Goal: Information Seeking & Learning: Learn about a topic

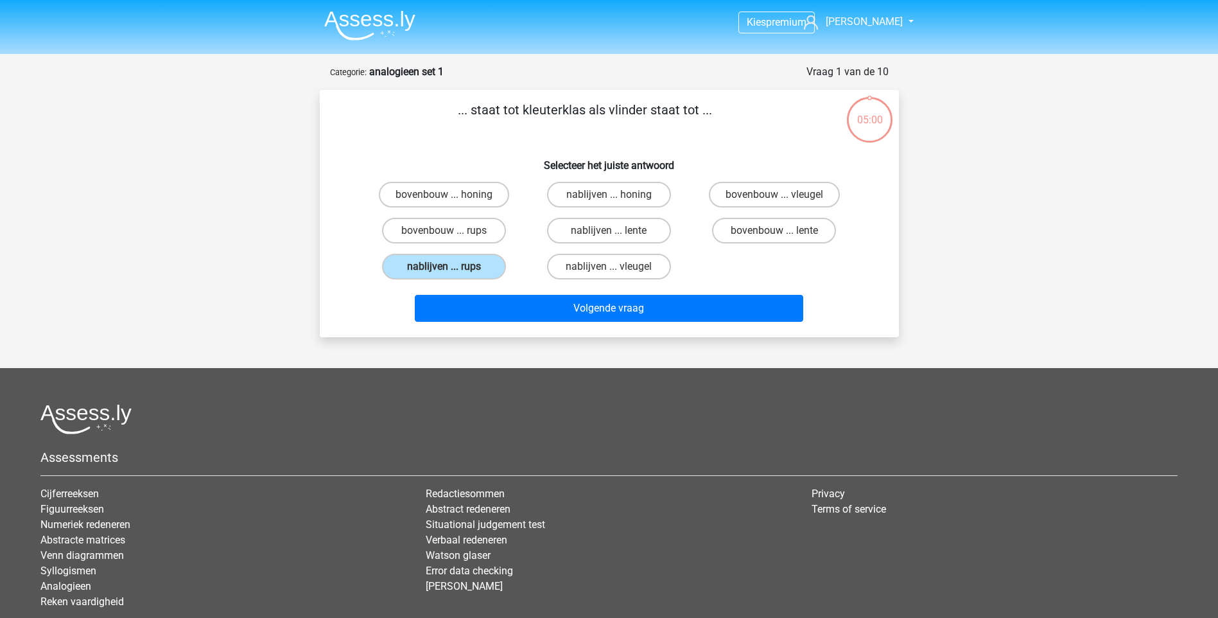
scroll to position [64, 0]
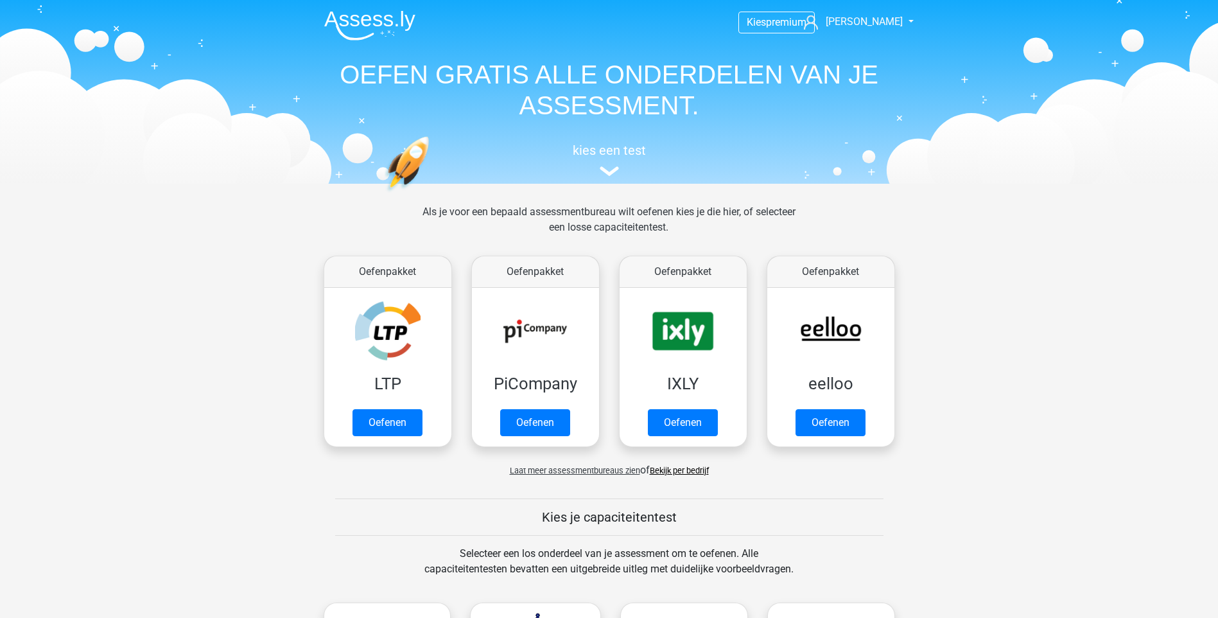
scroll to position [642, 0]
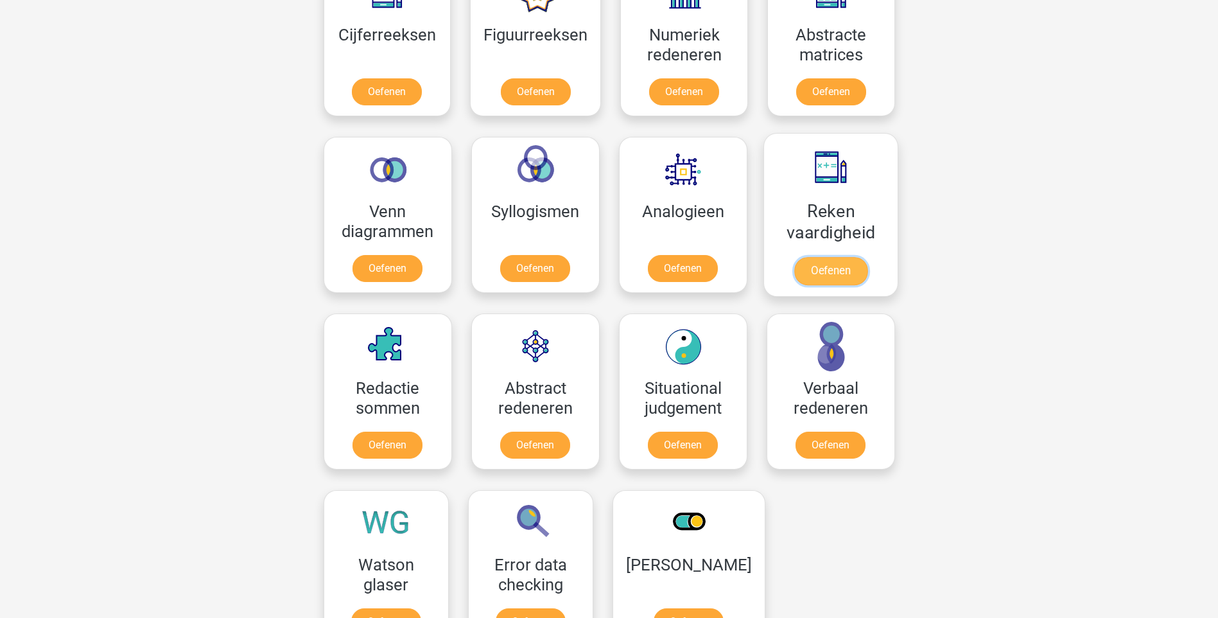
click at [812, 257] on link "Oefenen" at bounding box center [830, 271] width 73 height 28
click at [408, 433] on link "Oefenen" at bounding box center [387, 447] width 73 height 28
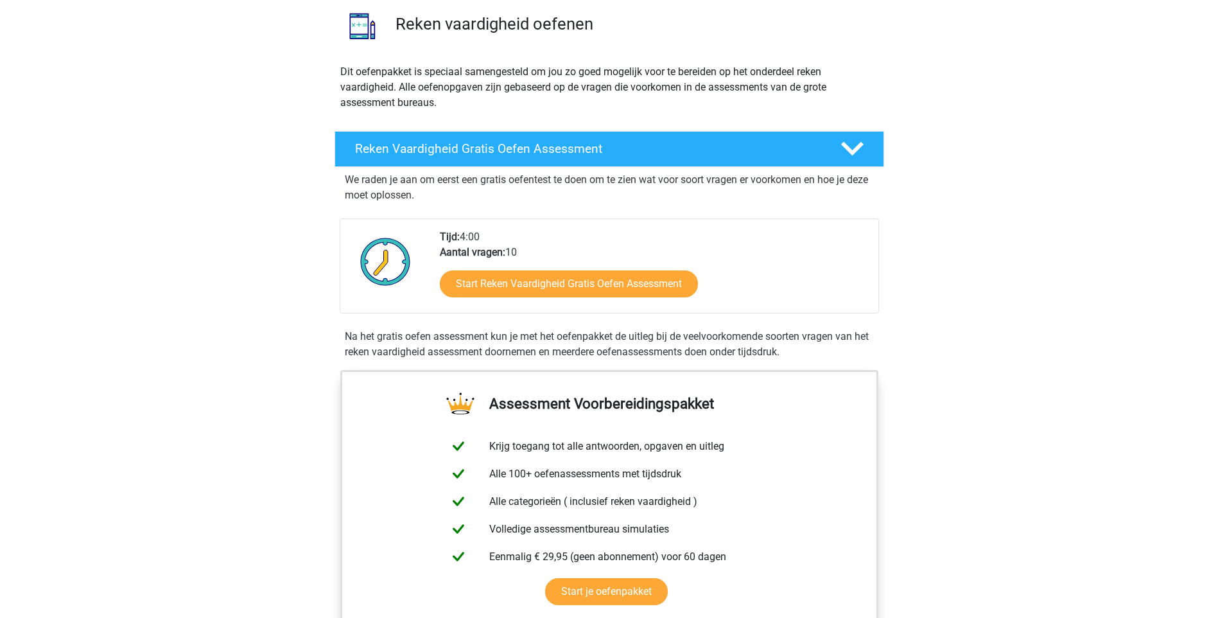
scroll to position [128, 0]
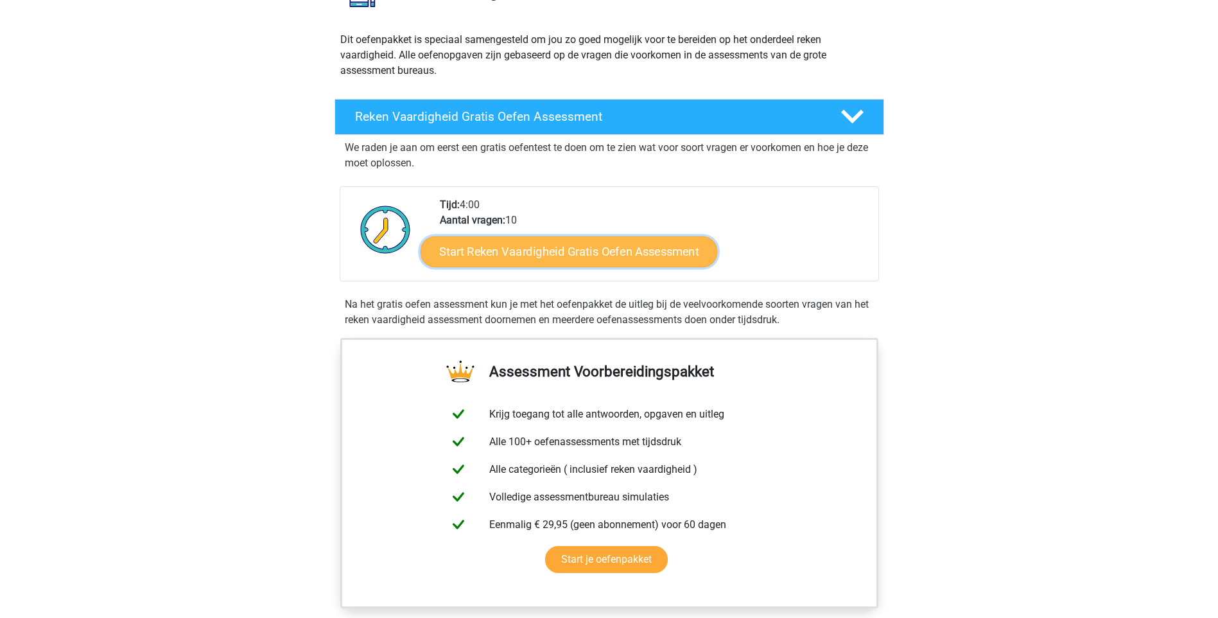
click at [510, 256] on link "Start Reken Vaardigheid Gratis Oefen Assessment" at bounding box center [569, 251] width 297 height 31
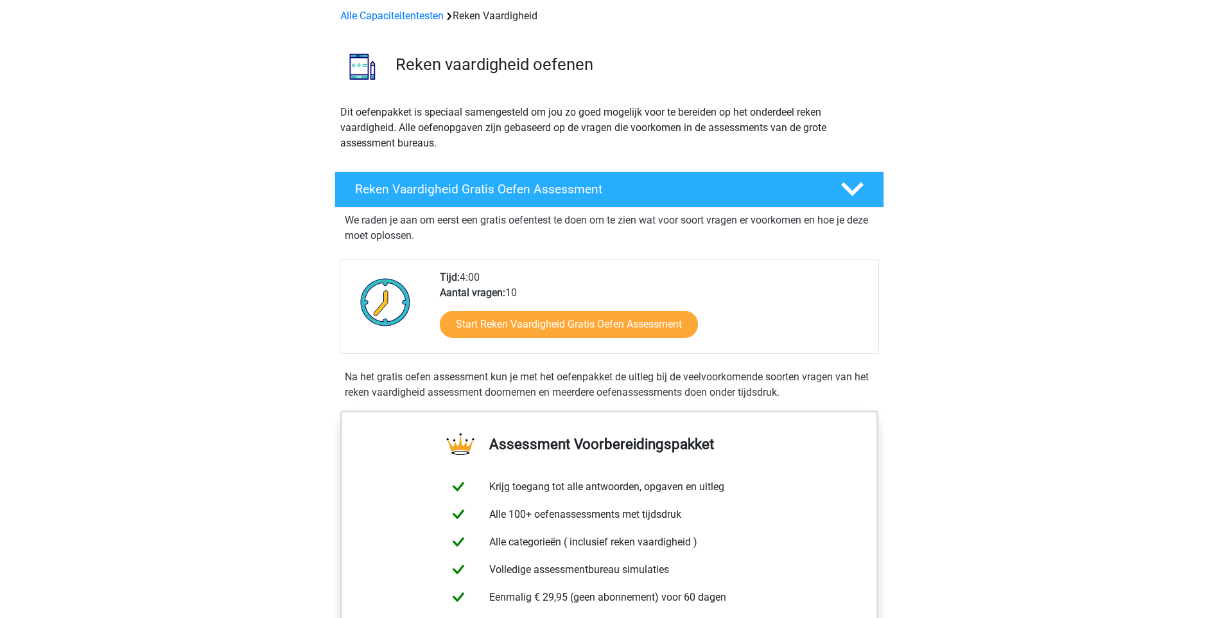
scroll to position [0, 0]
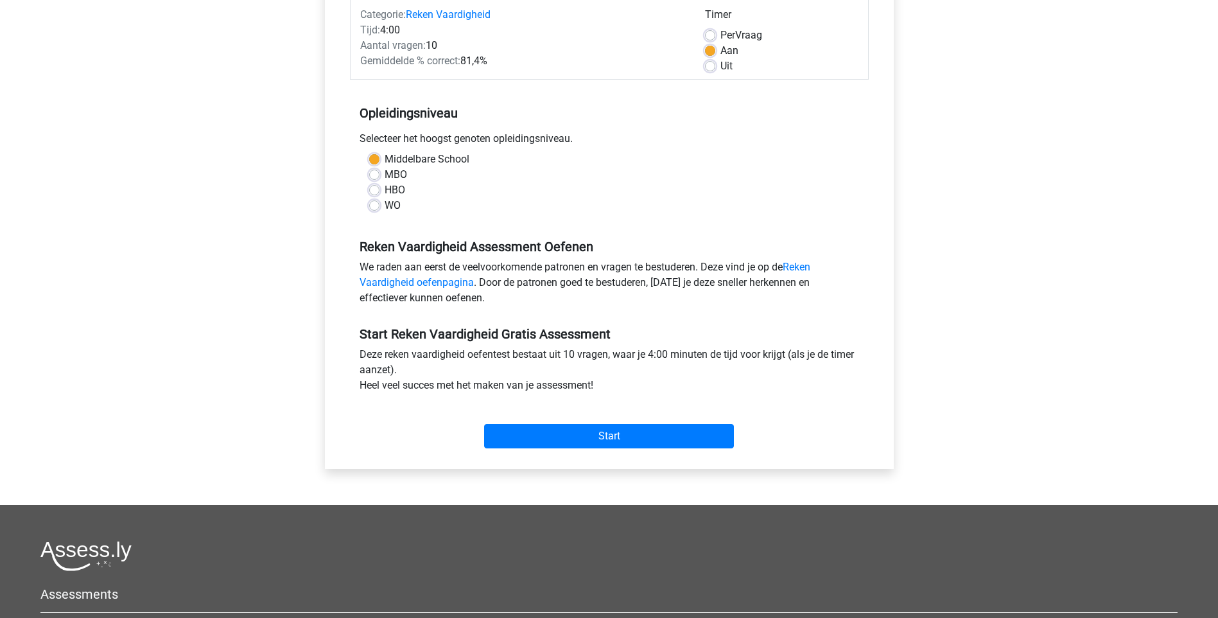
scroll to position [257, 0]
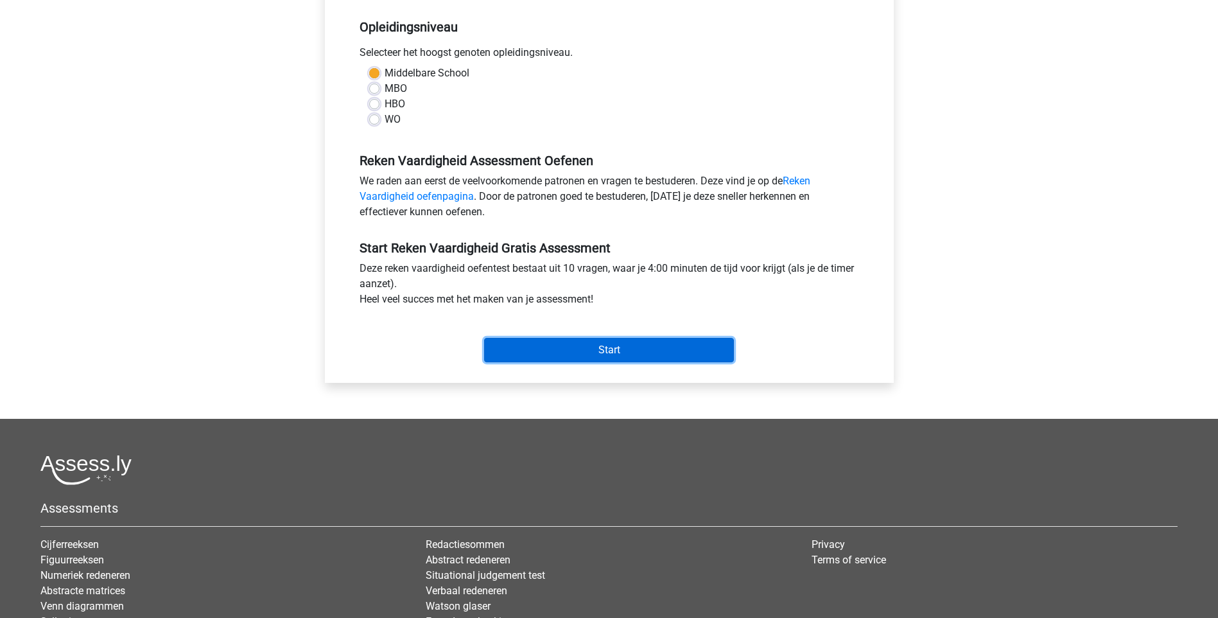
click at [587, 357] on input "Start" at bounding box center [609, 350] width 250 height 24
click at [7, 0] on html "Kies premium kevin kevin_jacquemyn@hotmail.com" at bounding box center [609, 250] width 1218 height 1014
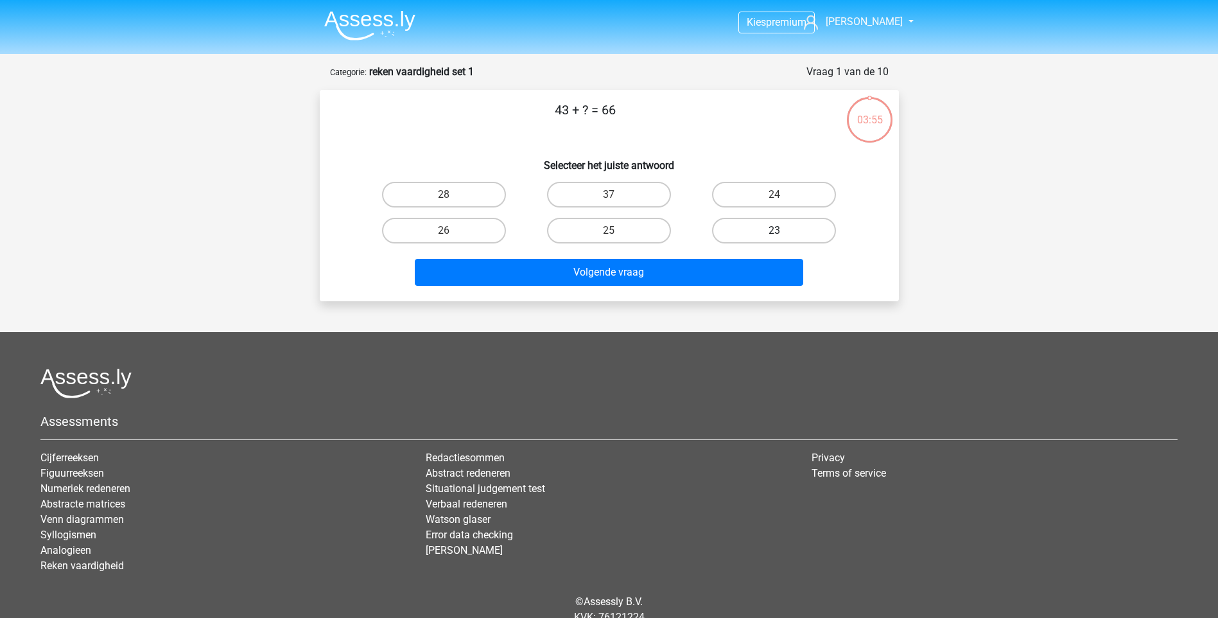
click at [744, 230] on label "23" at bounding box center [774, 231] width 124 height 26
click at [774, 231] on input "23" at bounding box center [778, 235] width 8 height 8
radio input "true"
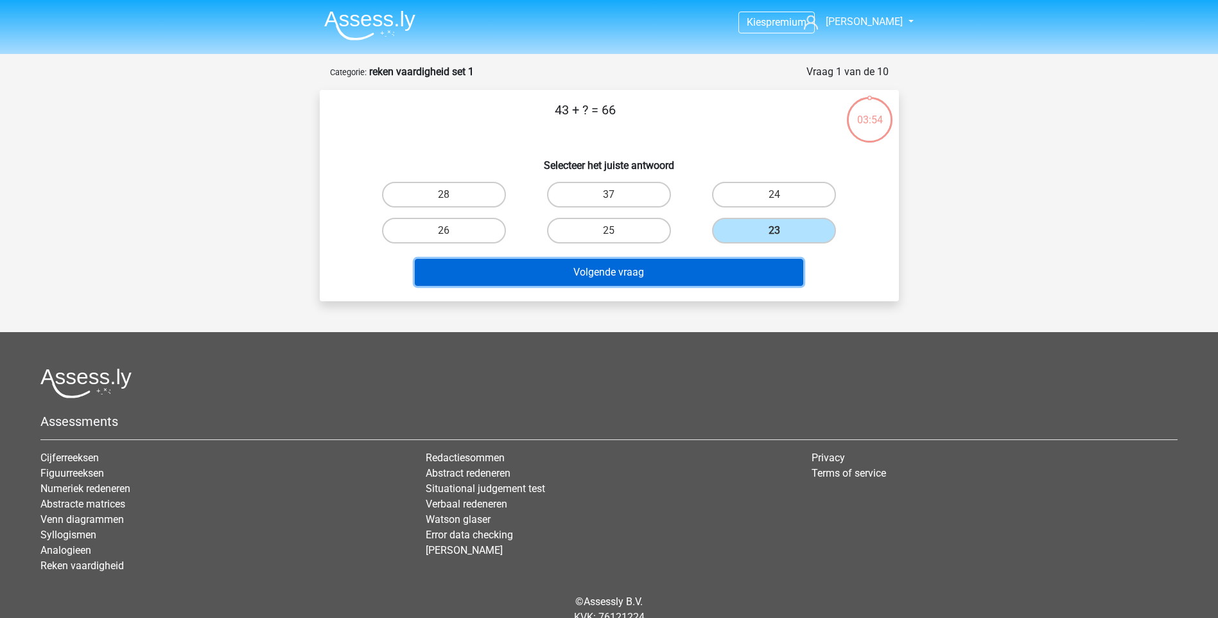
click at [655, 273] on button "Volgende vraag" at bounding box center [609, 272] width 388 height 27
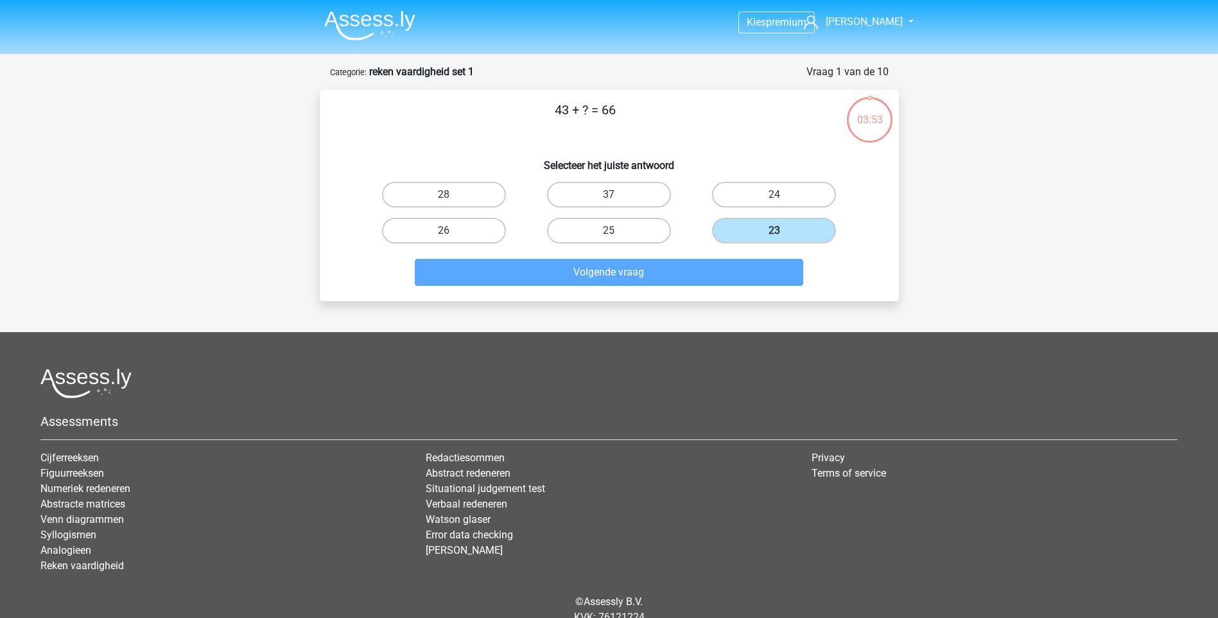
scroll to position [53, 0]
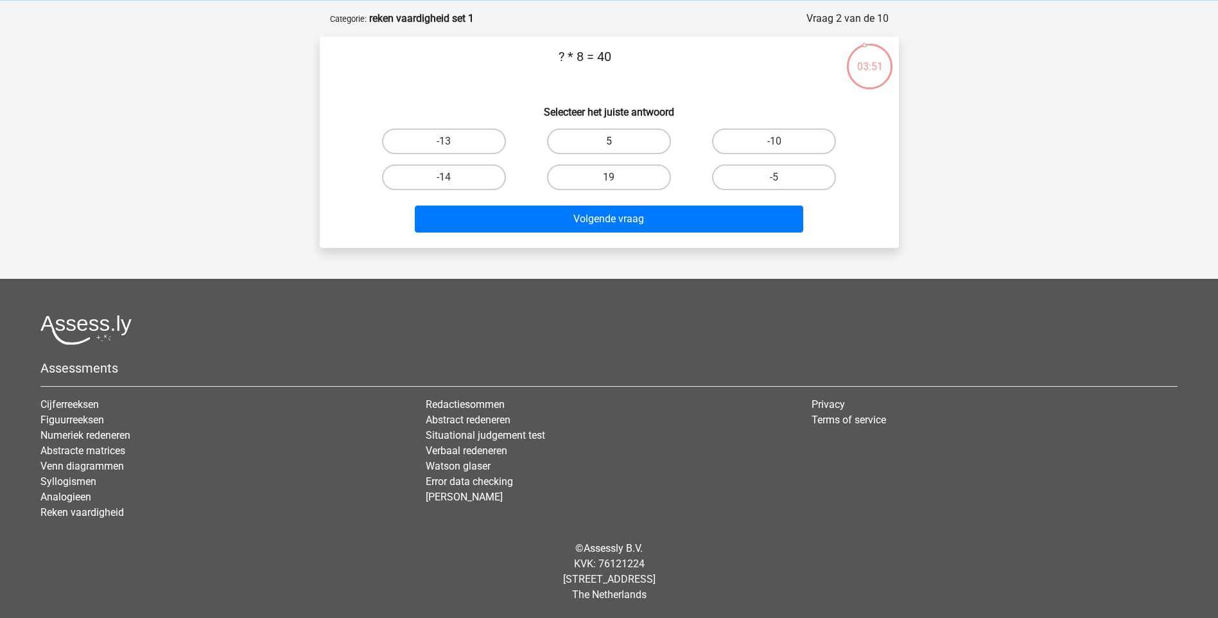
click at [584, 148] on label "5" at bounding box center [609, 141] width 124 height 26
click at [609, 148] on input "5" at bounding box center [613, 145] width 8 height 8
radio input "true"
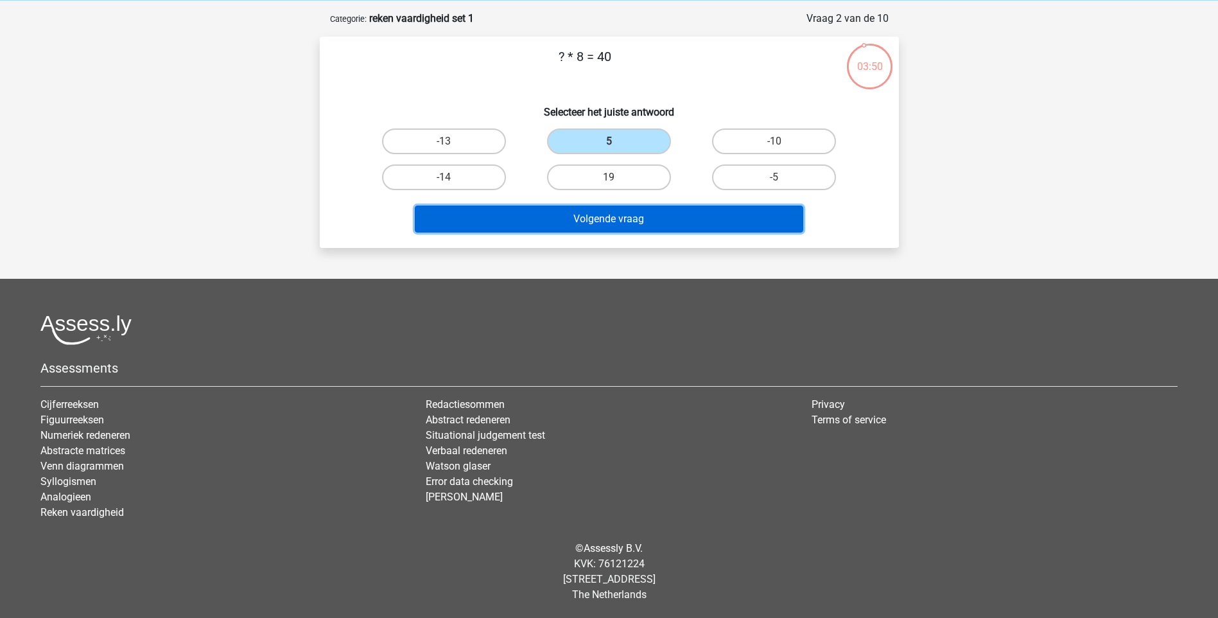
click at [616, 222] on button "Volgende vraag" at bounding box center [609, 218] width 388 height 27
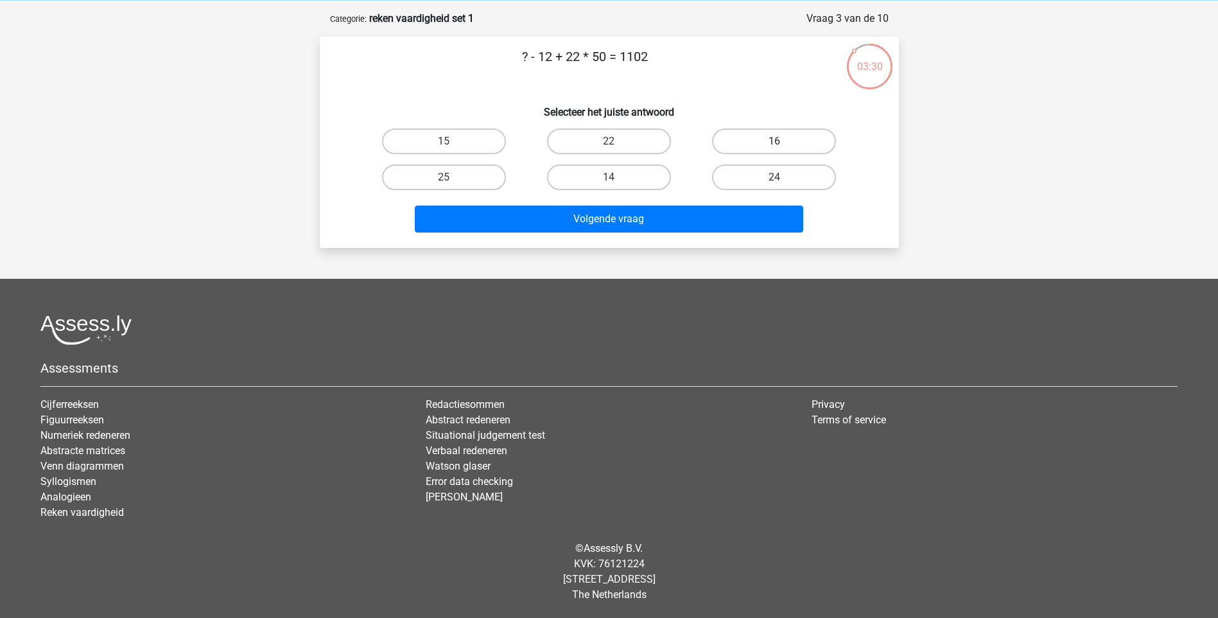
click at [742, 142] on label "16" at bounding box center [774, 141] width 124 height 26
click at [774, 142] on input "16" at bounding box center [778, 145] width 8 height 8
radio input "true"
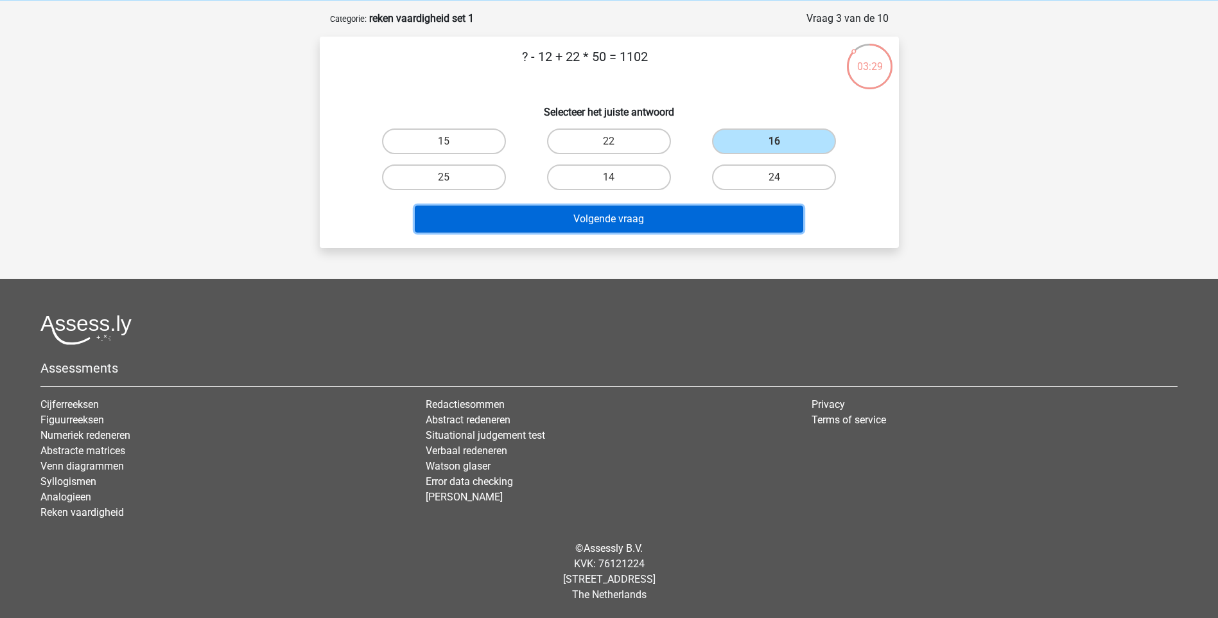
click at [632, 216] on button "Volgende vraag" at bounding box center [609, 218] width 388 height 27
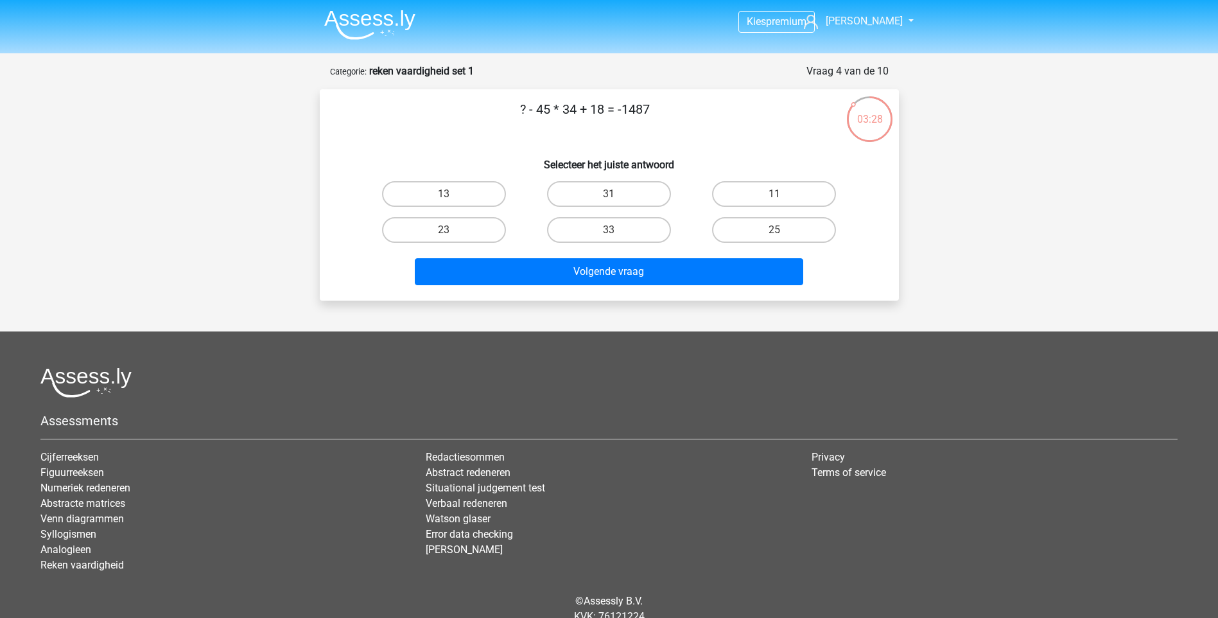
scroll to position [0, 0]
click at [476, 226] on label "23" at bounding box center [444, 231] width 124 height 26
click at [452, 231] on input "23" at bounding box center [448, 235] width 8 height 8
radio input "true"
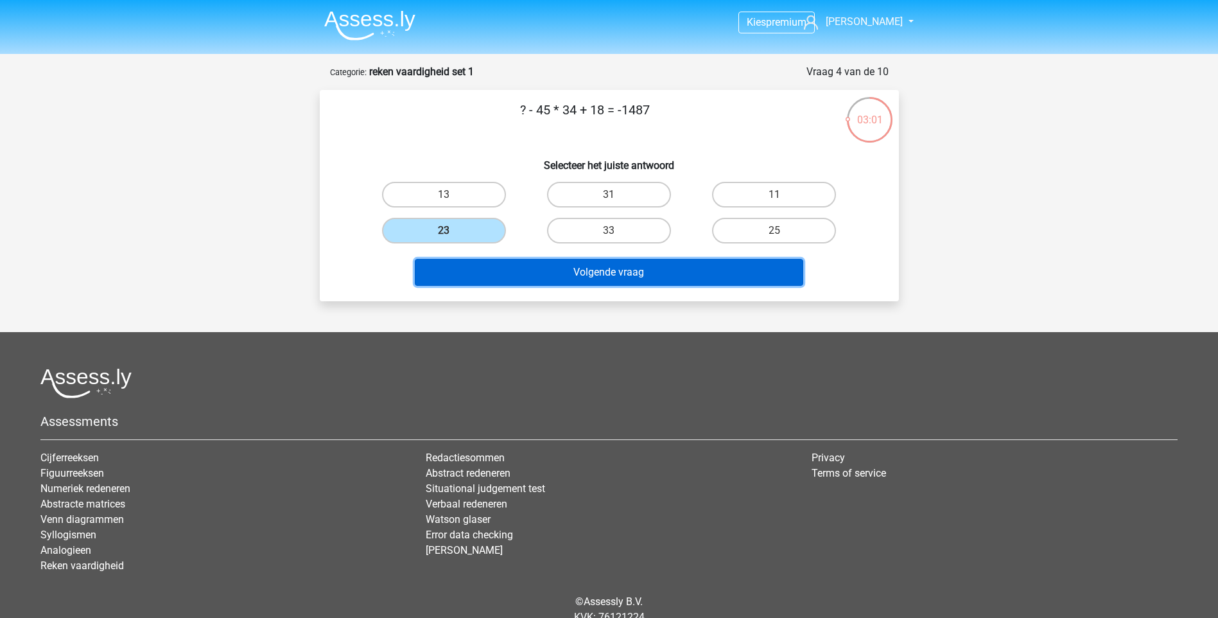
click at [584, 266] on button "Volgende vraag" at bounding box center [609, 272] width 388 height 27
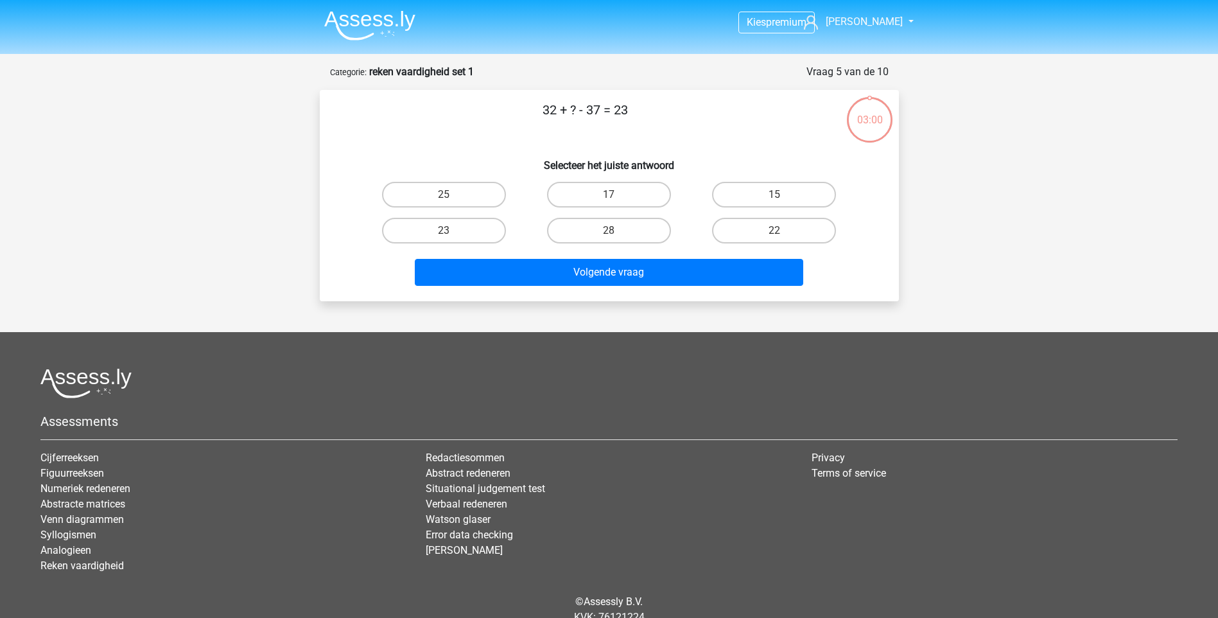
scroll to position [53, 0]
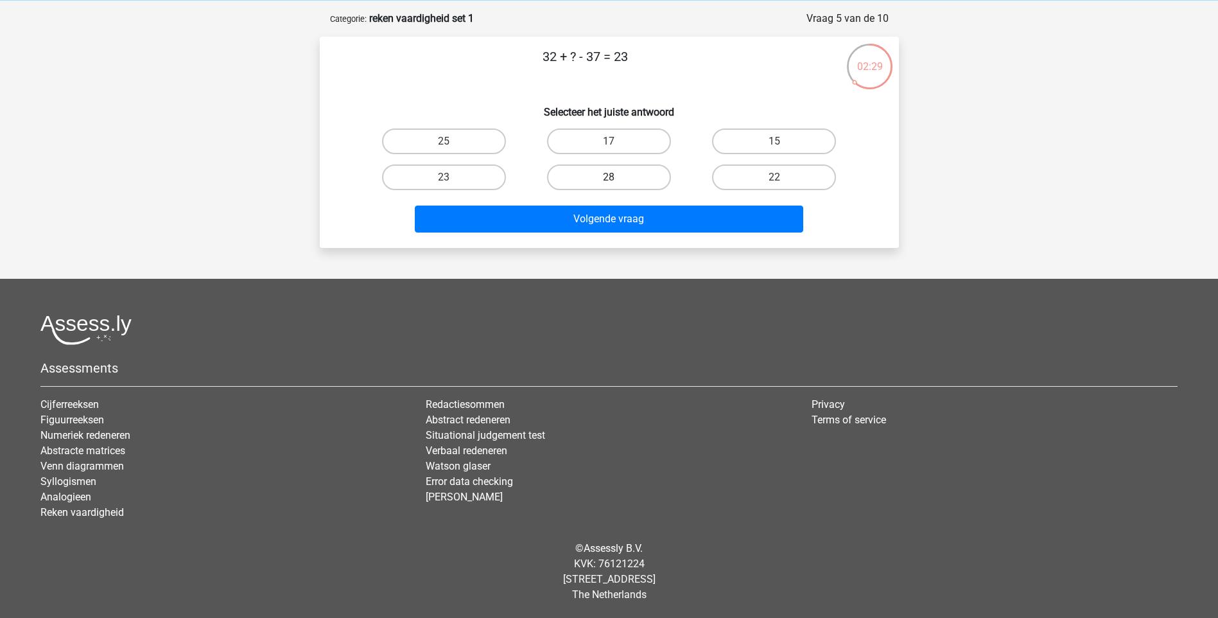
click at [605, 178] on label "28" at bounding box center [609, 177] width 124 height 26
click at [609, 178] on input "28" at bounding box center [613, 181] width 8 height 8
radio input "true"
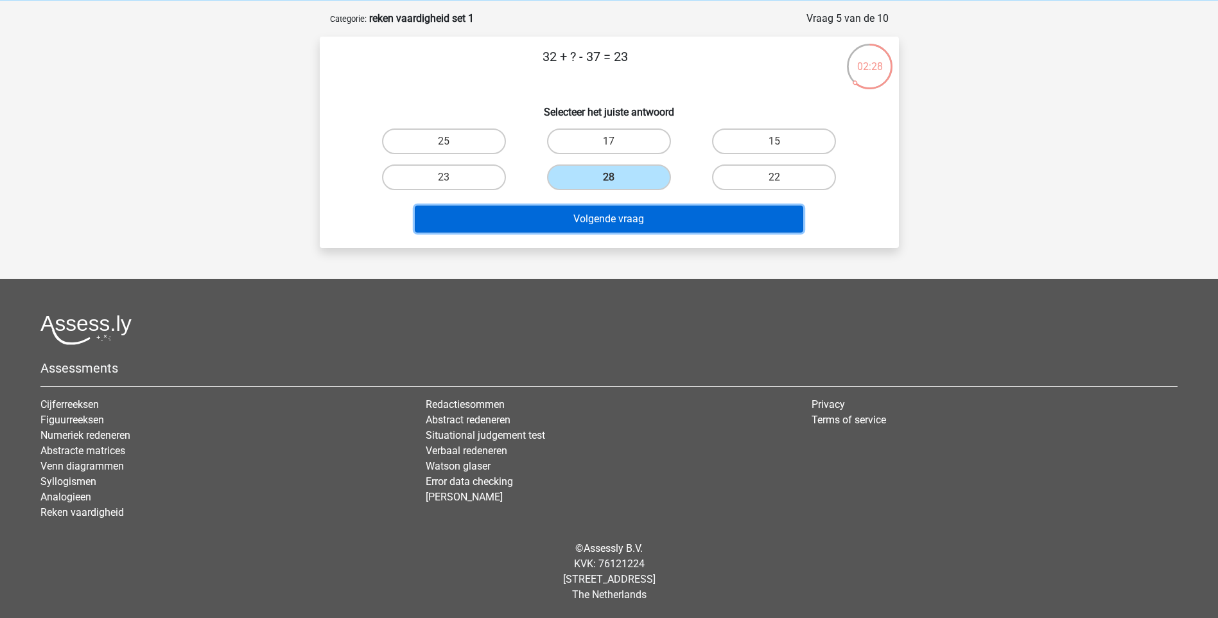
click at [601, 217] on button "Volgende vraag" at bounding box center [609, 218] width 388 height 27
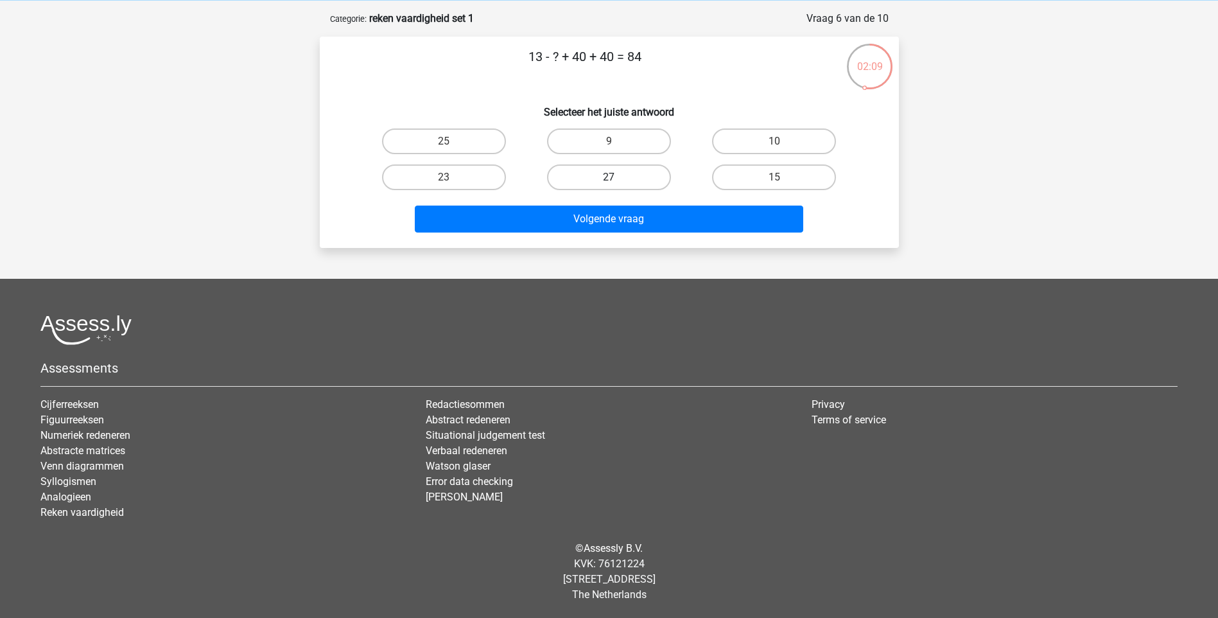
click at [595, 183] on label "27" at bounding box center [609, 177] width 124 height 26
click at [609, 183] on input "27" at bounding box center [613, 181] width 8 height 8
radio input "true"
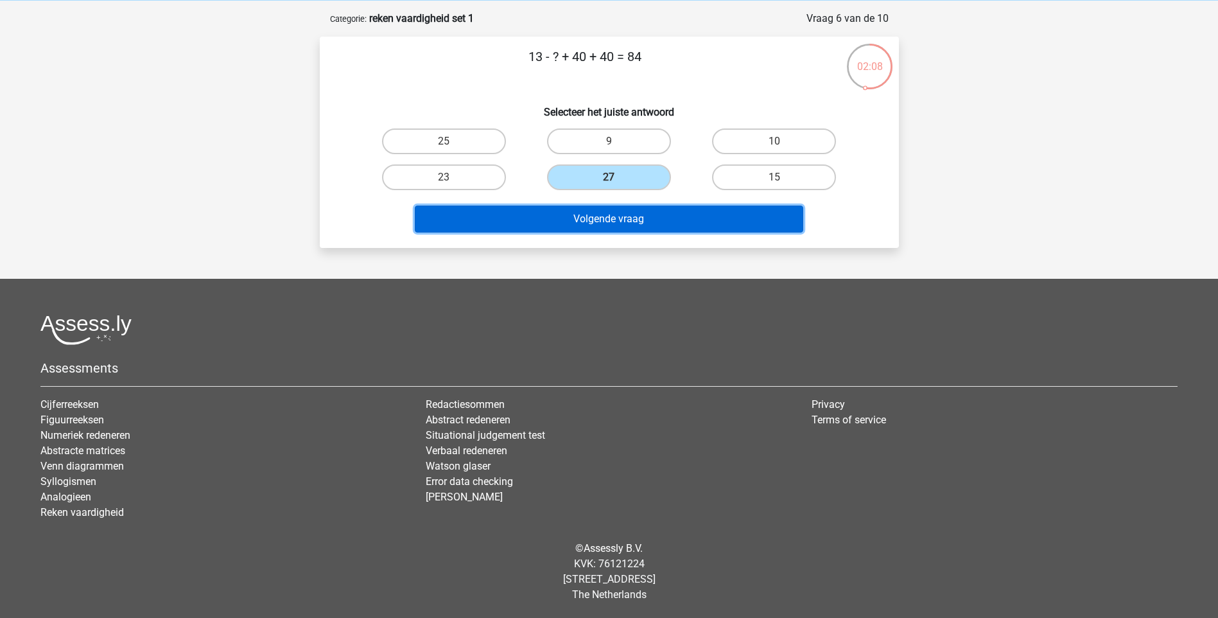
click at [604, 219] on button "Volgende vraag" at bounding box center [609, 218] width 388 height 27
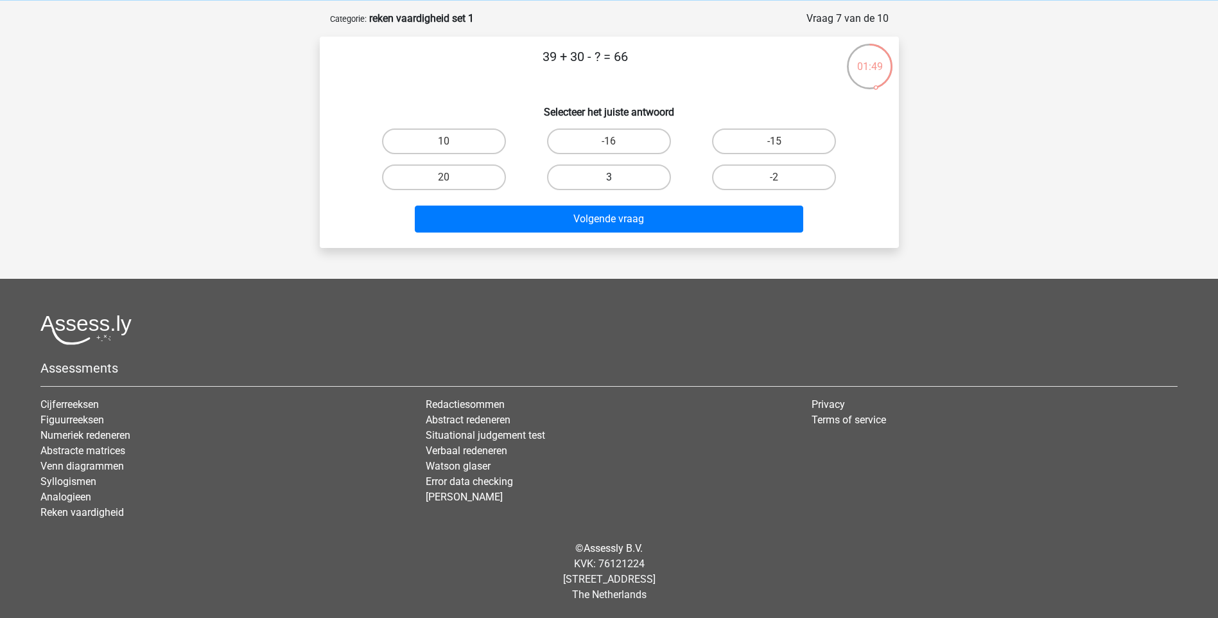
click at [605, 180] on label "3" at bounding box center [609, 177] width 124 height 26
click at [609, 180] on input "3" at bounding box center [613, 181] width 8 height 8
radio input "true"
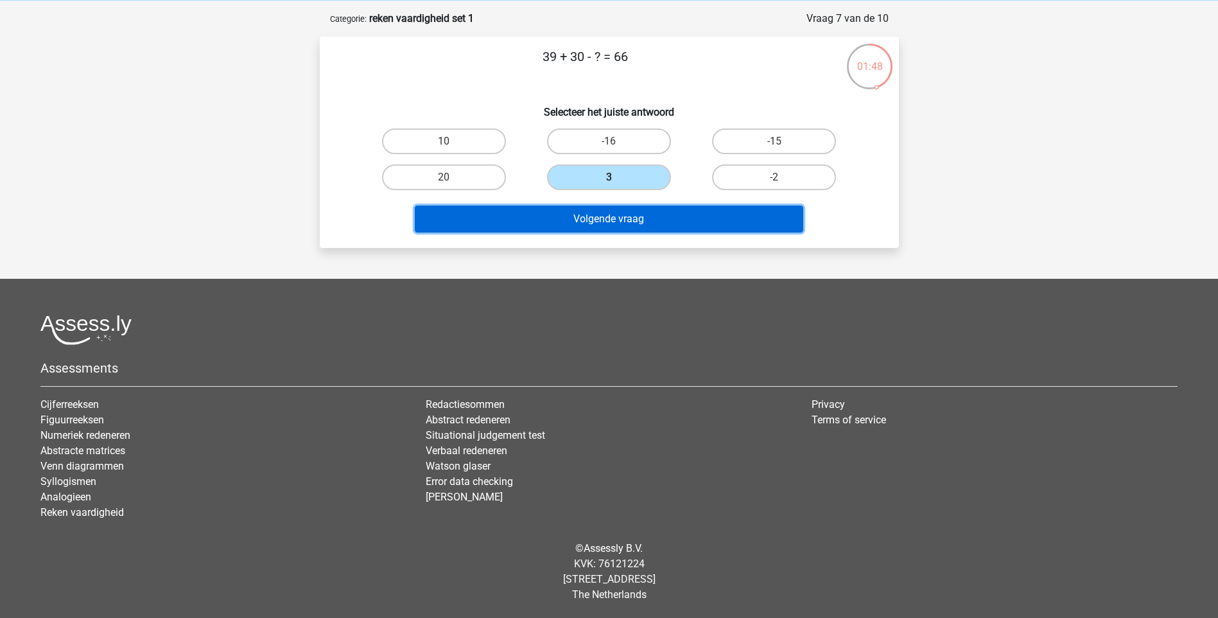
click at [618, 215] on button "Volgende vraag" at bounding box center [609, 218] width 388 height 27
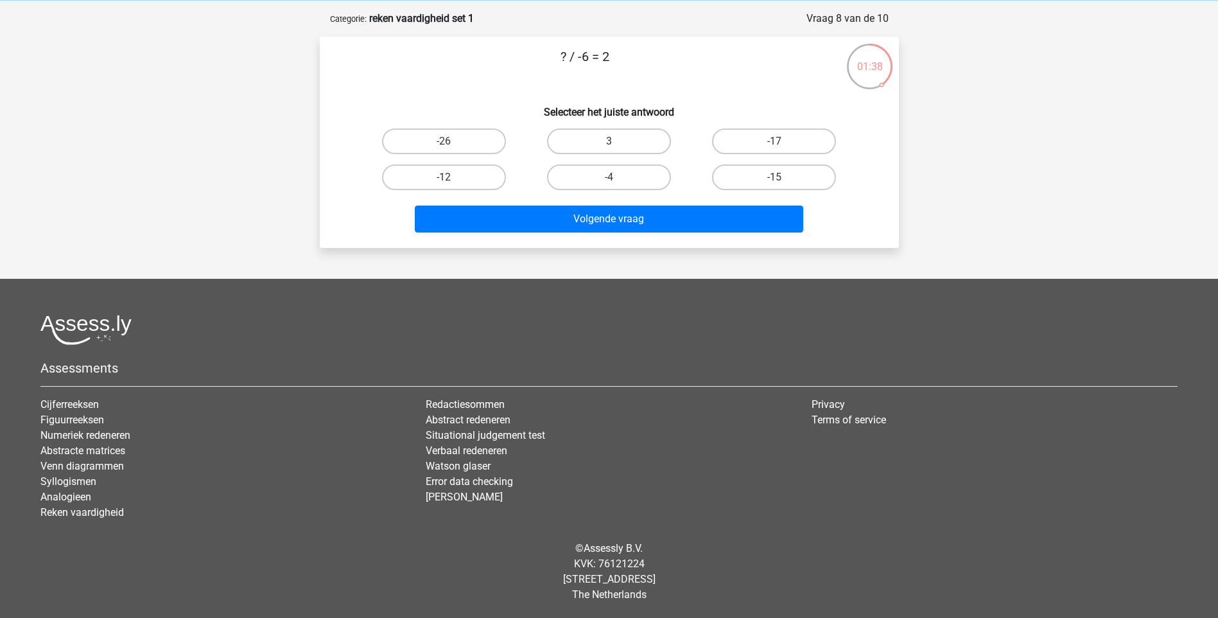
click at [451, 179] on input "-12" at bounding box center [448, 181] width 8 height 8
radio input "true"
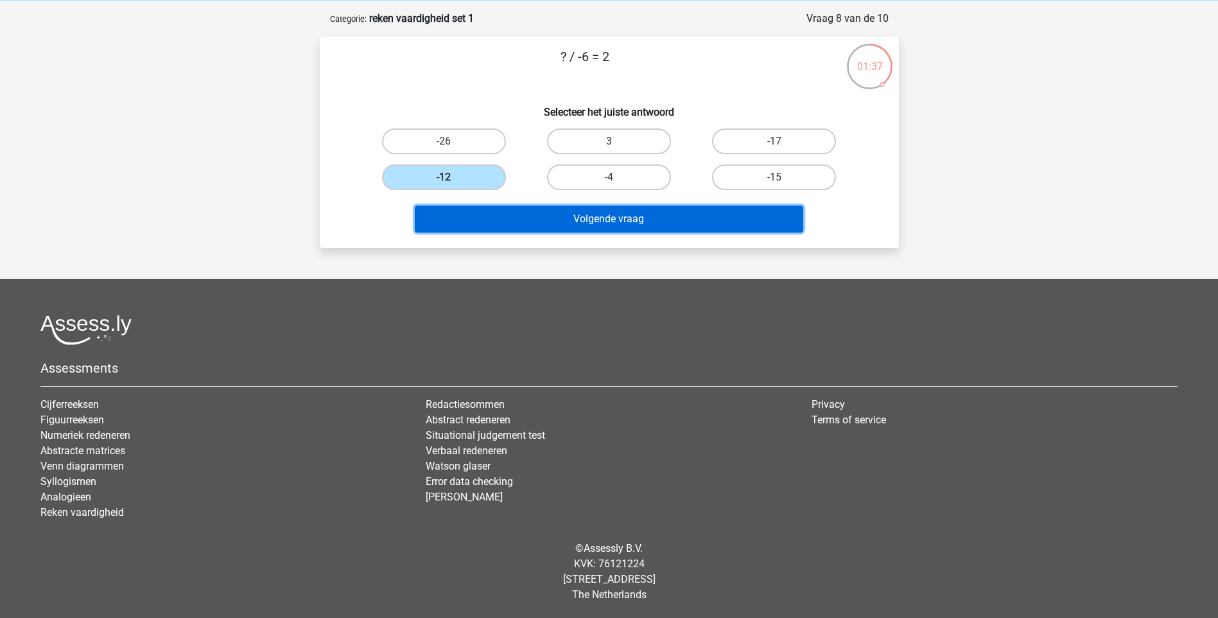
click at [555, 217] on button "Volgende vraag" at bounding box center [609, 218] width 388 height 27
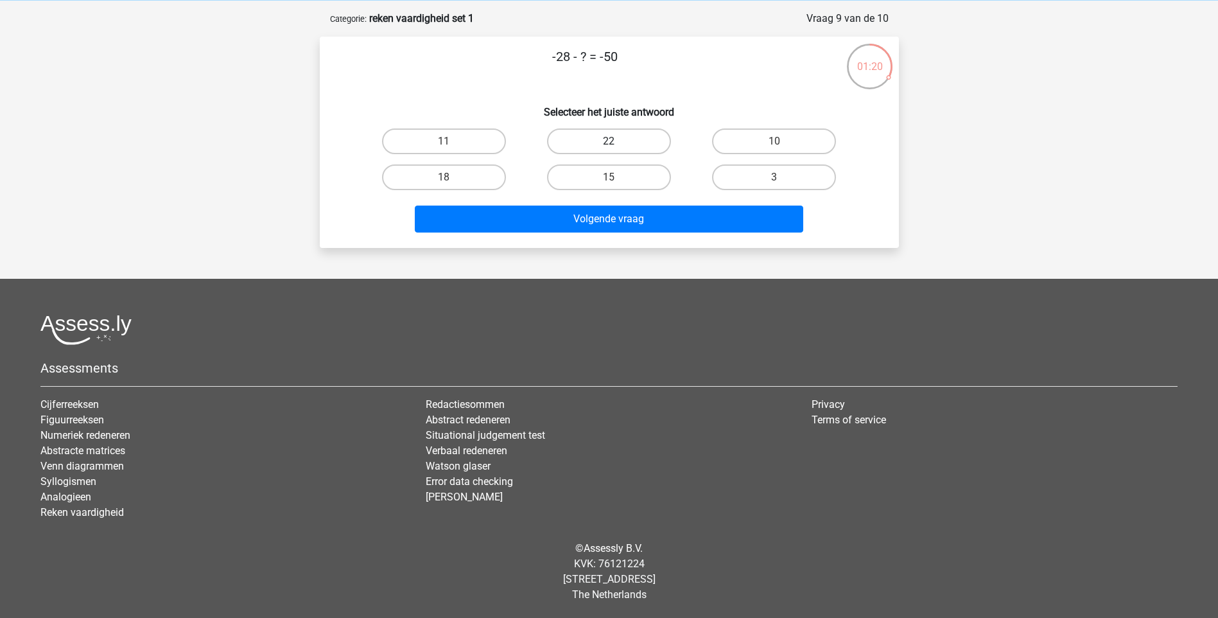
click at [585, 134] on label "22" at bounding box center [609, 141] width 124 height 26
click at [609, 141] on input "22" at bounding box center [613, 145] width 8 height 8
radio input "true"
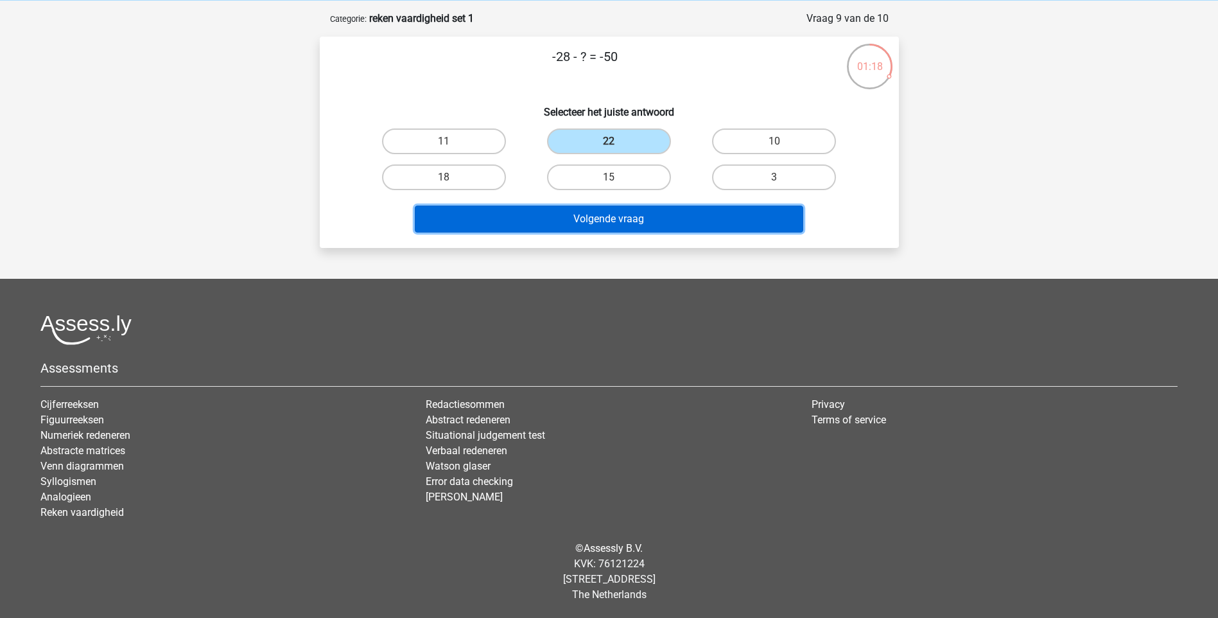
click at [593, 216] on button "Volgende vraag" at bounding box center [609, 218] width 388 height 27
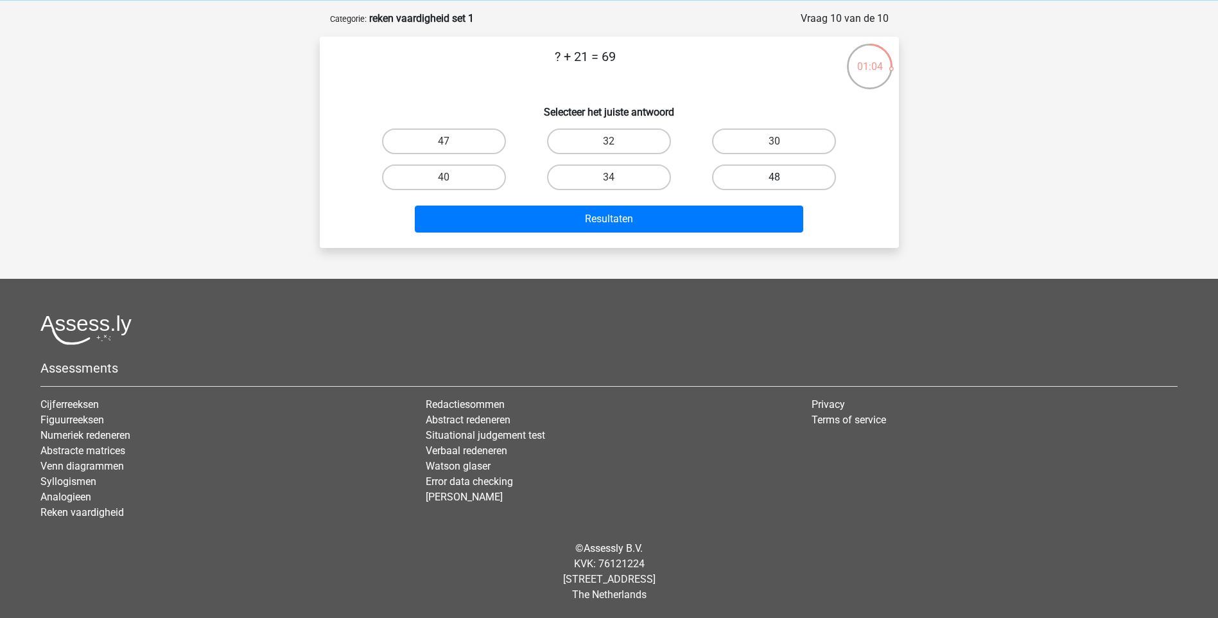
click at [740, 176] on label "48" at bounding box center [774, 177] width 124 height 26
click at [774, 177] on input "48" at bounding box center [778, 181] width 8 height 8
radio input "true"
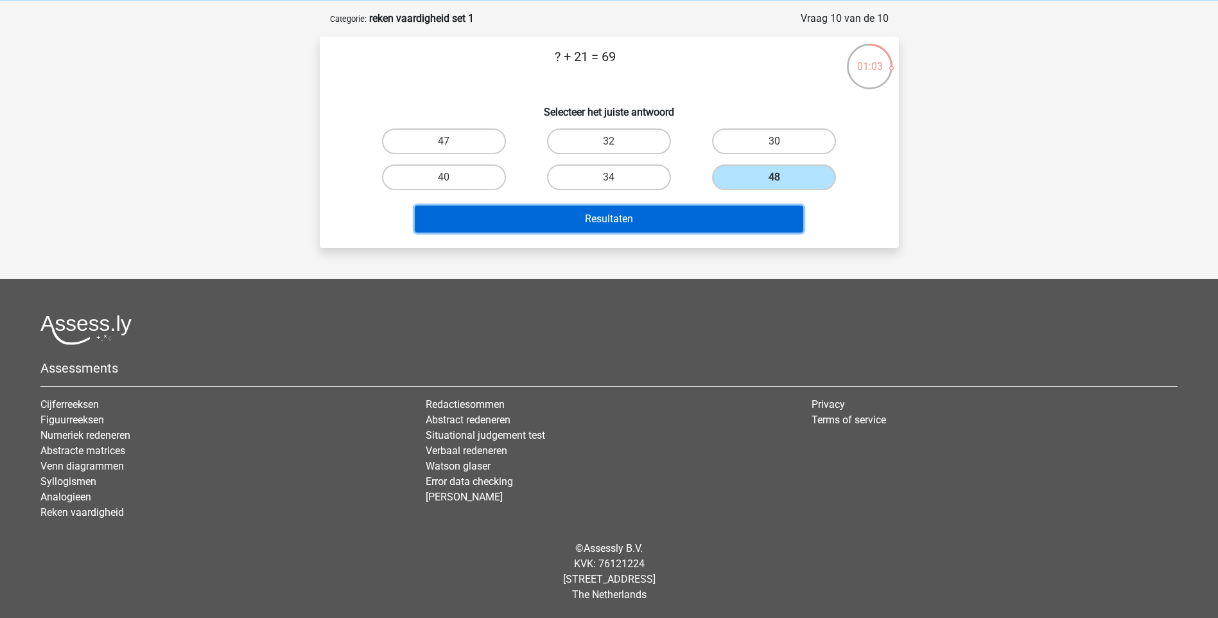
click at [609, 218] on button "Resultaten" at bounding box center [609, 218] width 388 height 27
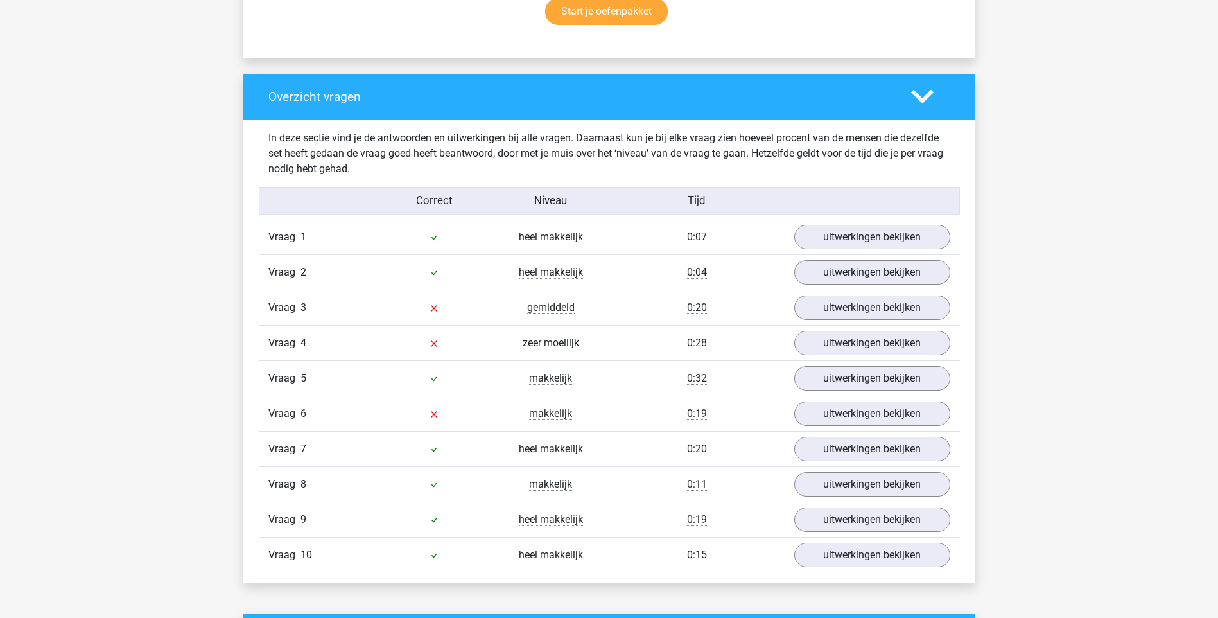
scroll to position [899, 0]
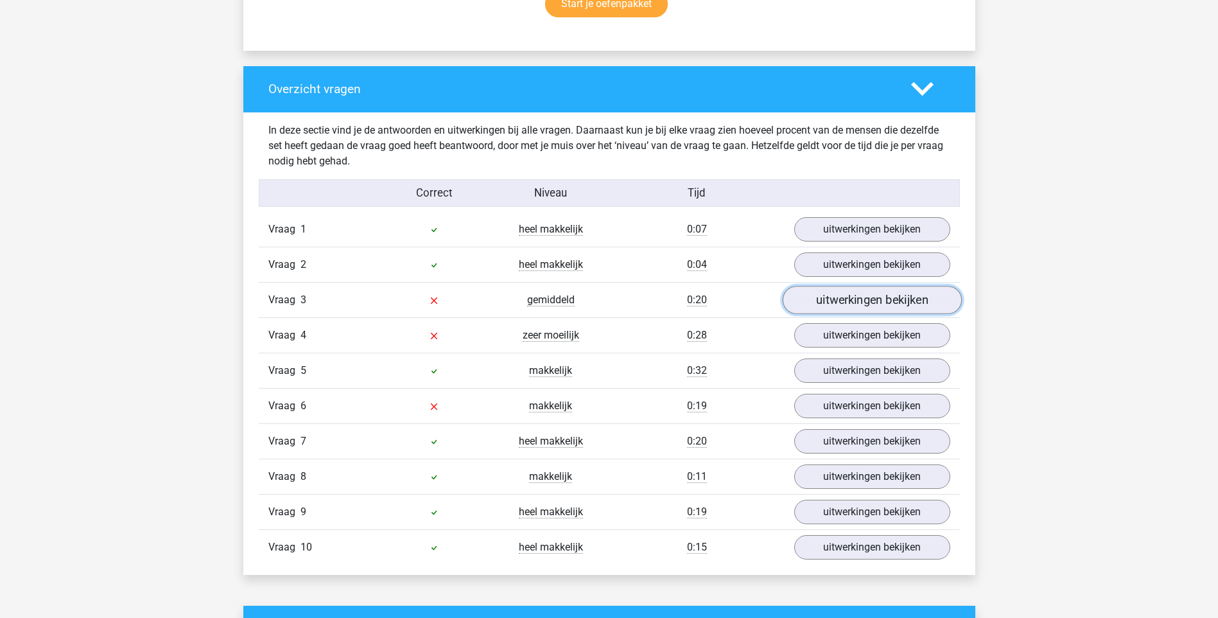
click at [847, 305] on link "uitwerkingen bekijken" at bounding box center [871, 300] width 179 height 28
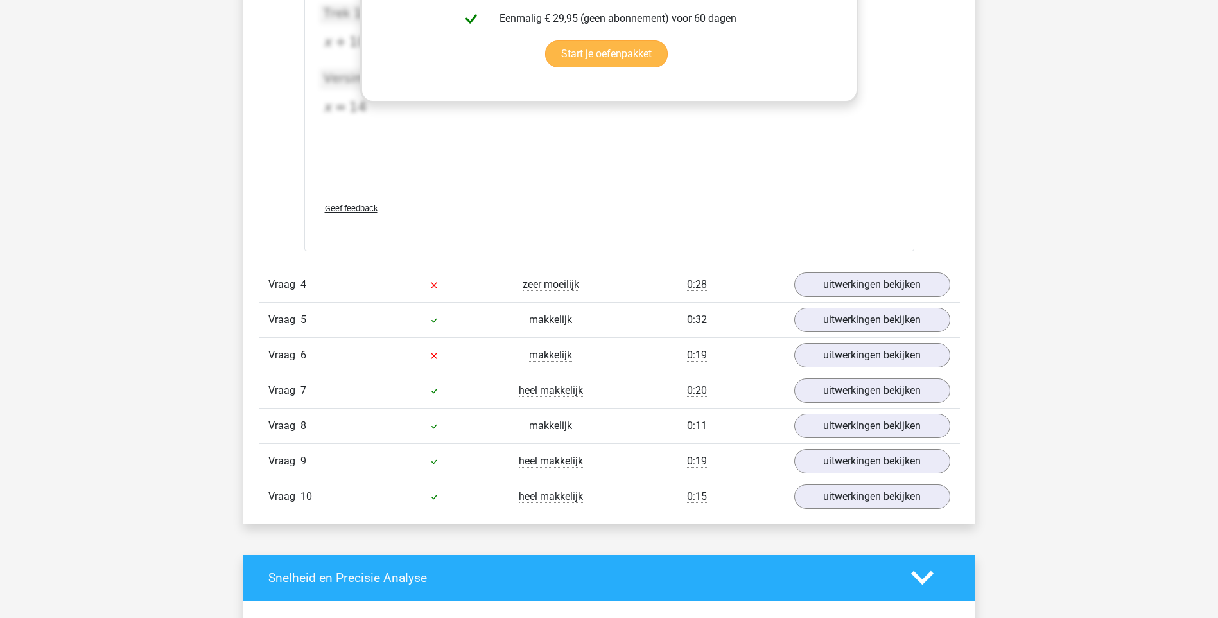
scroll to position [1605, 0]
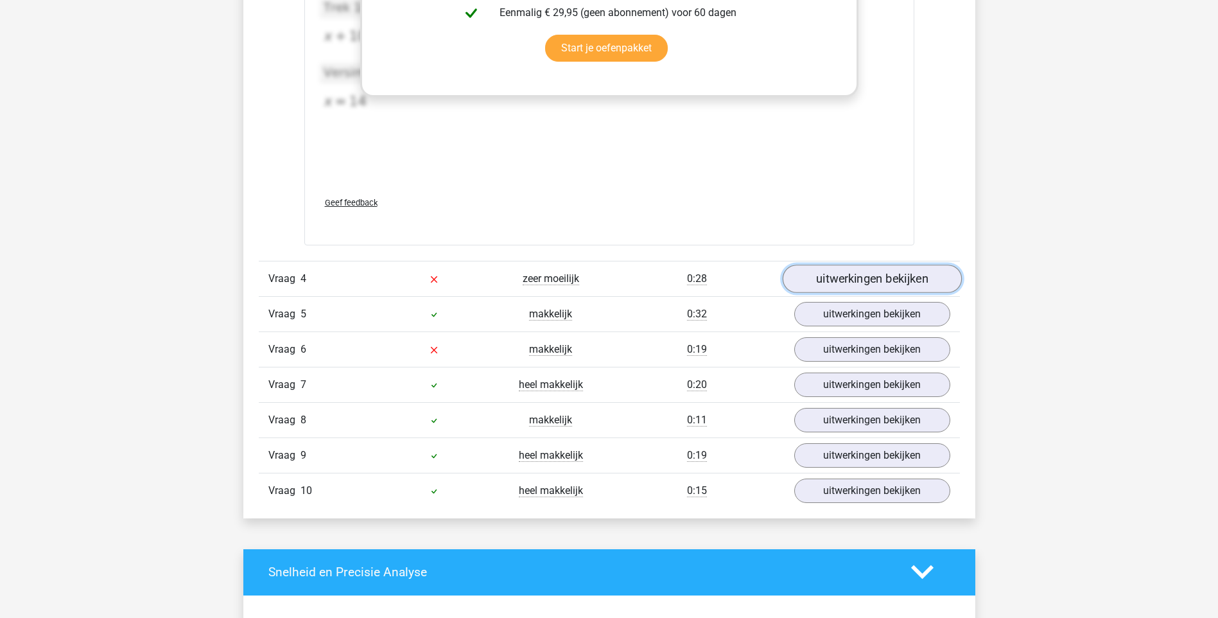
click at [830, 279] on link "uitwerkingen bekijken" at bounding box center [871, 279] width 179 height 28
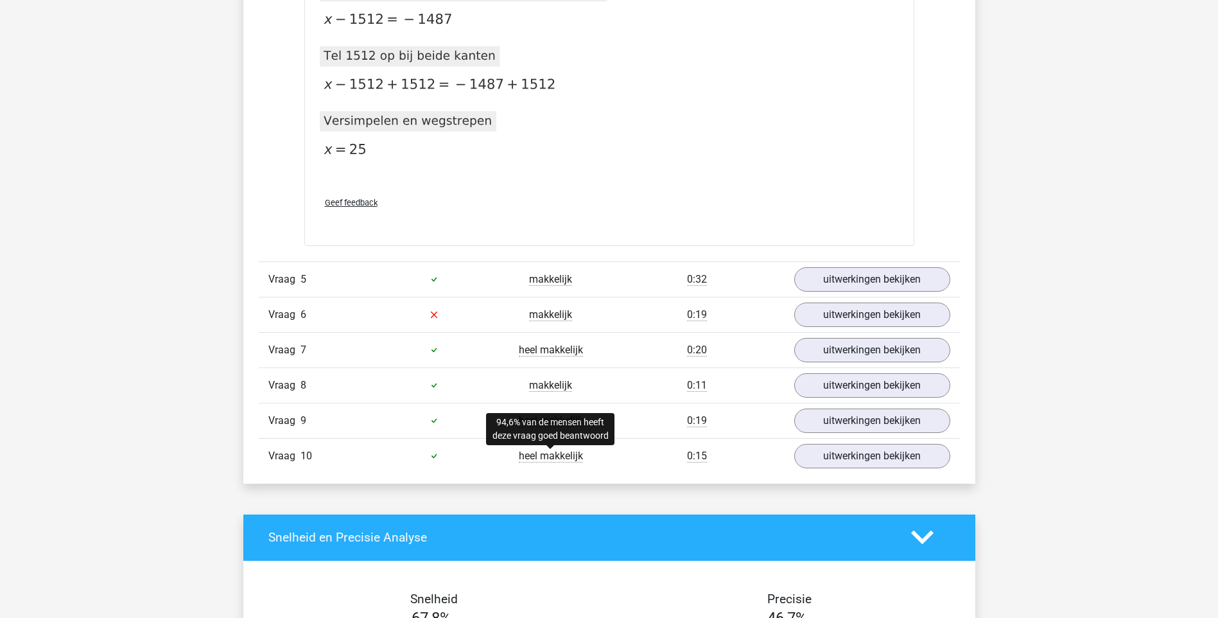
scroll to position [2247, 0]
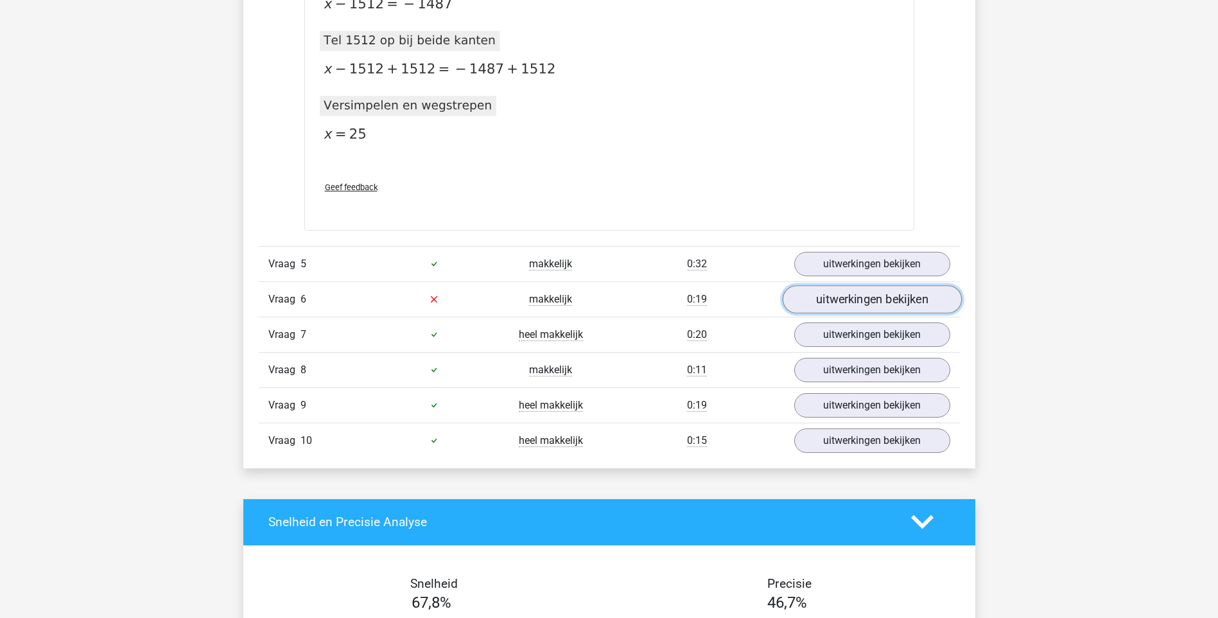
click at [862, 307] on link "uitwerkingen bekijken" at bounding box center [871, 299] width 179 height 28
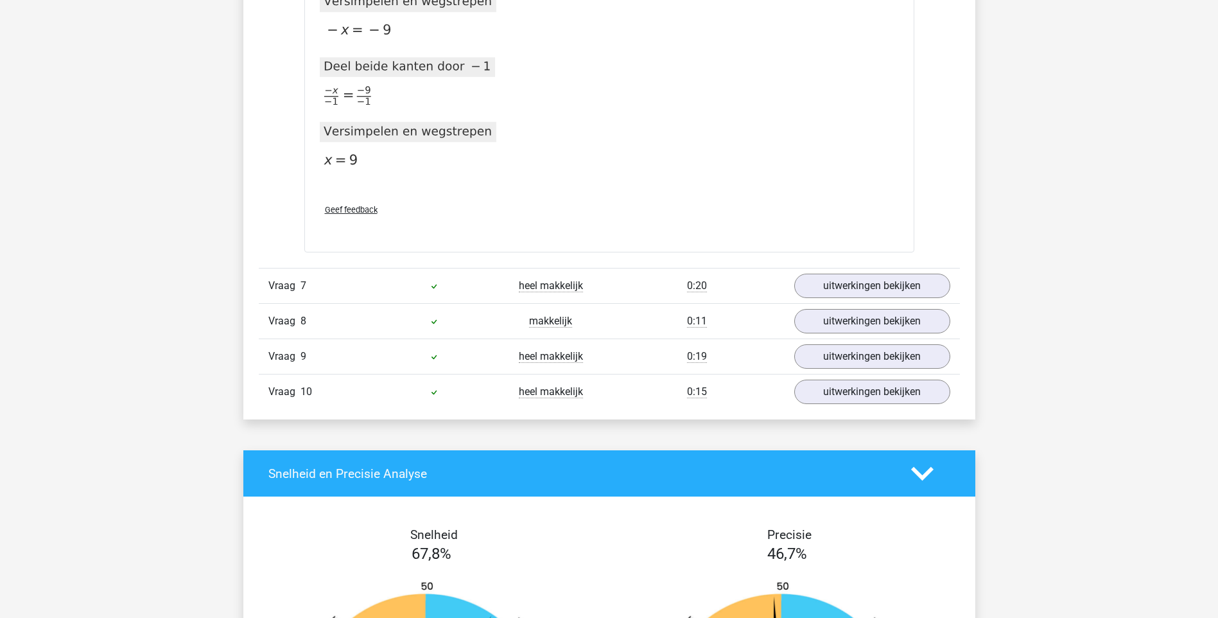
scroll to position [3018, 0]
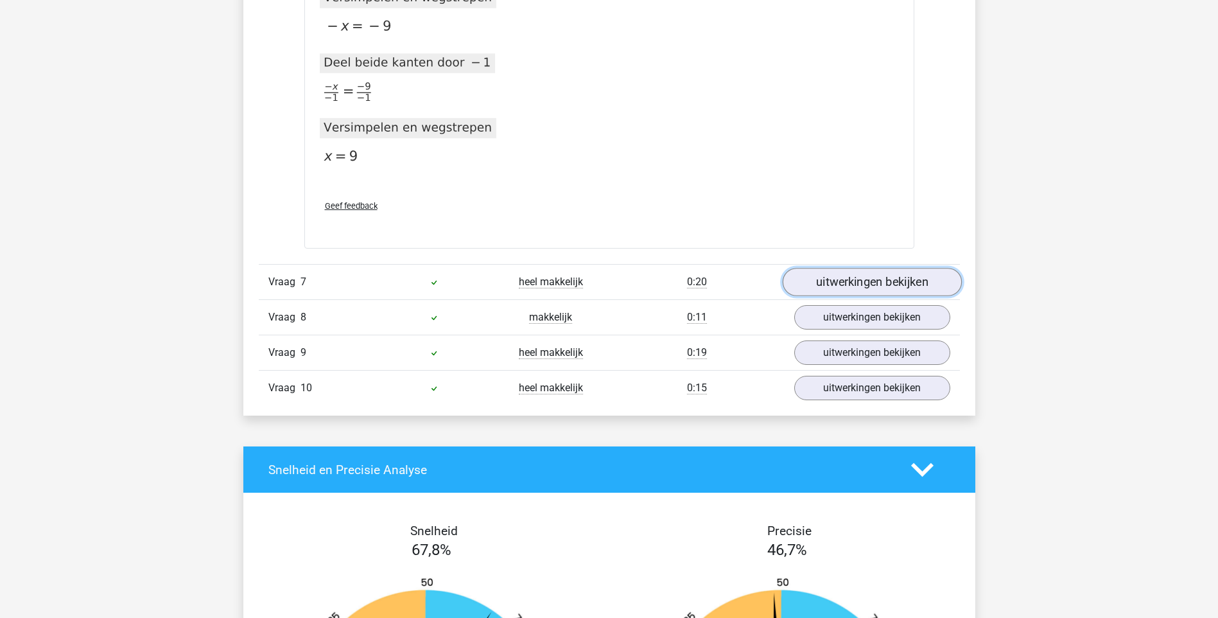
click at [870, 281] on link "uitwerkingen bekijken" at bounding box center [871, 282] width 179 height 28
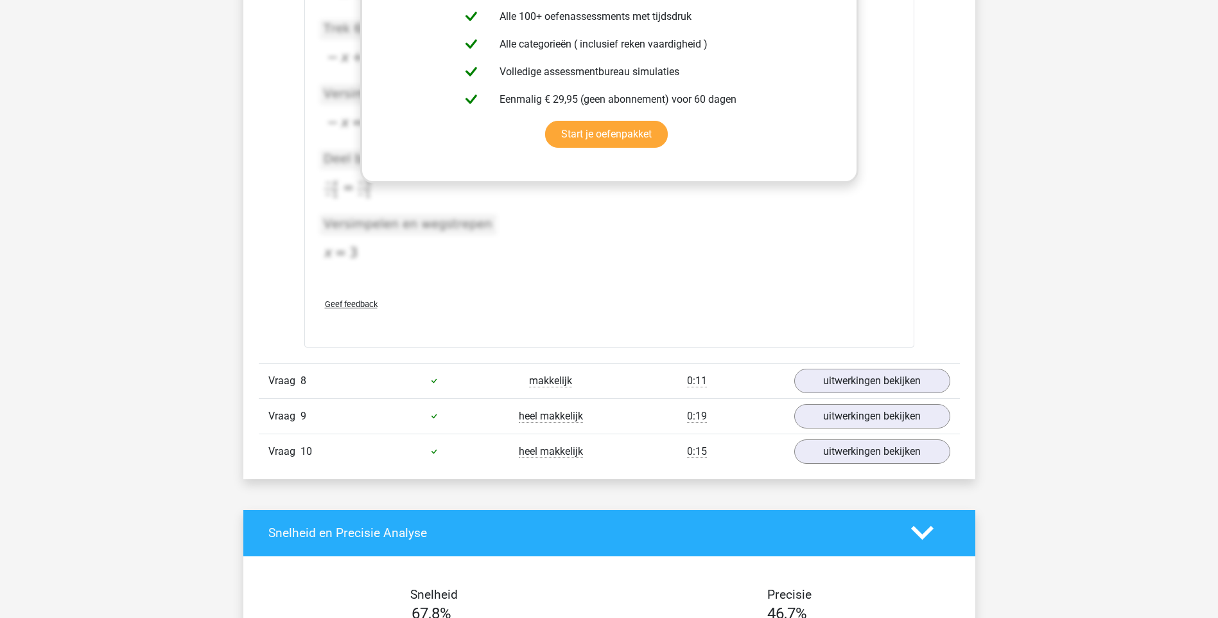
scroll to position [3660, 0]
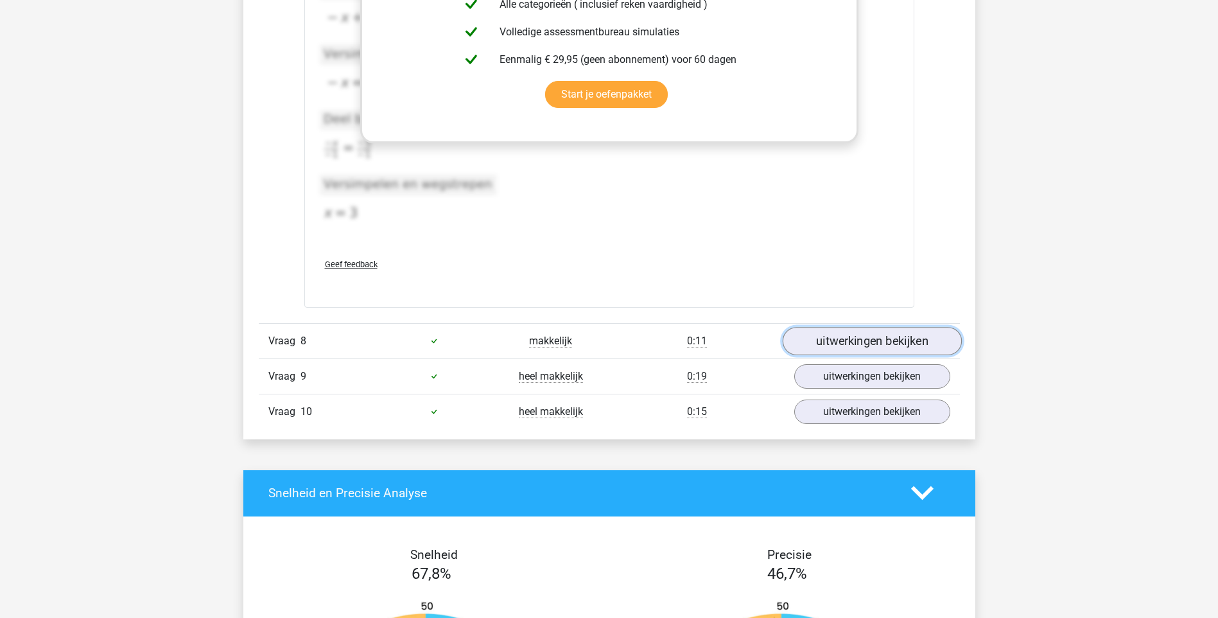
click at [848, 341] on link "uitwerkingen bekijken" at bounding box center [871, 341] width 179 height 28
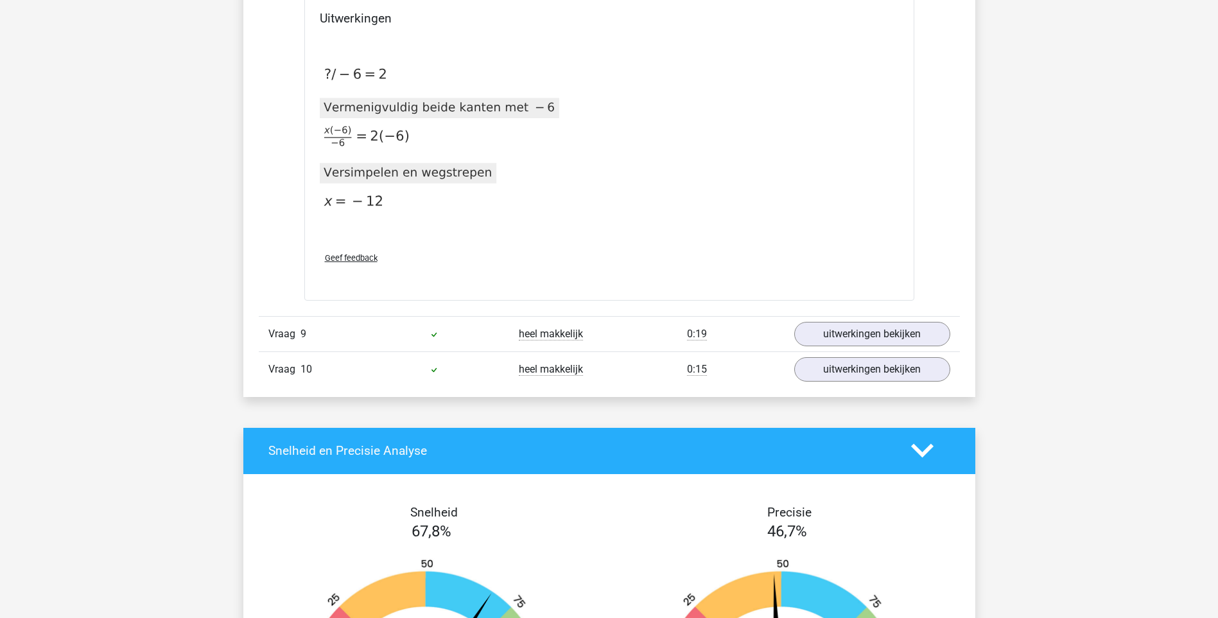
scroll to position [4173, 0]
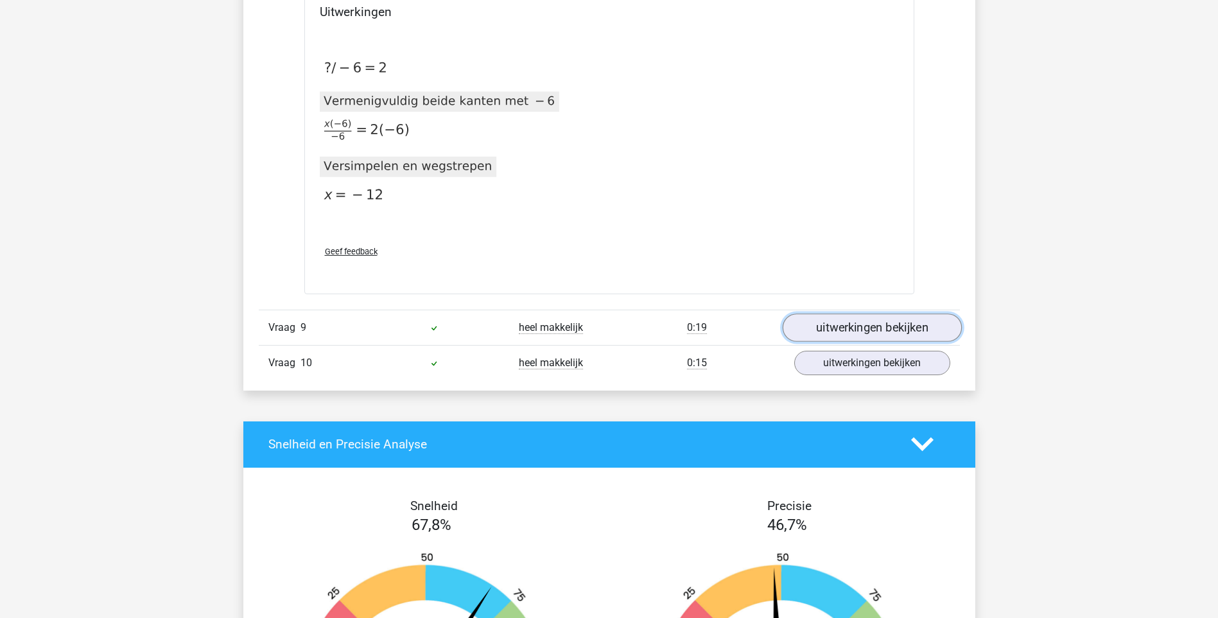
click at [829, 327] on link "uitwerkingen bekijken" at bounding box center [871, 327] width 179 height 28
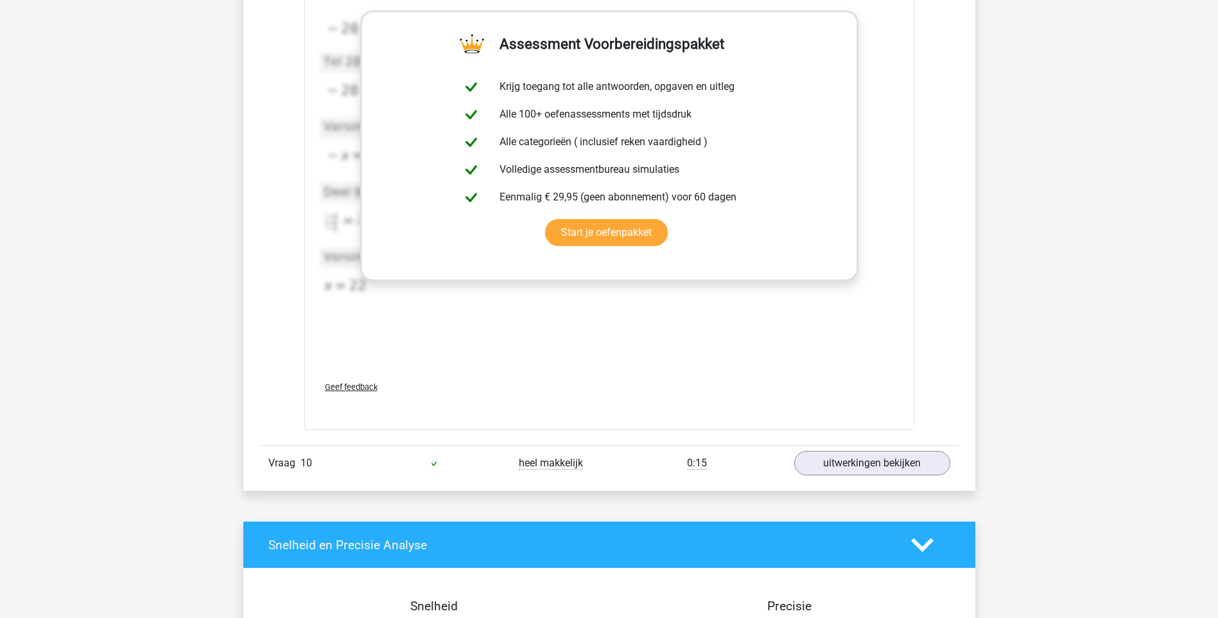
scroll to position [4687, 0]
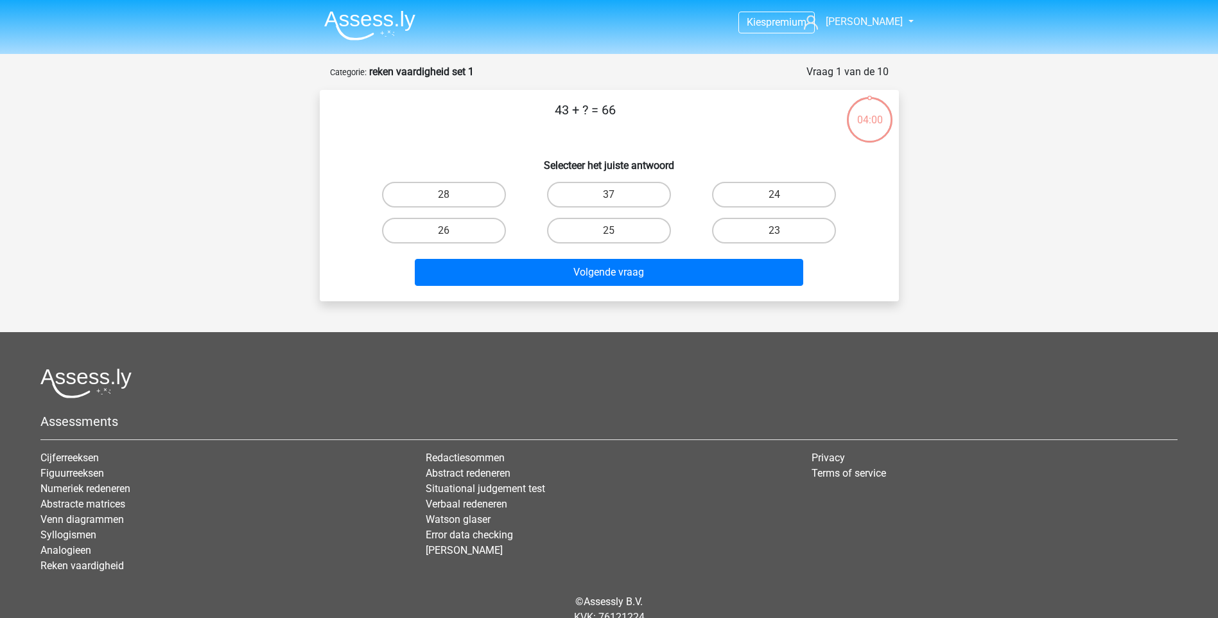
scroll to position [53, 0]
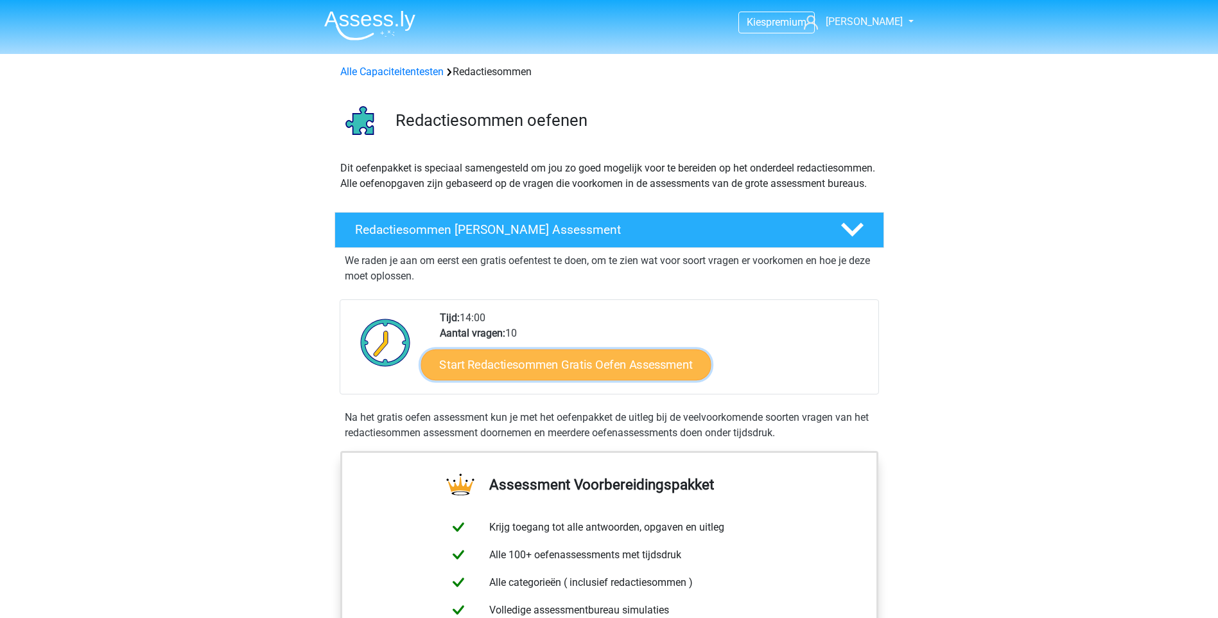
click at [552, 378] on link "Start Redactiesommen Gratis Oefen Assessment" at bounding box center [566, 364] width 290 height 31
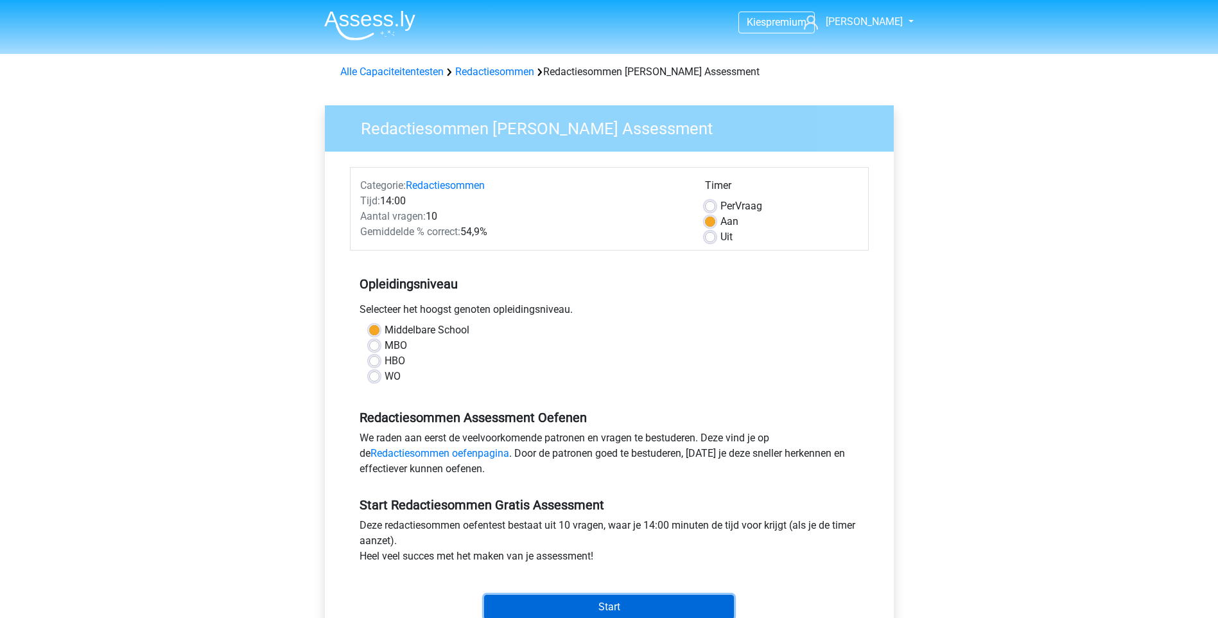
click at [591, 607] on input "Start" at bounding box center [609, 607] width 250 height 24
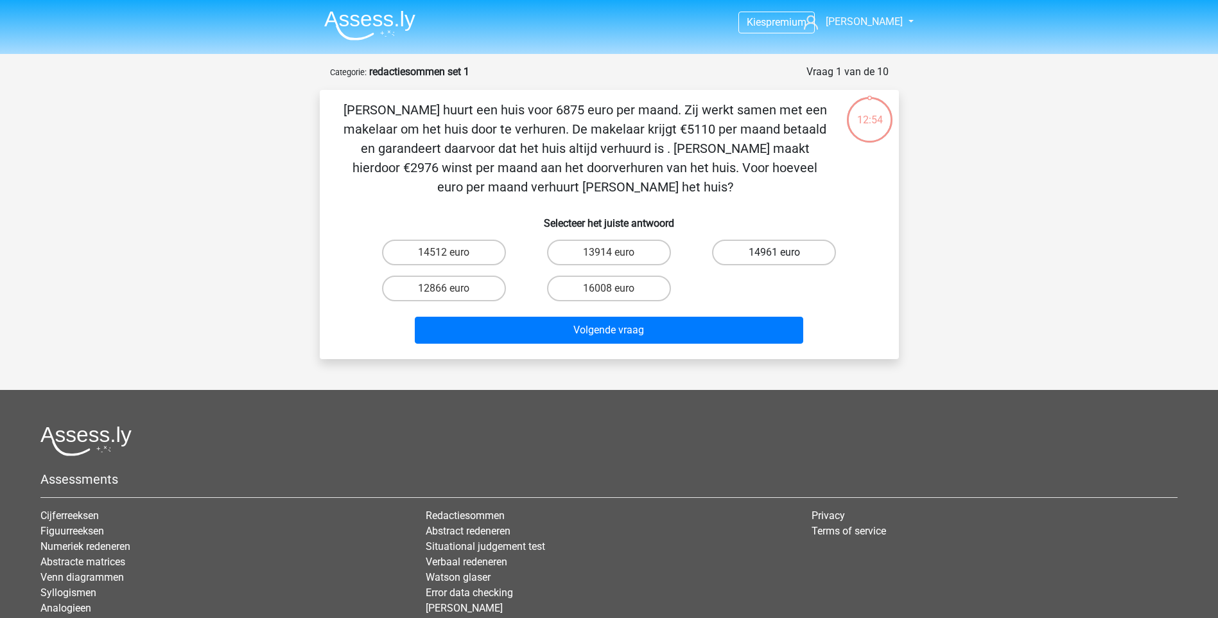
click at [739, 253] on label "14961 euro" at bounding box center [774, 252] width 124 height 26
click at [774, 253] on input "14961 euro" at bounding box center [778, 256] width 8 height 8
radio input "true"
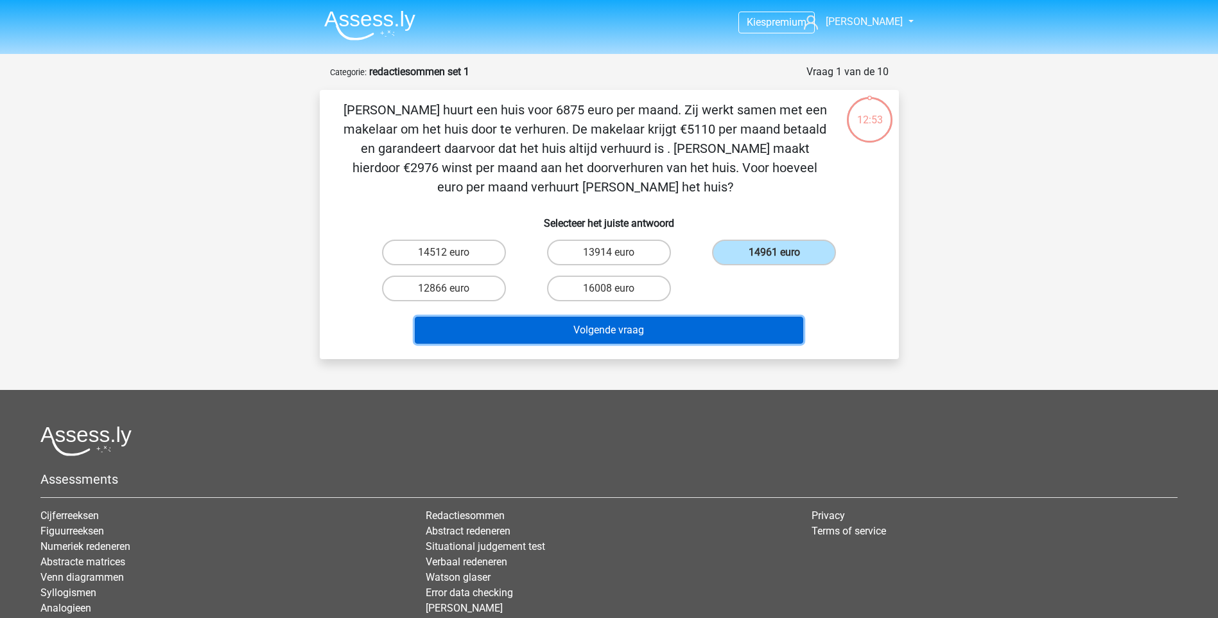
click at [634, 336] on button "Volgende vraag" at bounding box center [609, 330] width 388 height 27
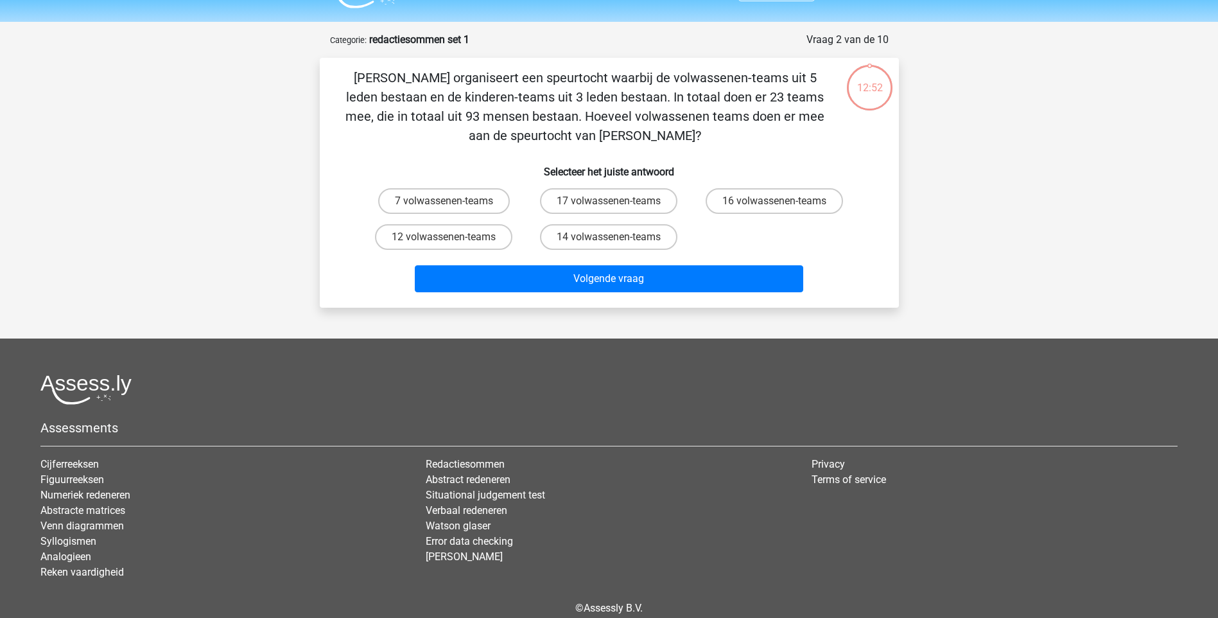
scroll to position [64, 0]
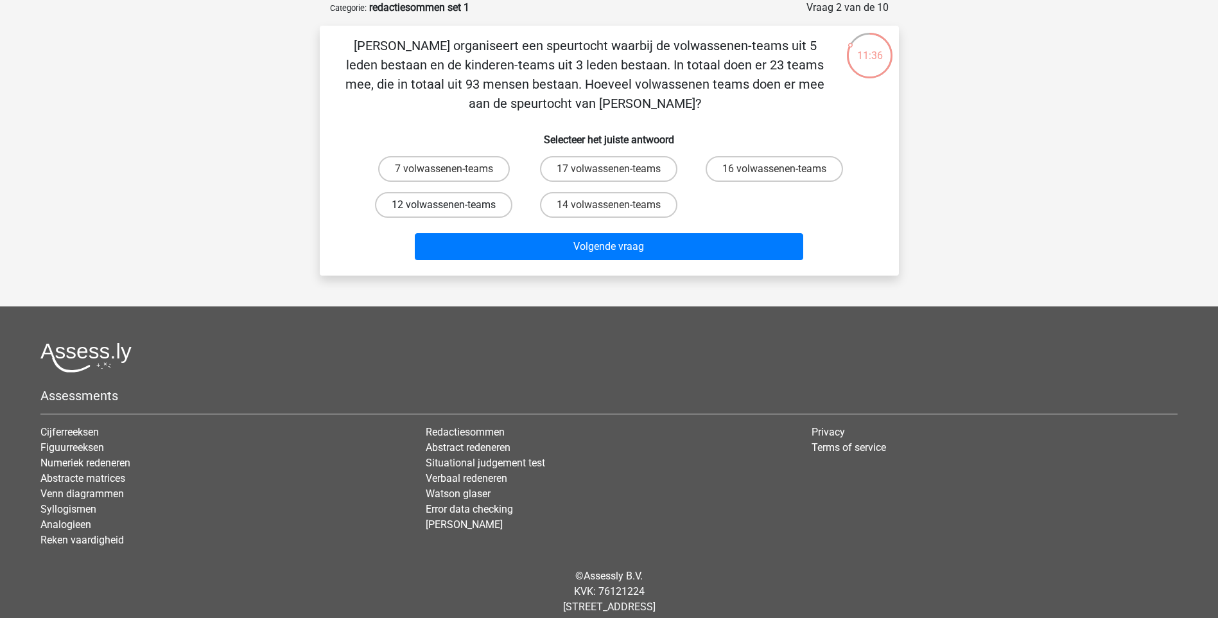
click at [462, 203] on label "12 volwassenen-teams" at bounding box center [443, 205] width 137 height 26
click at [452, 205] on input "12 volwassenen-teams" at bounding box center [448, 209] width 8 height 8
radio input "true"
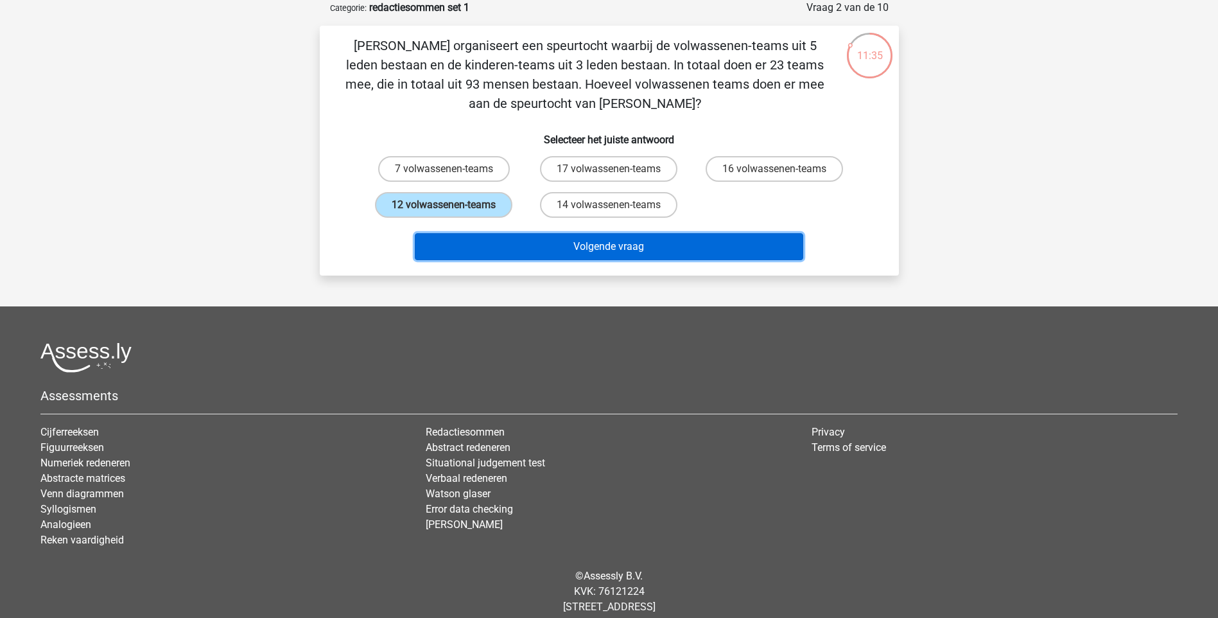
click at [514, 239] on button "Volgende vraag" at bounding box center [609, 246] width 388 height 27
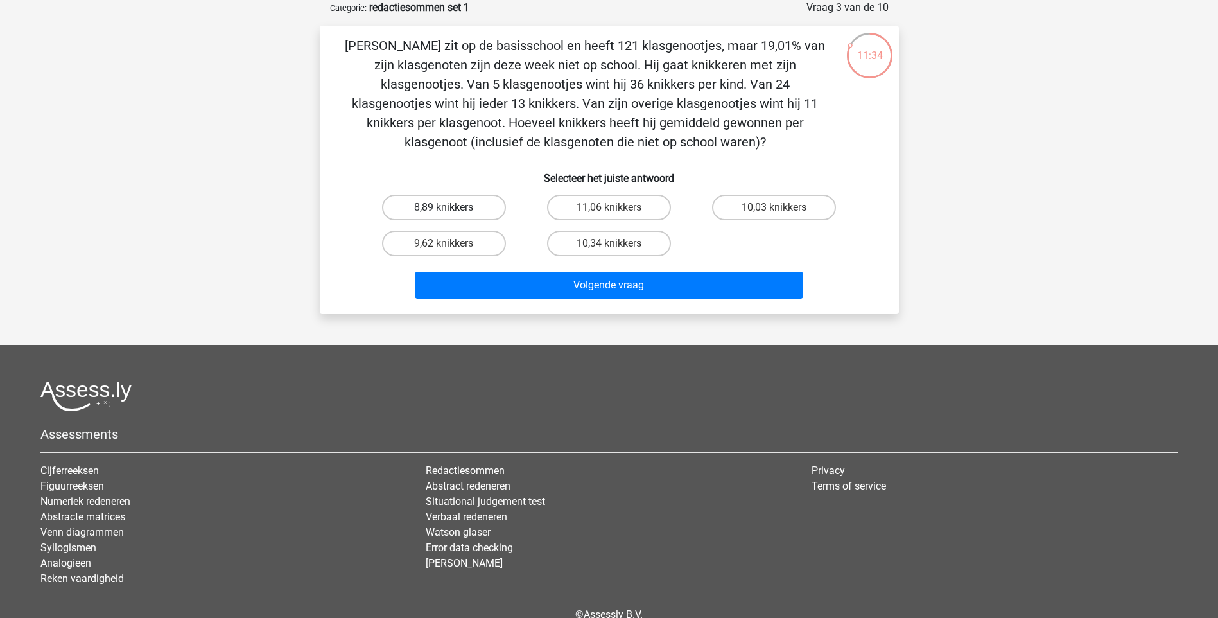
click at [476, 208] on label "8,89 knikkers" at bounding box center [444, 208] width 124 height 26
click at [452, 208] on input "8,89 knikkers" at bounding box center [448, 211] width 8 height 8
radio input "true"
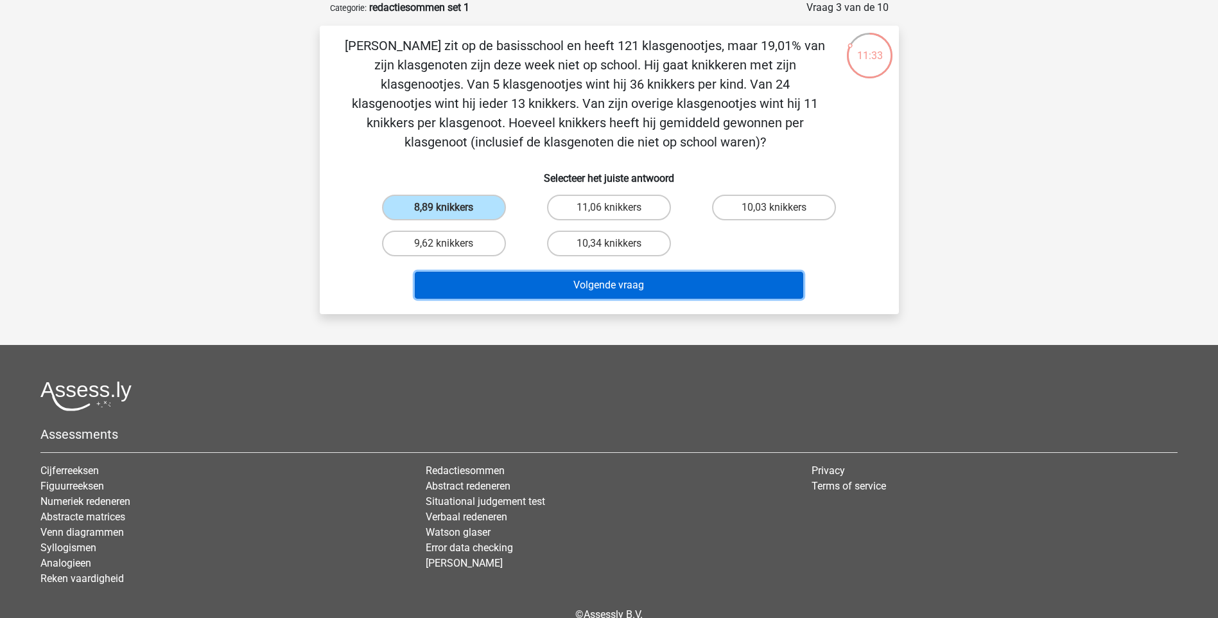
click at [532, 284] on button "Volgende vraag" at bounding box center [609, 285] width 388 height 27
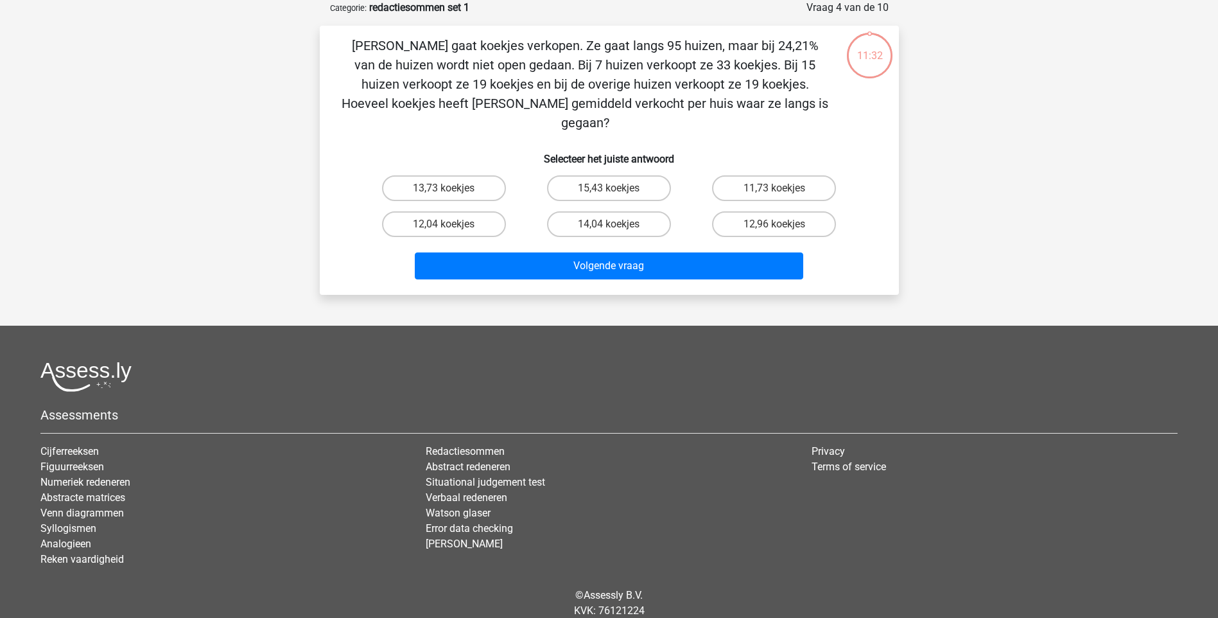
drag, startPoint x: 478, startPoint y: 173, endPoint x: 490, endPoint y: 191, distance: 21.4
click at [478, 175] on label "13,73 koekjes" at bounding box center [444, 188] width 124 height 26
click at [452, 188] on input "13,73 koekjes" at bounding box center [448, 192] width 8 height 8
radio input "true"
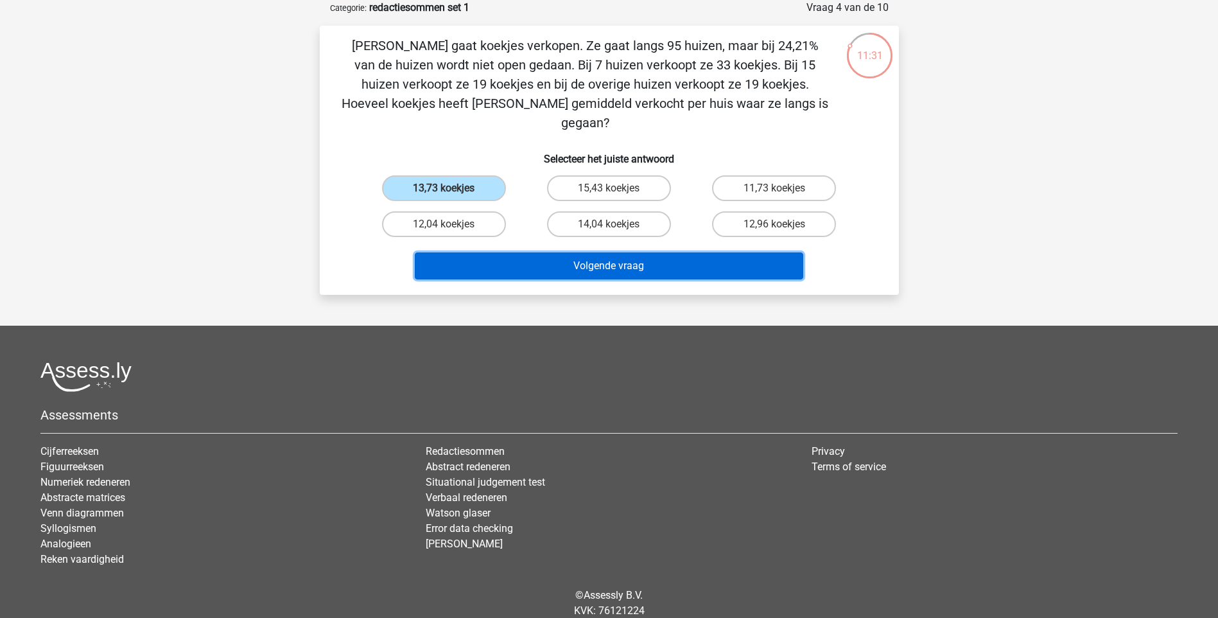
click at [539, 252] on button "Volgende vraag" at bounding box center [609, 265] width 388 height 27
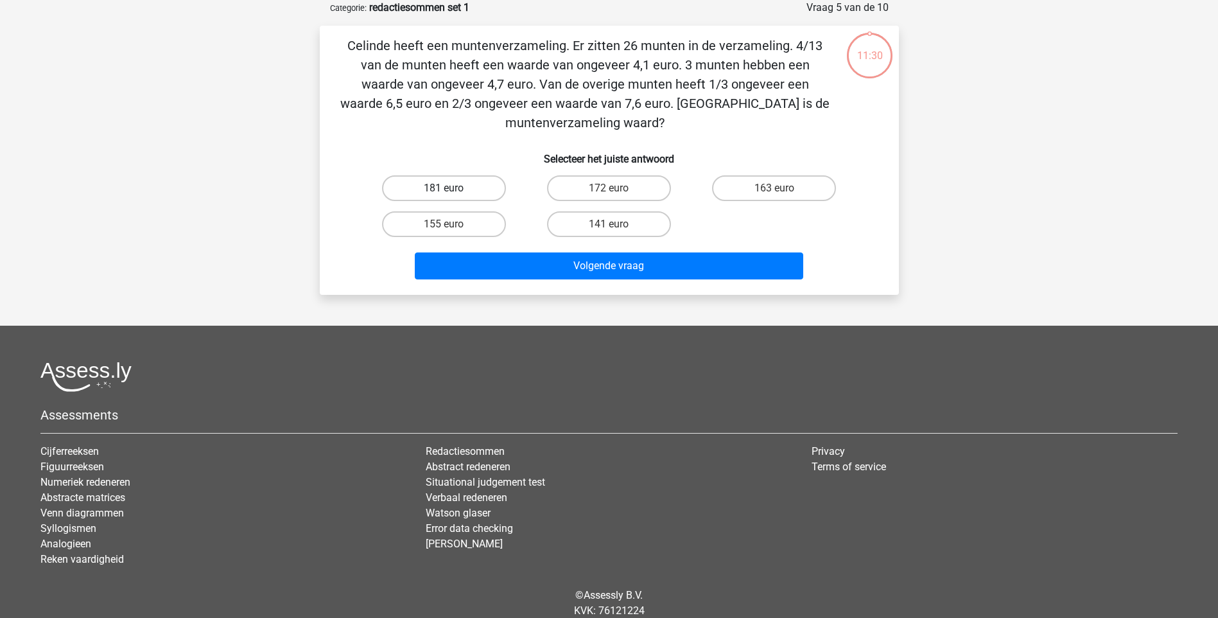
click at [483, 187] on label "181 euro" at bounding box center [444, 188] width 124 height 26
click at [452, 188] on input "181 euro" at bounding box center [448, 192] width 8 height 8
radio input "true"
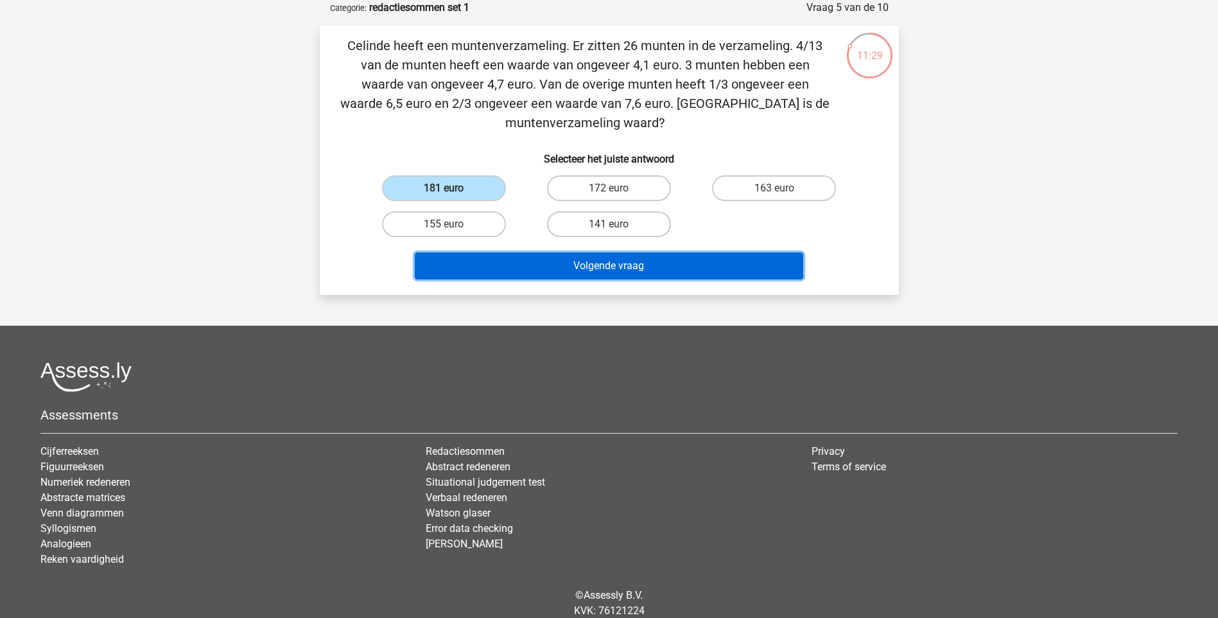
click at [547, 256] on button "Volgende vraag" at bounding box center [609, 265] width 388 height 27
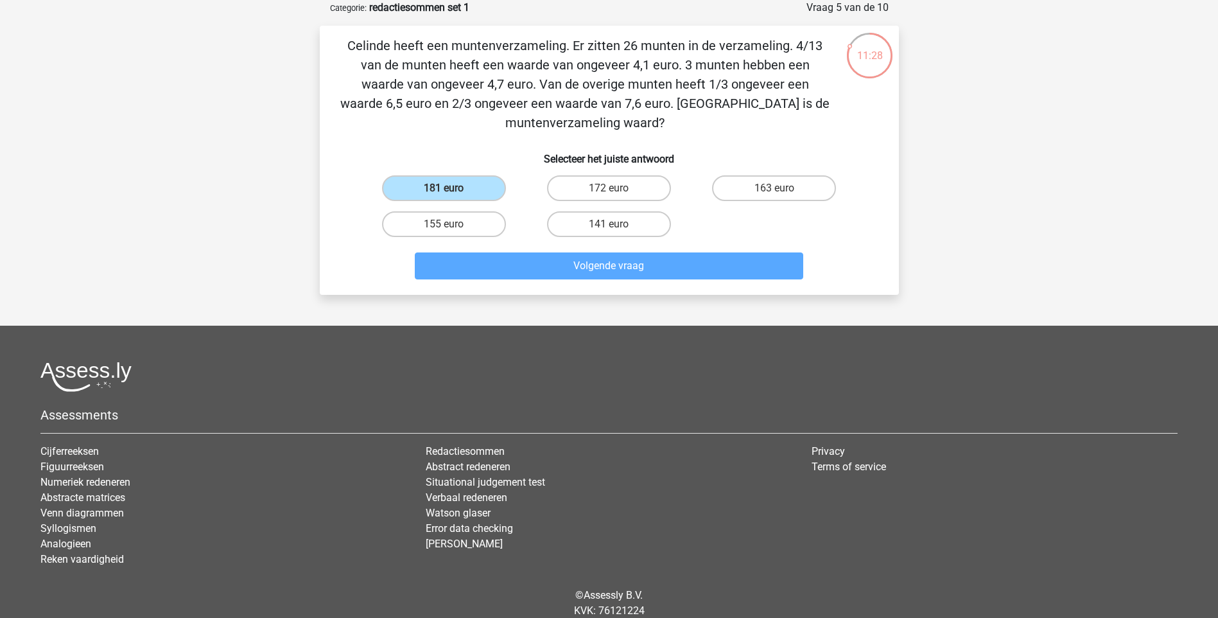
scroll to position [53, 0]
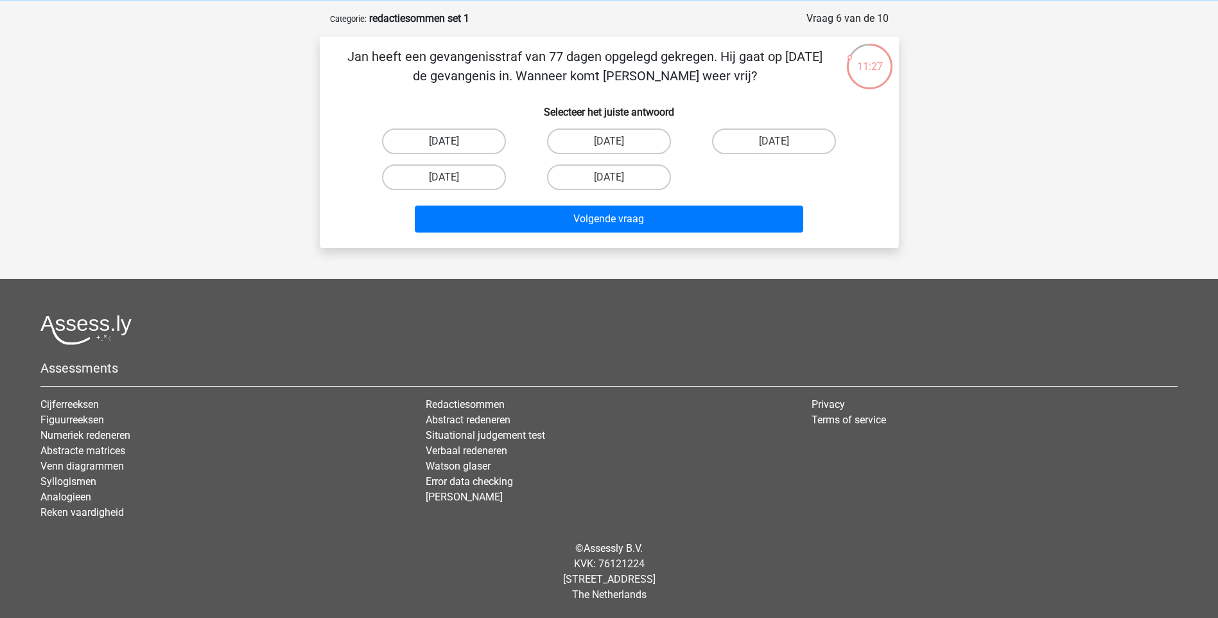
click at [473, 143] on label "13 augustus" at bounding box center [444, 141] width 124 height 26
click at [452, 143] on input "13 augustus" at bounding box center [448, 145] width 8 height 8
radio input "true"
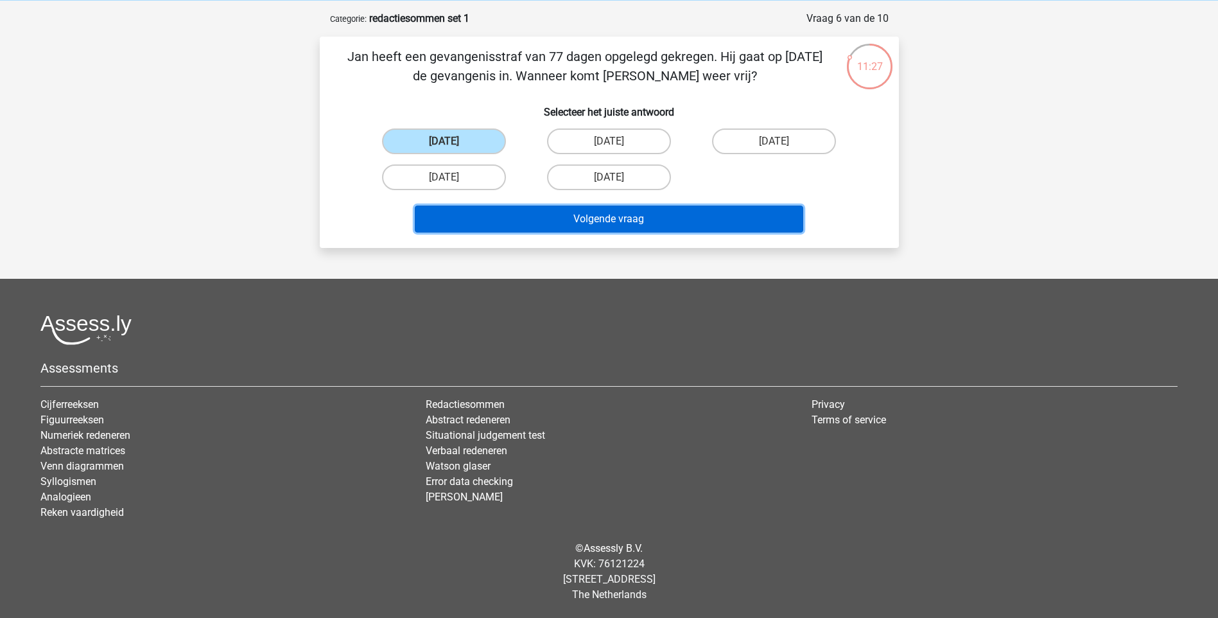
click at [543, 218] on button "Volgende vraag" at bounding box center [609, 218] width 388 height 27
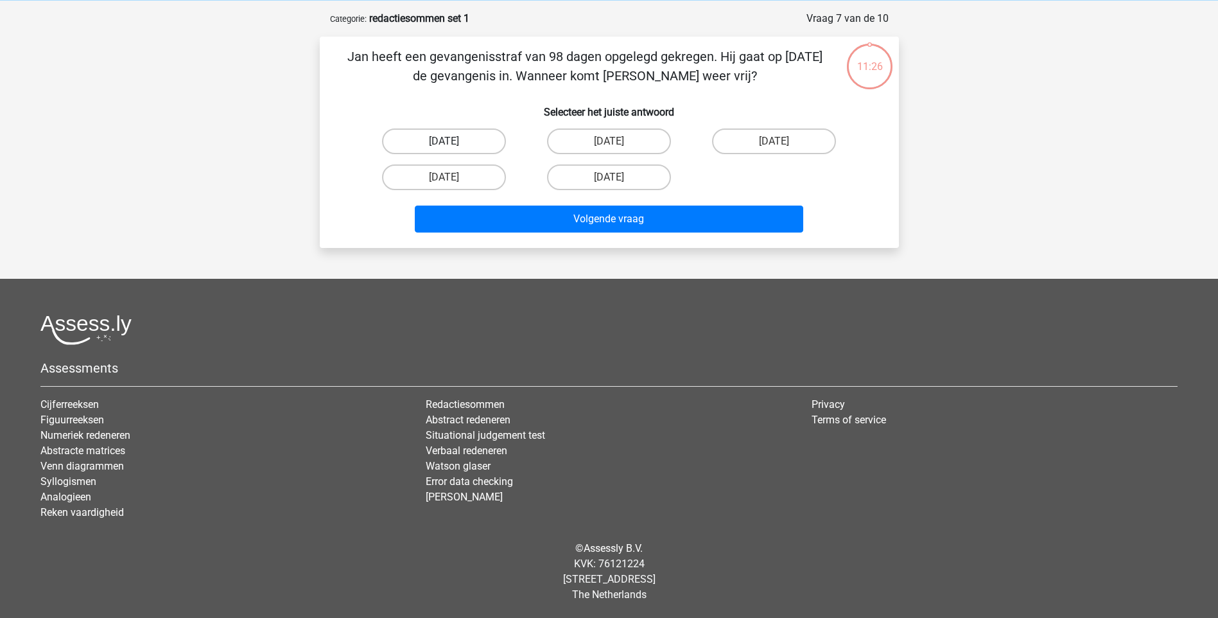
click at [484, 144] on label "16 augustus" at bounding box center [444, 141] width 124 height 26
click at [452, 144] on input "16 augustus" at bounding box center [448, 145] width 8 height 8
radio input "true"
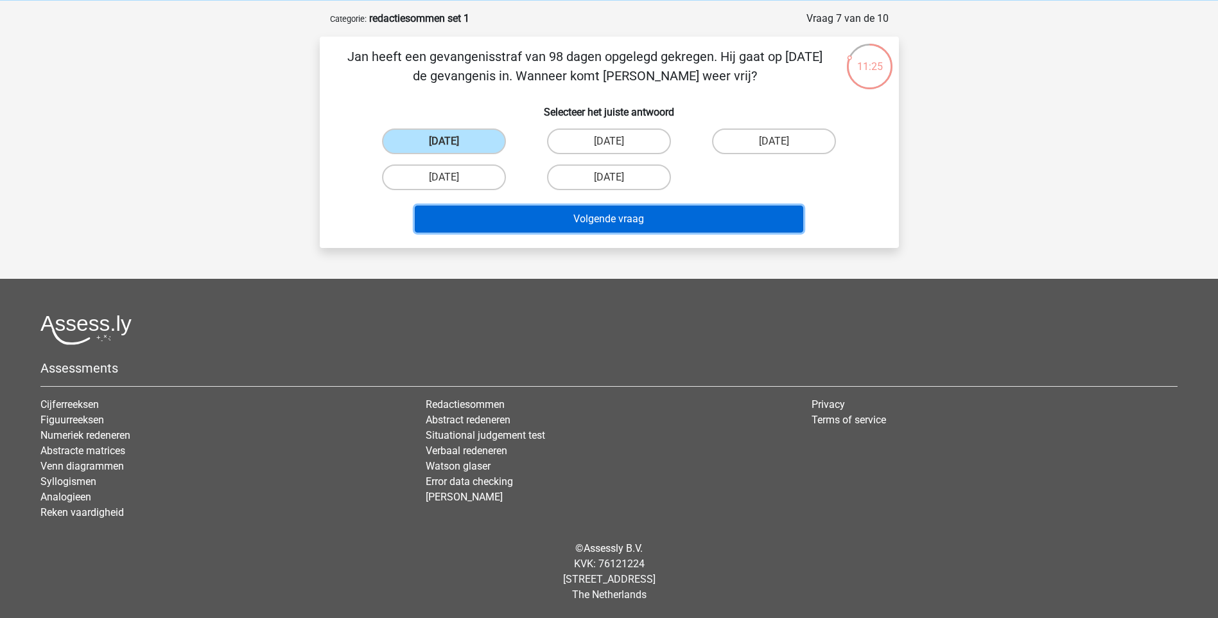
click at [564, 216] on button "Volgende vraag" at bounding box center [609, 218] width 388 height 27
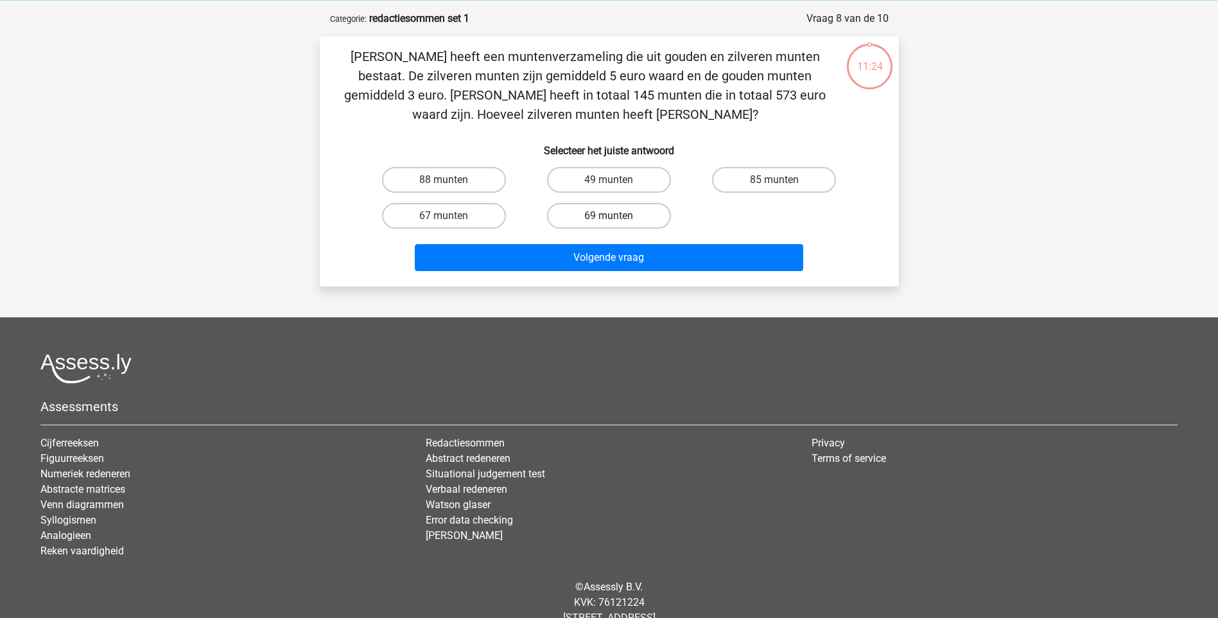
scroll to position [64, 0]
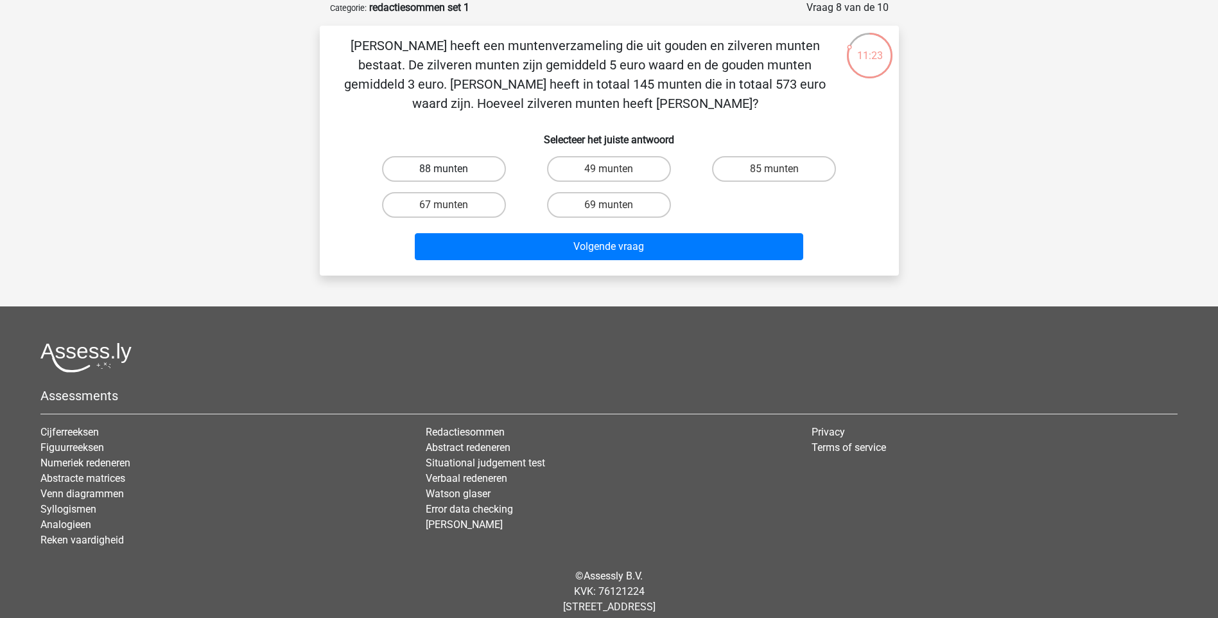
click at [466, 171] on label "88 munten" at bounding box center [444, 169] width 124 height 26
click at [452, 171] on input "88 munten" at bounding box center [448, 173] width 8 height 8
radio input "true"
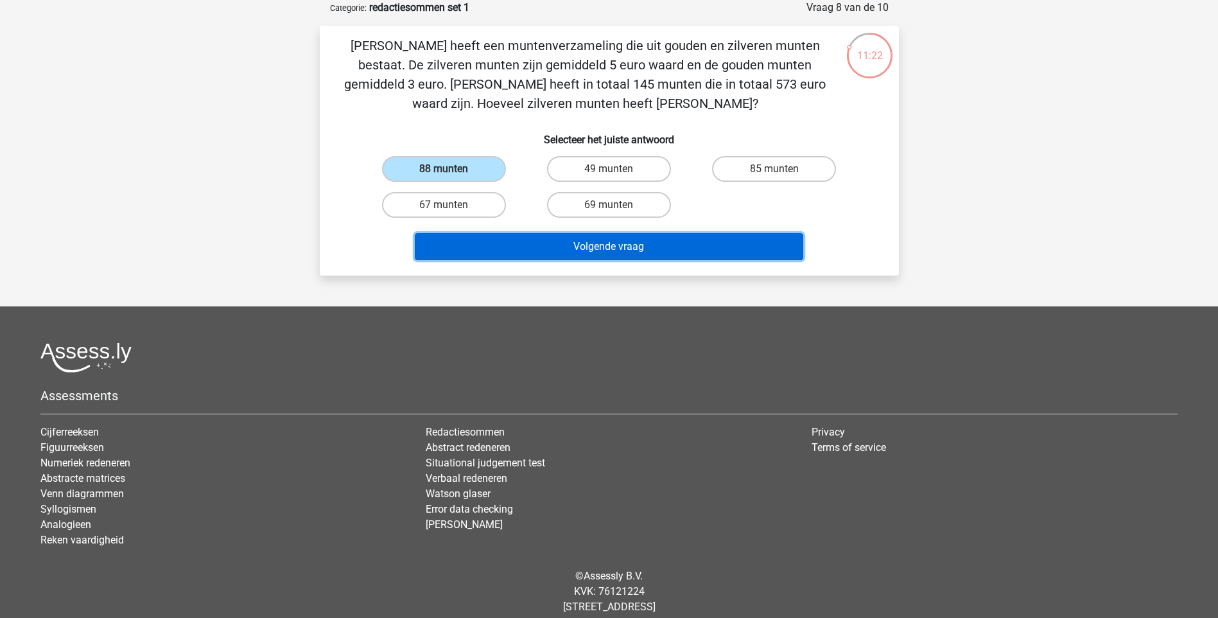
click at [532, 239] on button "Volgende vraag" at bounding box center [609, 246] width 388 height 27
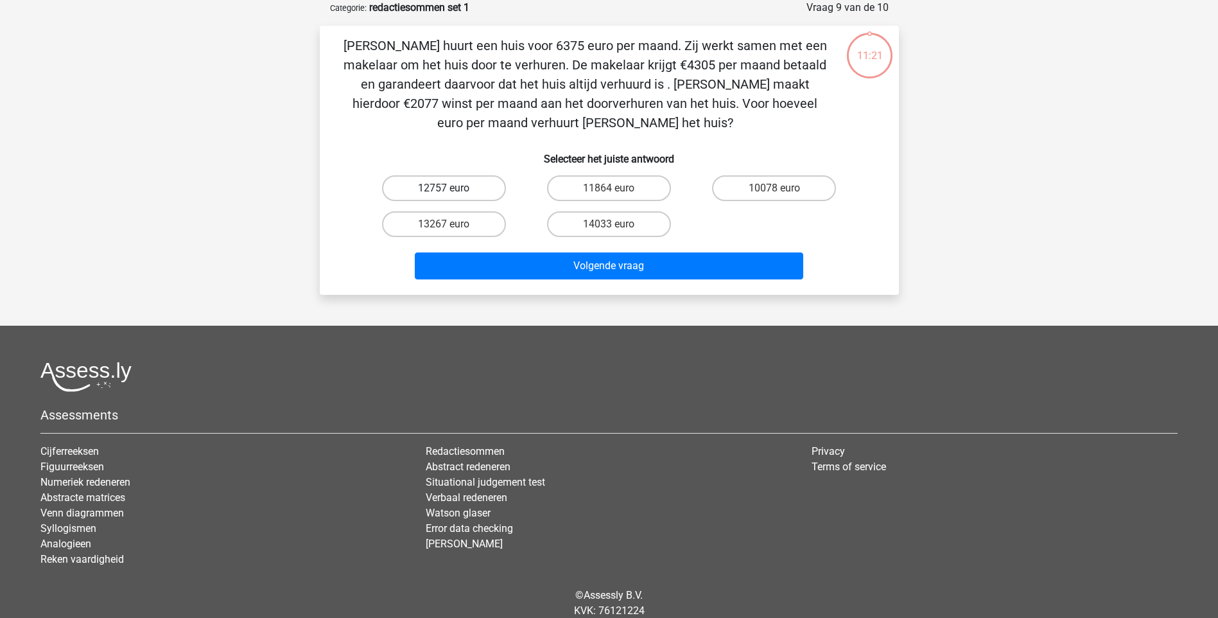
click at [469, 184] on label "12757 euro" at bounding box center [444, 188] width 124 height 26
click at [452, 188] on input "12757 euro" at bounding box center [448, 192] width 8 height 8
radio input "true"
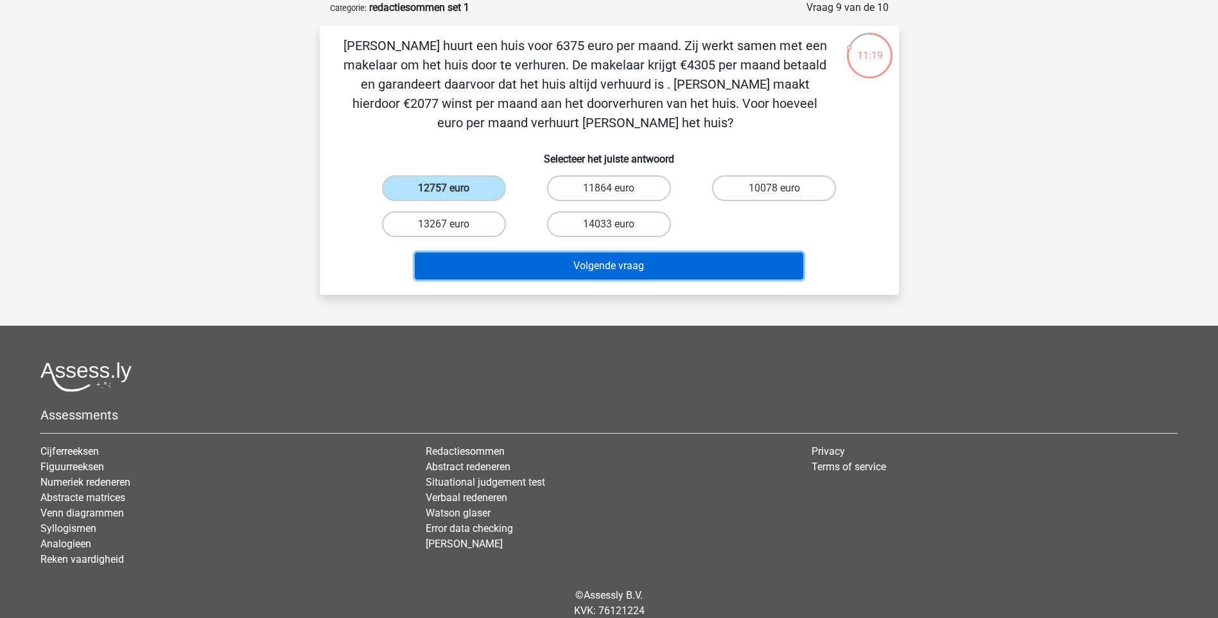
click at [520, 260] on button "Volgende vraag" at bounding box center [609, 265] width 388 height 27
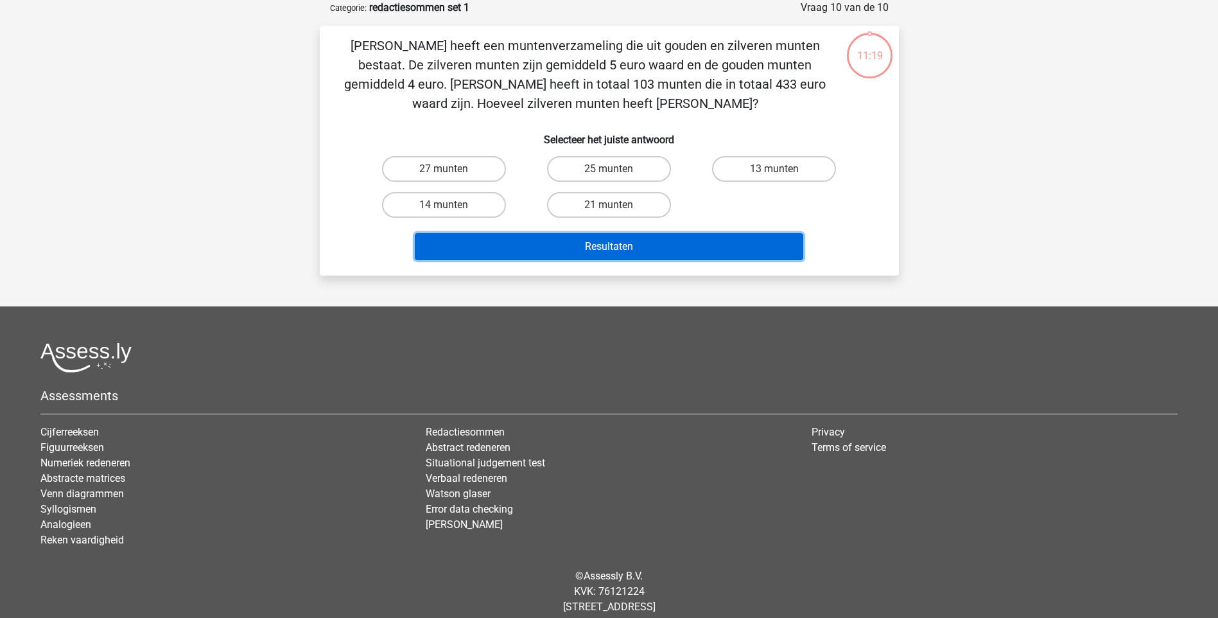
click at [538, 241] on button "Resultaten" at bounding box center [609, 246] width 388 height 27
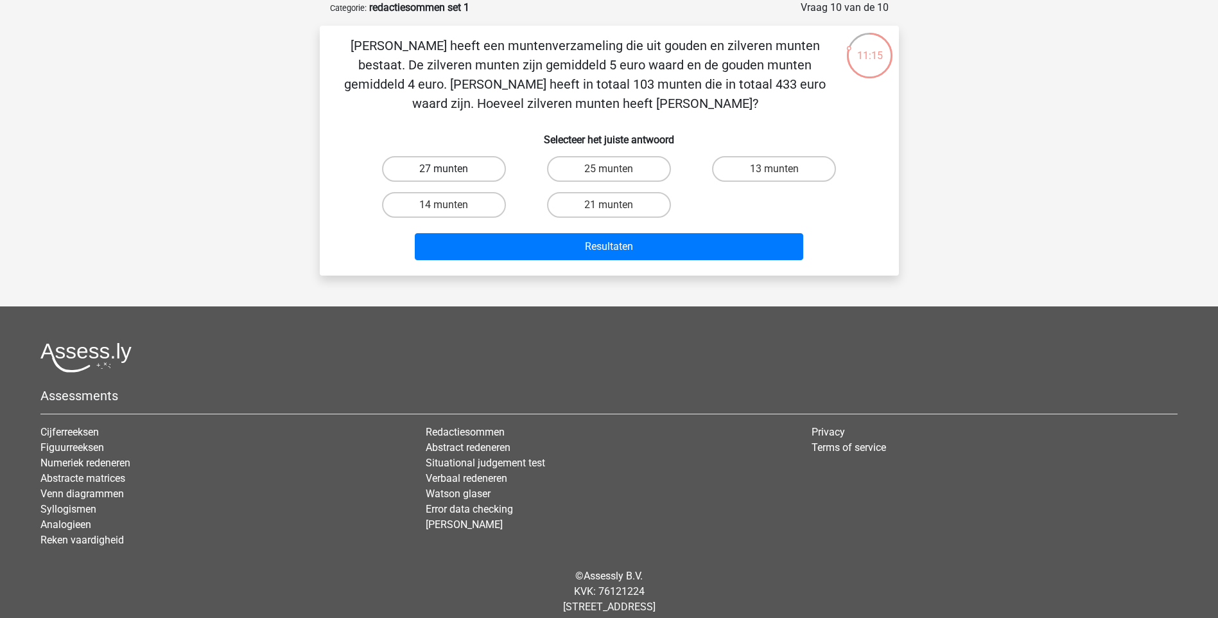
click at [477, 171] on label "27 munten" at bounding box center [444, 169] width 124 height 26
click at [452, 171] on input "27 munten" at bounding box center [448, 173] width 8 height 8
radio input "true"
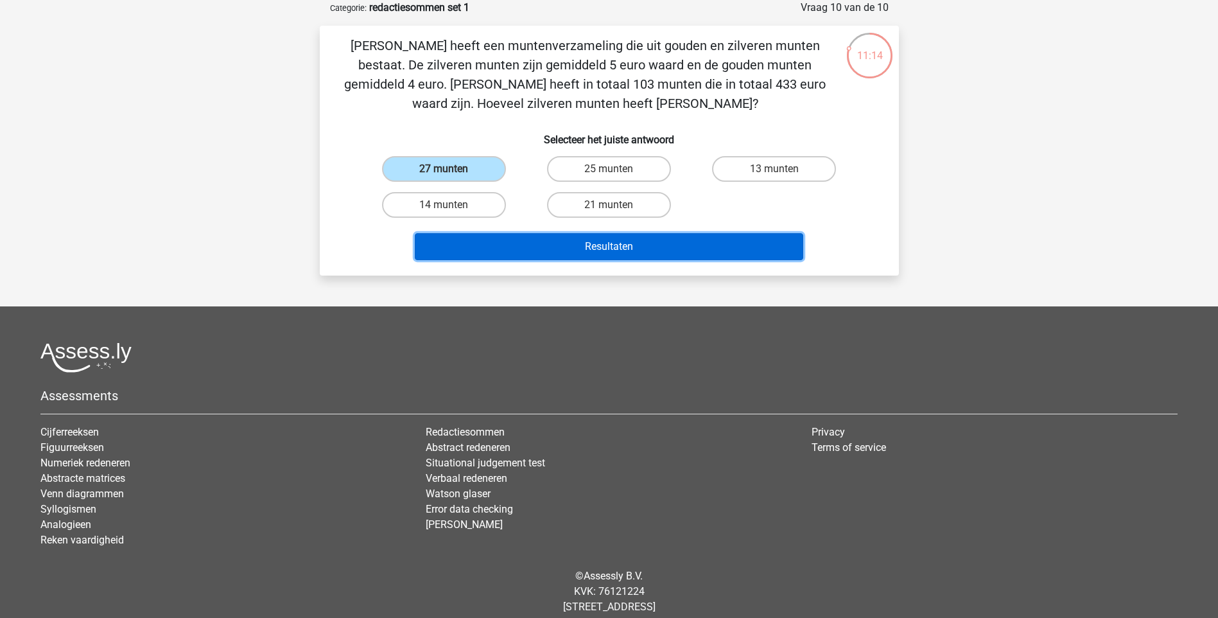
click at [558, 248] on button "Resultaten" at bounding box center [609, 246] width 388 height 27
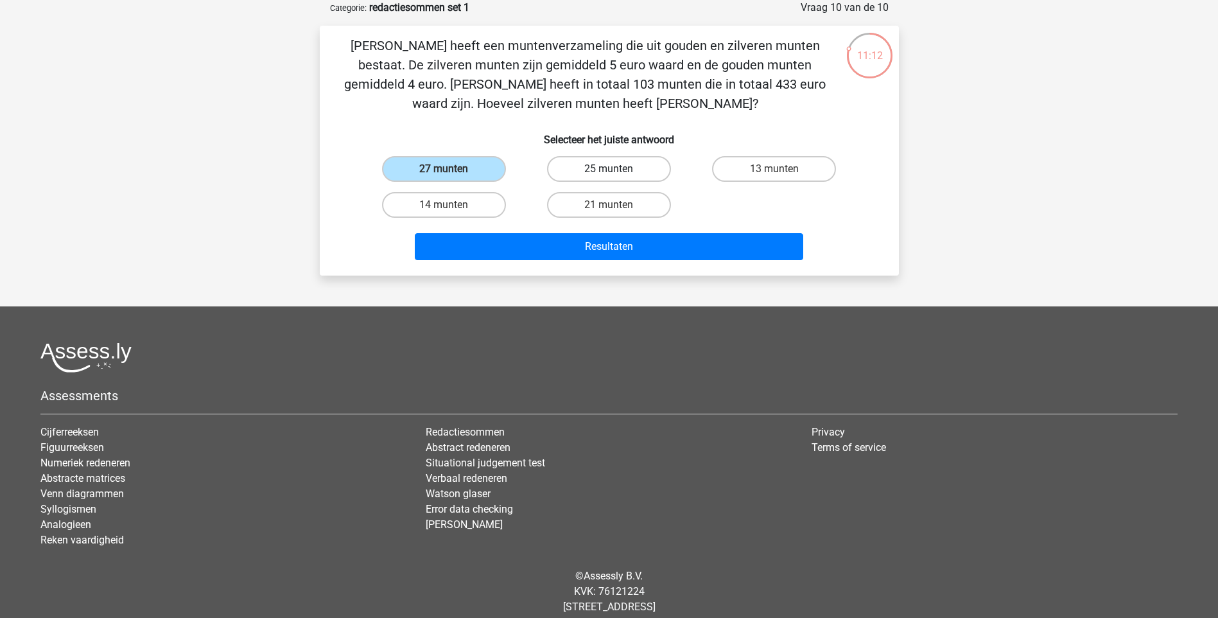
click at [605, 171] on label "25 munten" at bounding box center [609, 169] width 124 height 26
click at [609, 171] on input "25 munten" at bounding box center [613, 173] width 8 height 8
radio input "true"
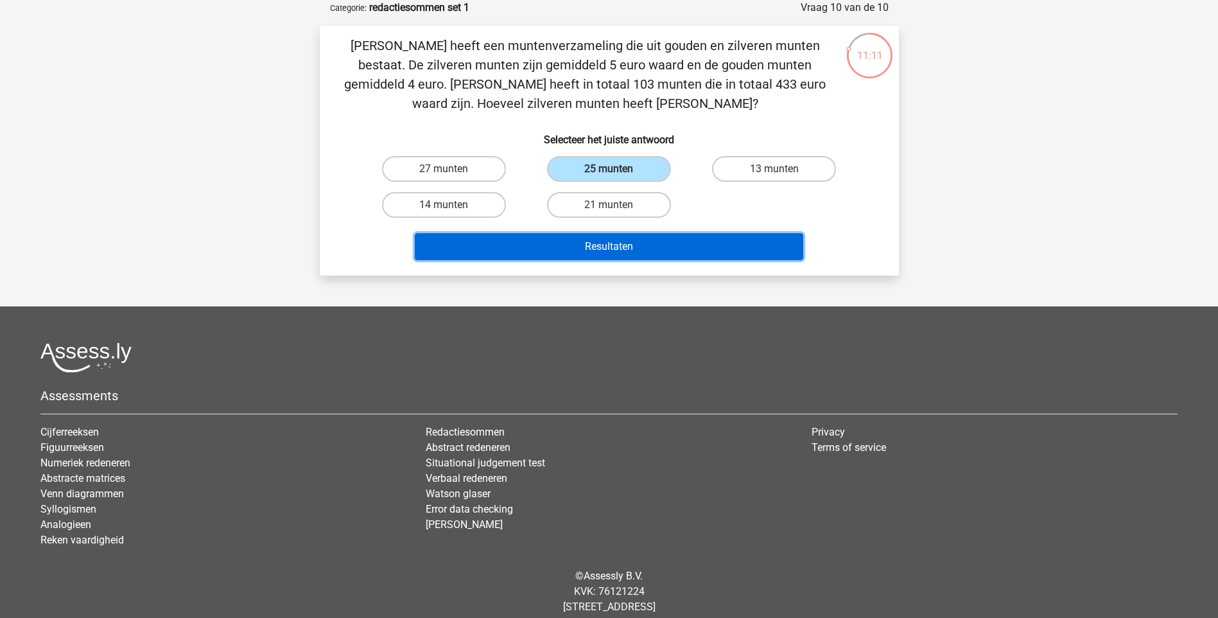
click at [593, 249] on button "Resultaten" at bounding box center [609, 246] width 388 height 27
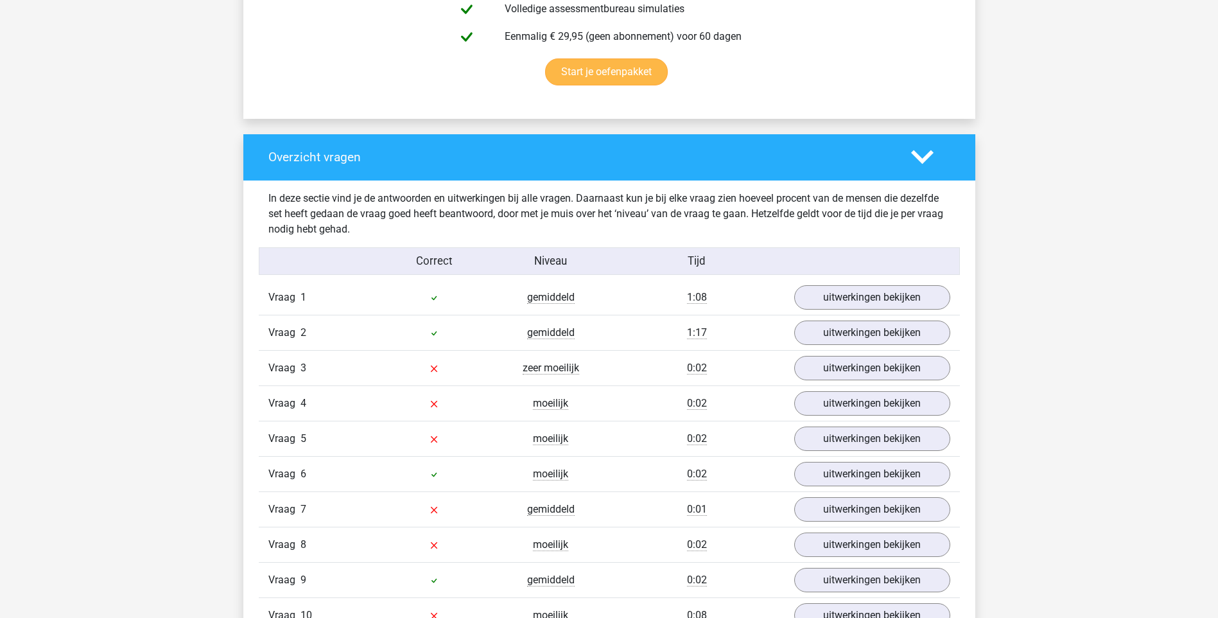
scroll to position [835, 0]
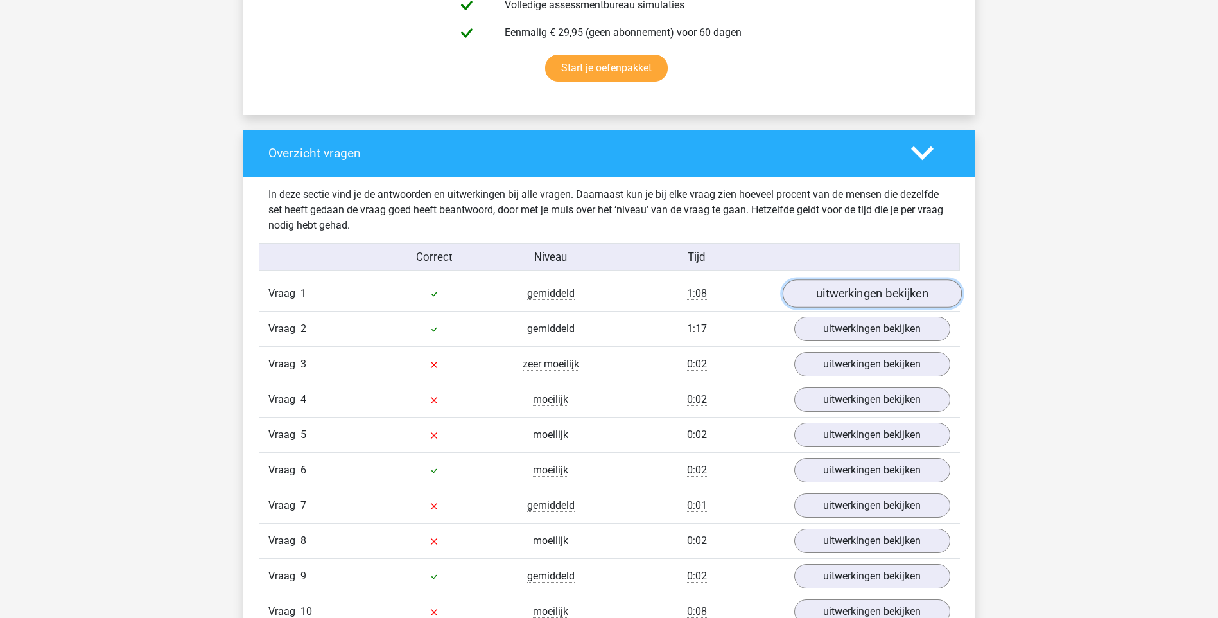
click at [821, 294] on link "uitwerkingen bekijken" at bounding box center [871, 293] width 179 height 28
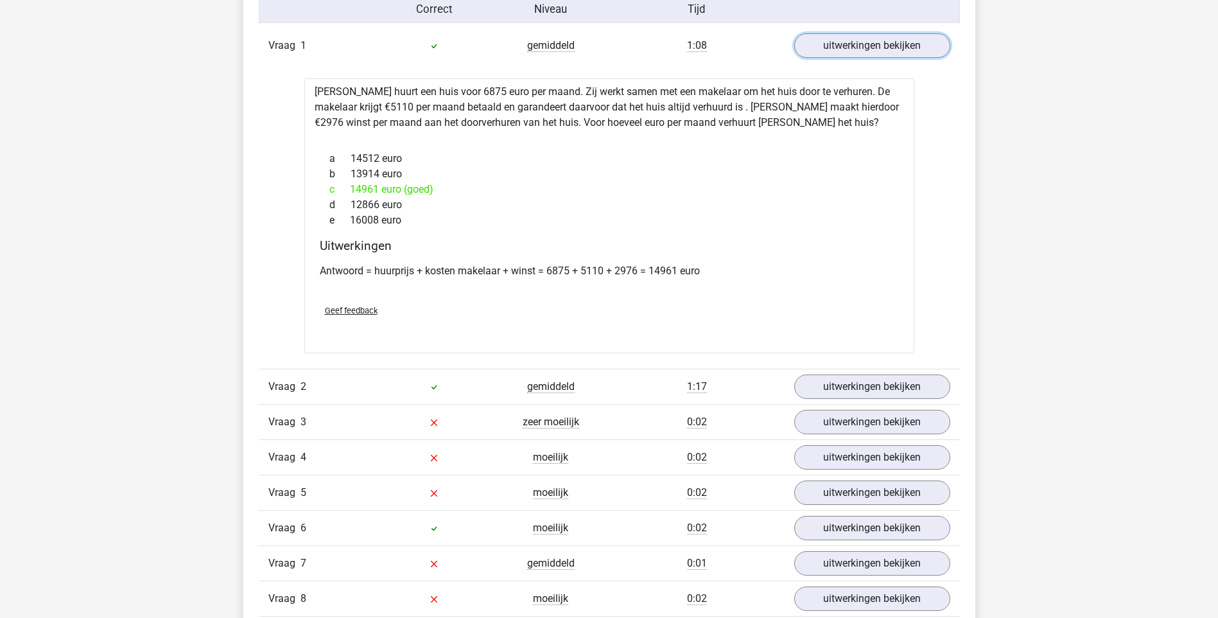
scroll to position [1092, 0]
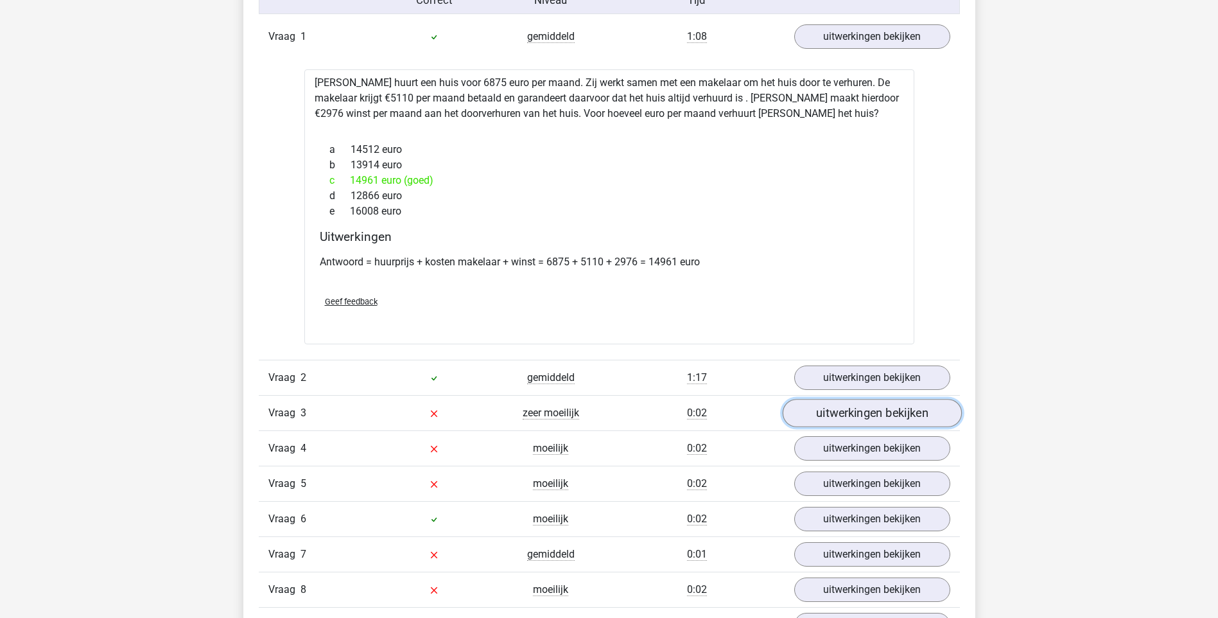
click at [844, 410] on link "uitwerkingen bekijken" at bounding box center [871, 413] width 179 height 28
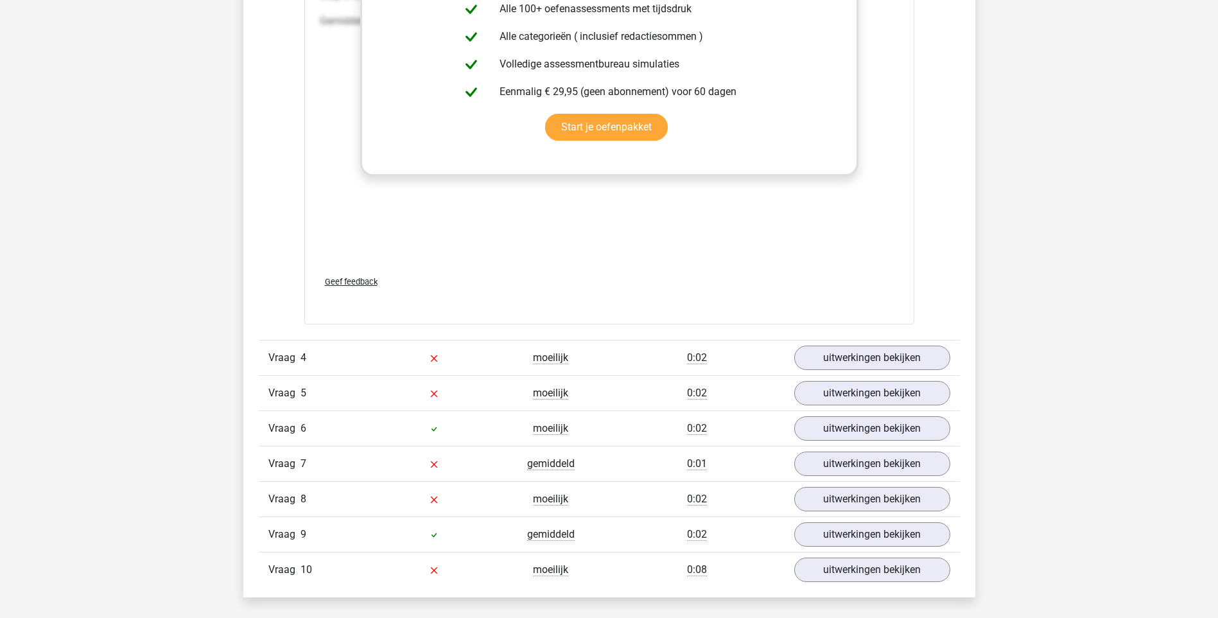
scroll to position [1926, 0]
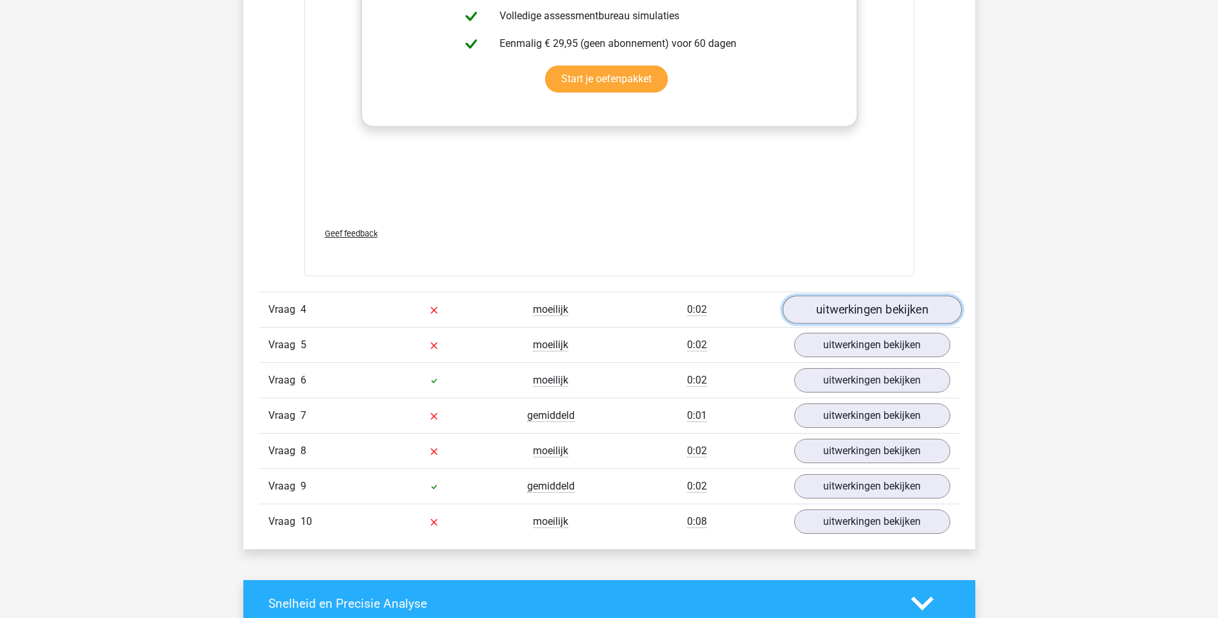
click at [857, 313] on link "uitwerkingen bekijken" at bounding box center [871, 309] width 179 height 28
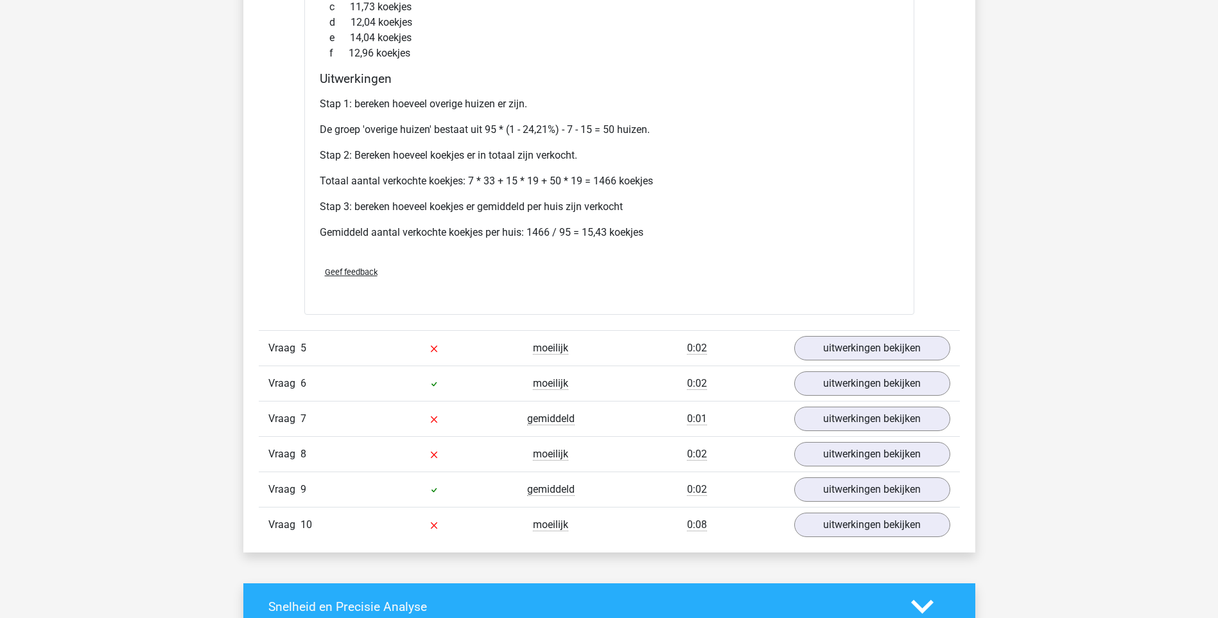
scroll to position [2376, 0]
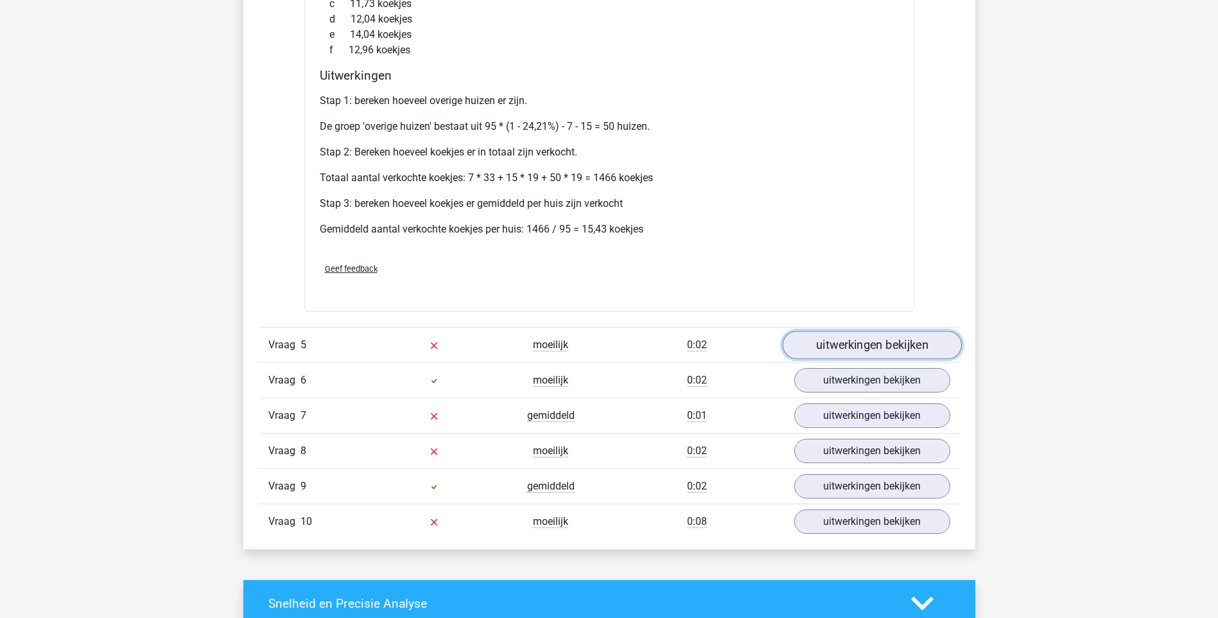
click at [835, 348] on link "uitwerkingen bekijken" at bounding box center [871, 345] width 179 height 28
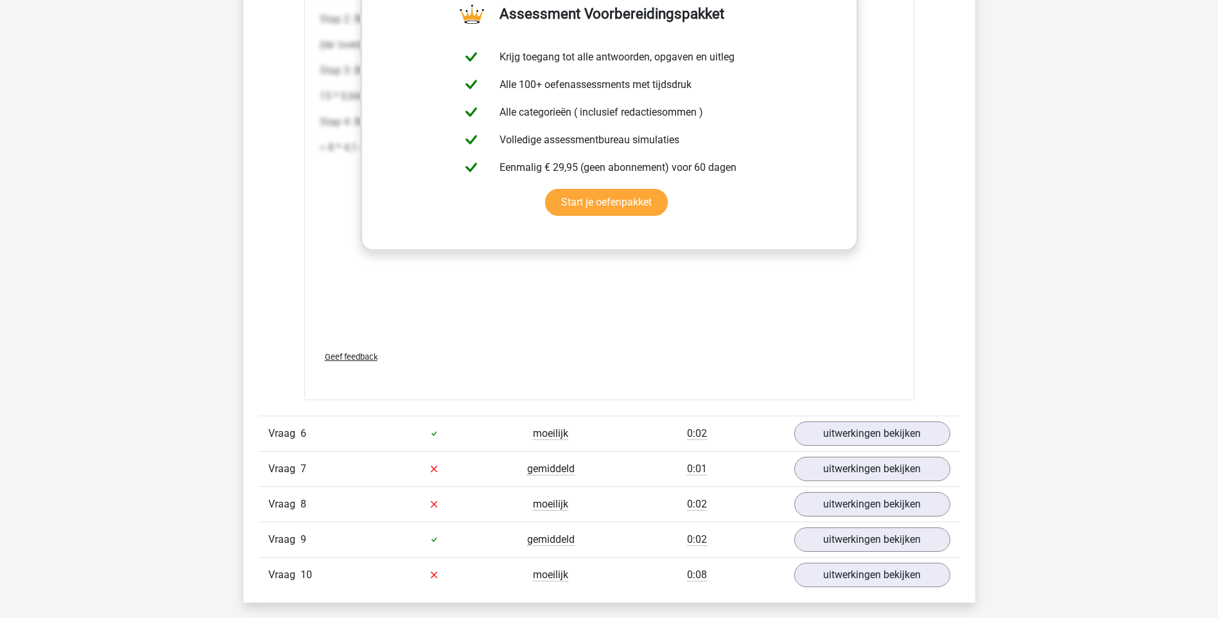
scroll to position [3082, 0]
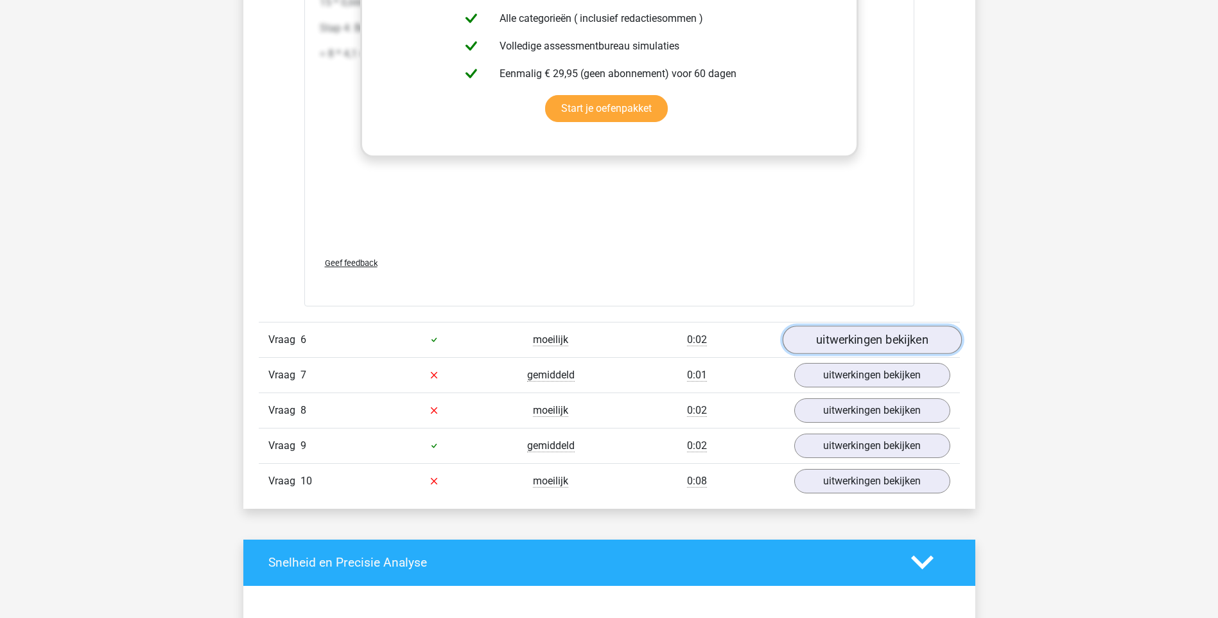
click at [830, 342] on link "uitwerkingen bekijken" at bounding box center [871, 340] width 179 height 28
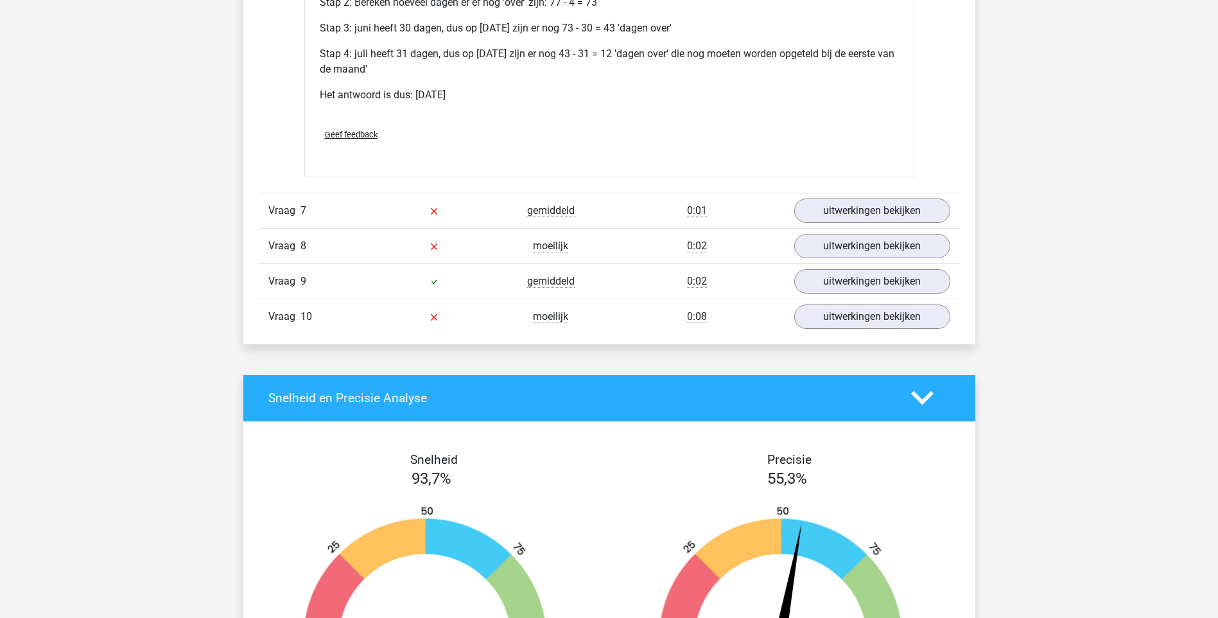
scroll to position [3660, 0]
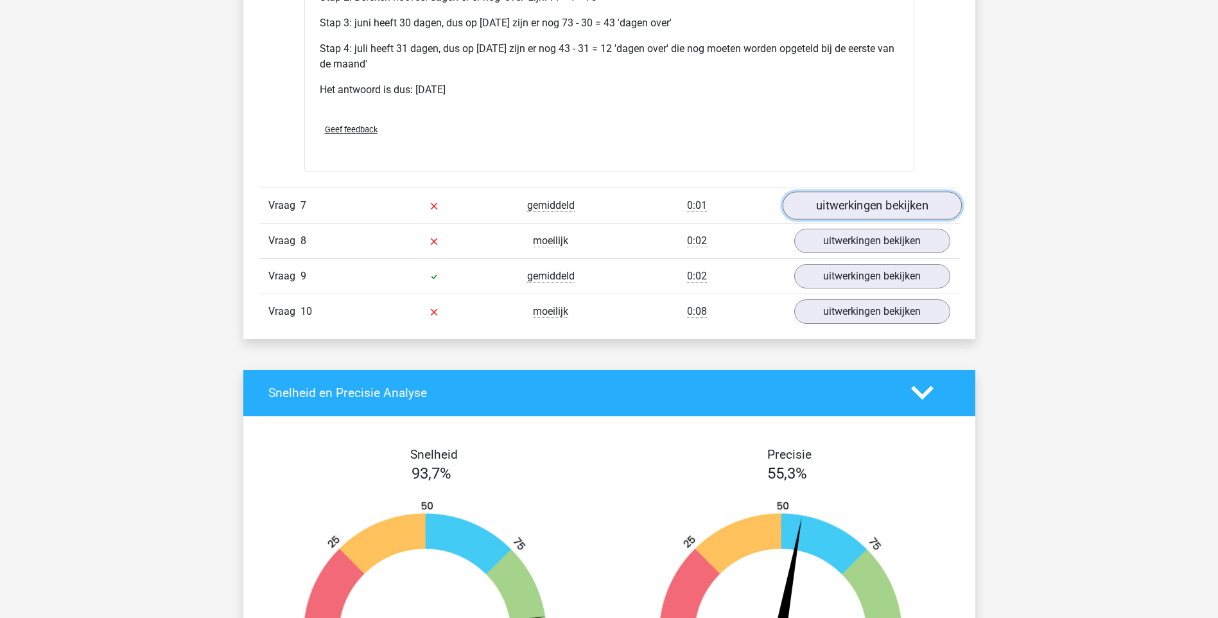
click at [855, 205] on link "uitwerkingen bekijken" at bounding box center [871, 205] width 179 height 28
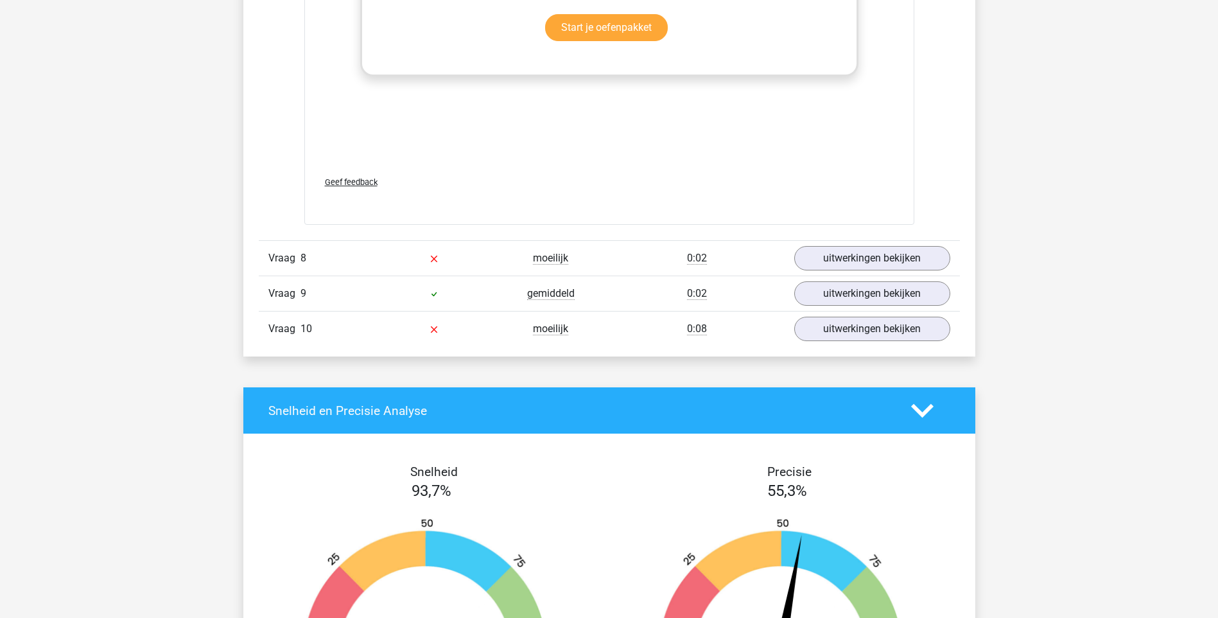
scroll to position [4302, 0]
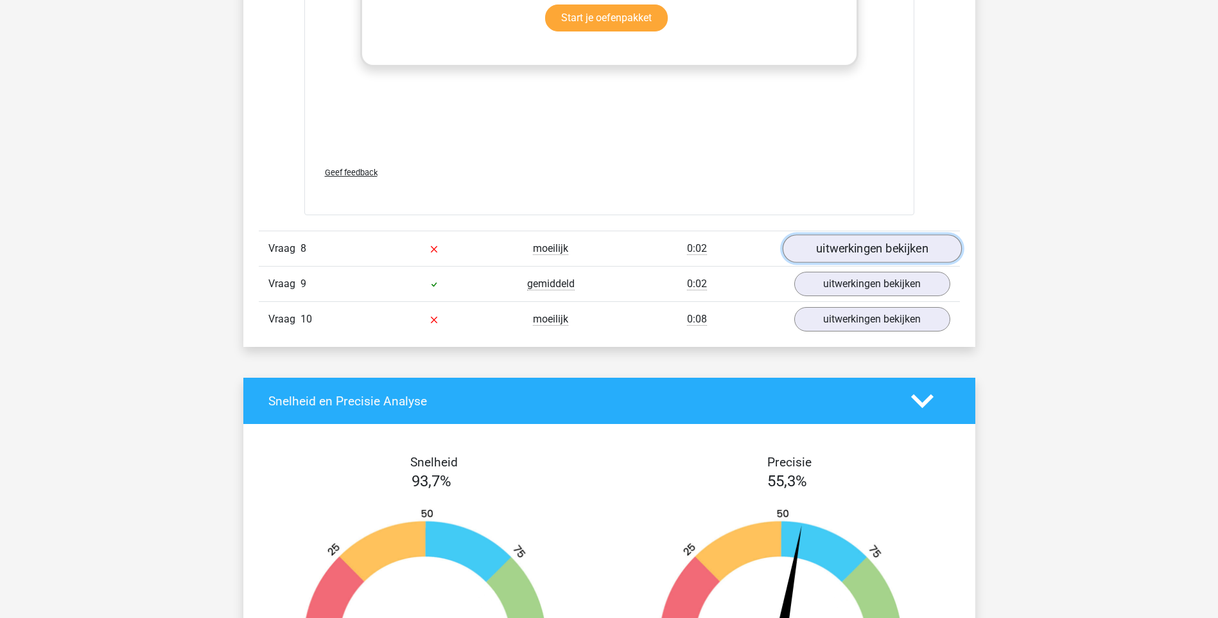
click at [839, 250] on link "uitwerkingen bekijken" at bounding box center [871, 248] width 179 height 28
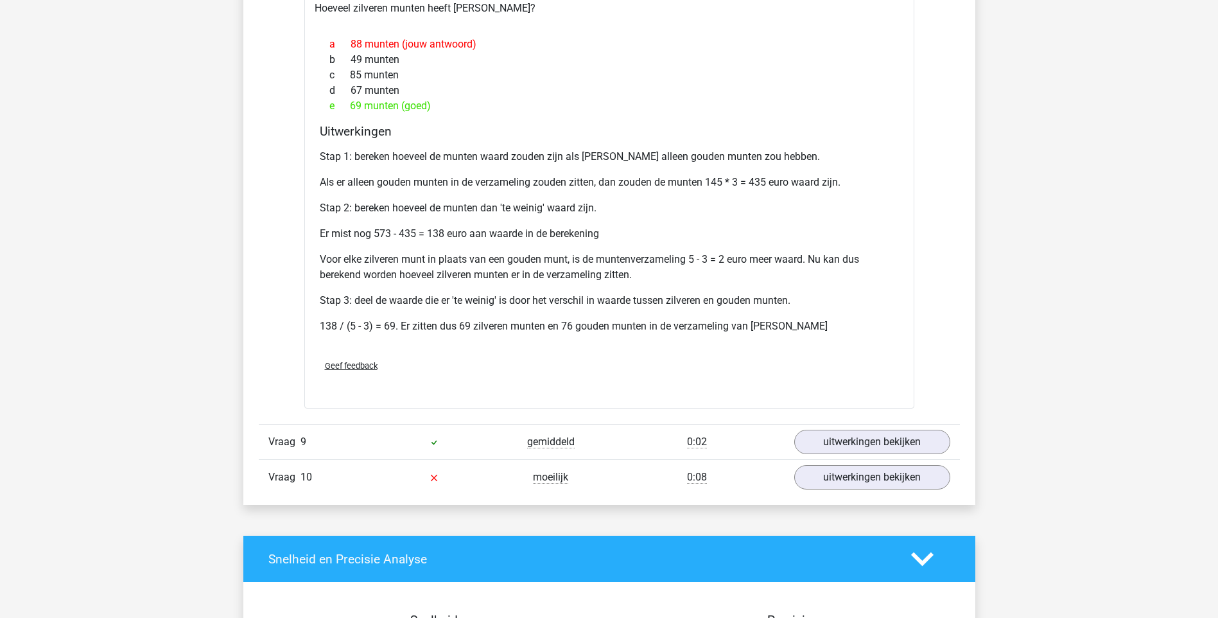
scroll to position [4623, 0]
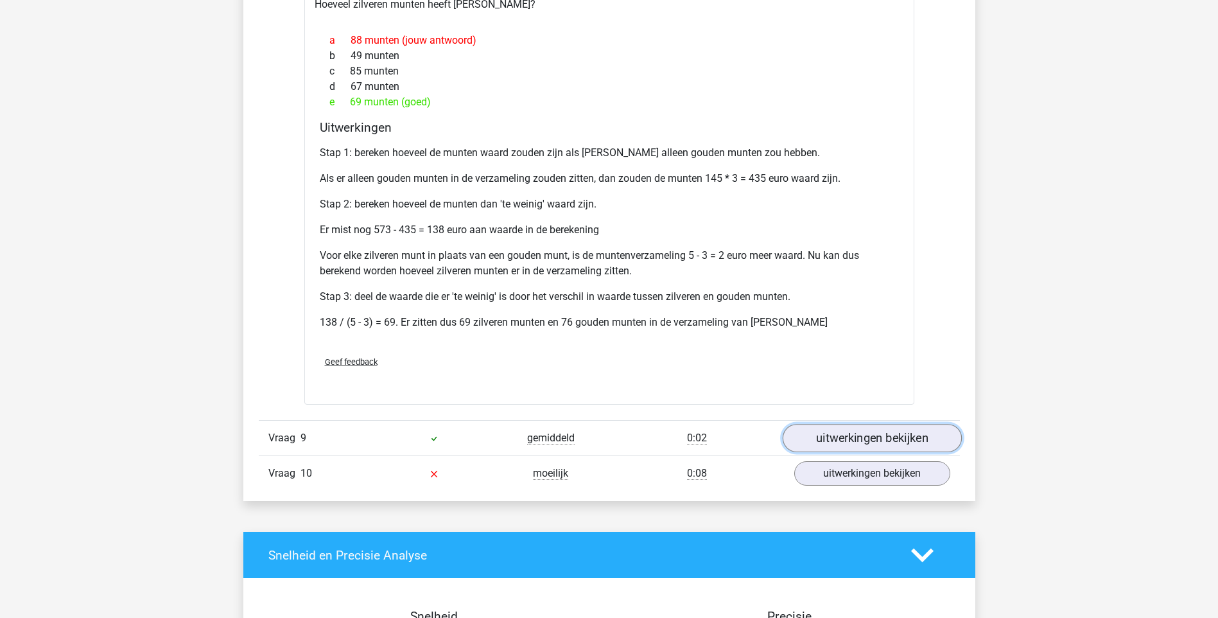
click at [899, 436] on link "uitwerkingen bekijken" at bounding box center [871, 438] width 179 height 28
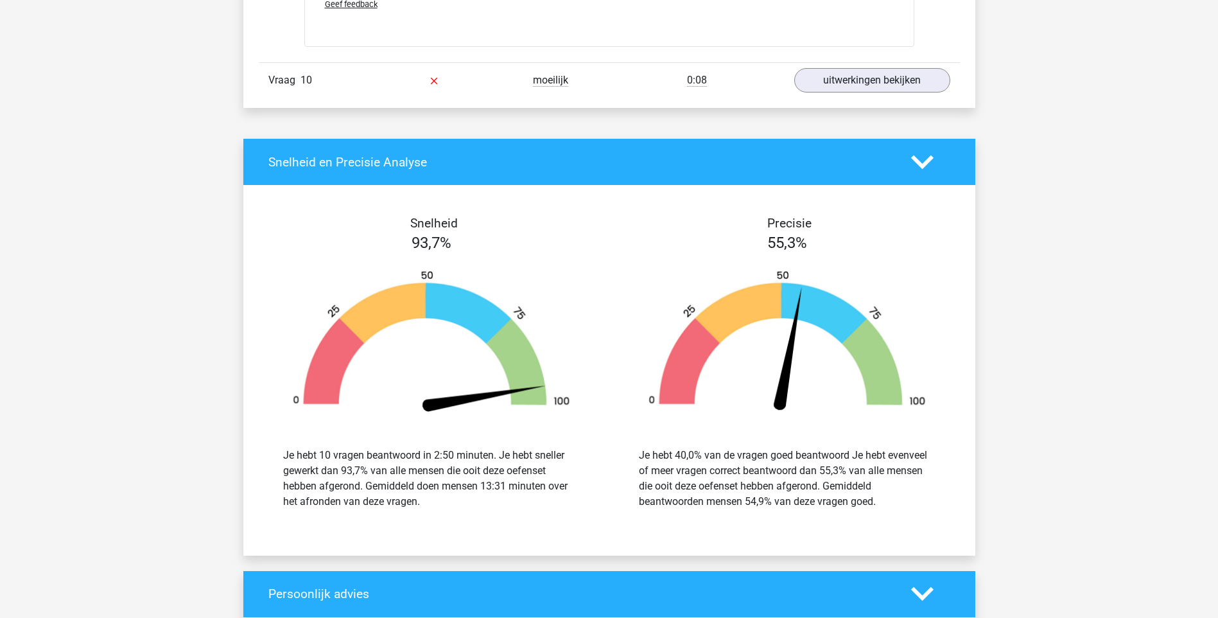
scroll to position [5650, 0]
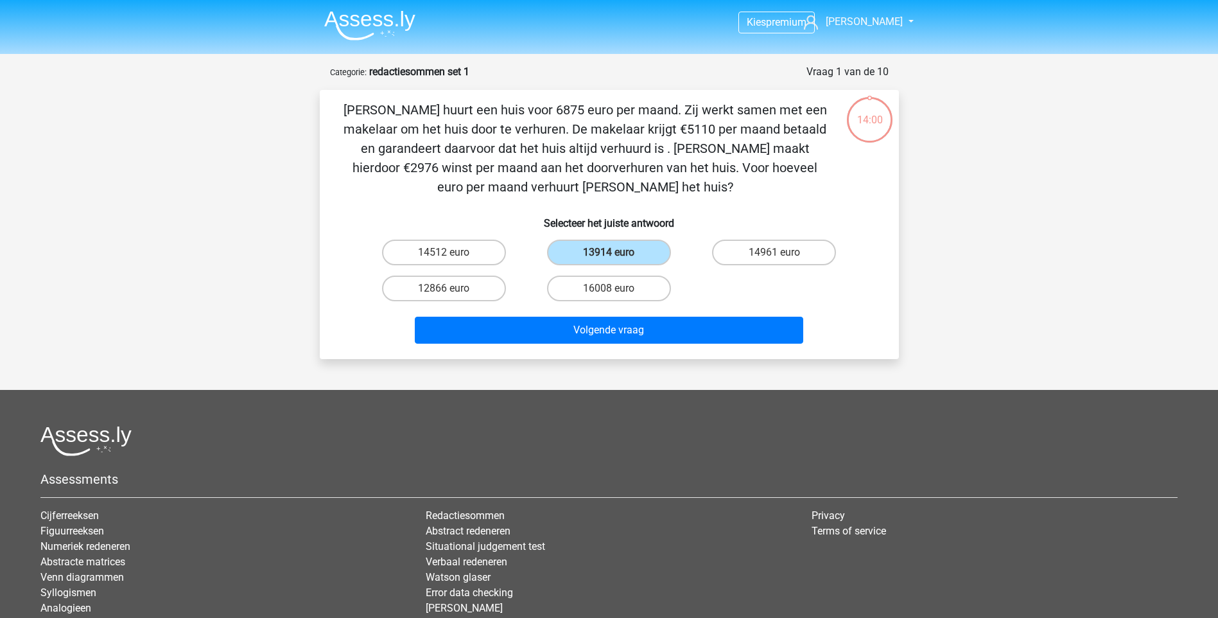
scroll to position [64, 0]
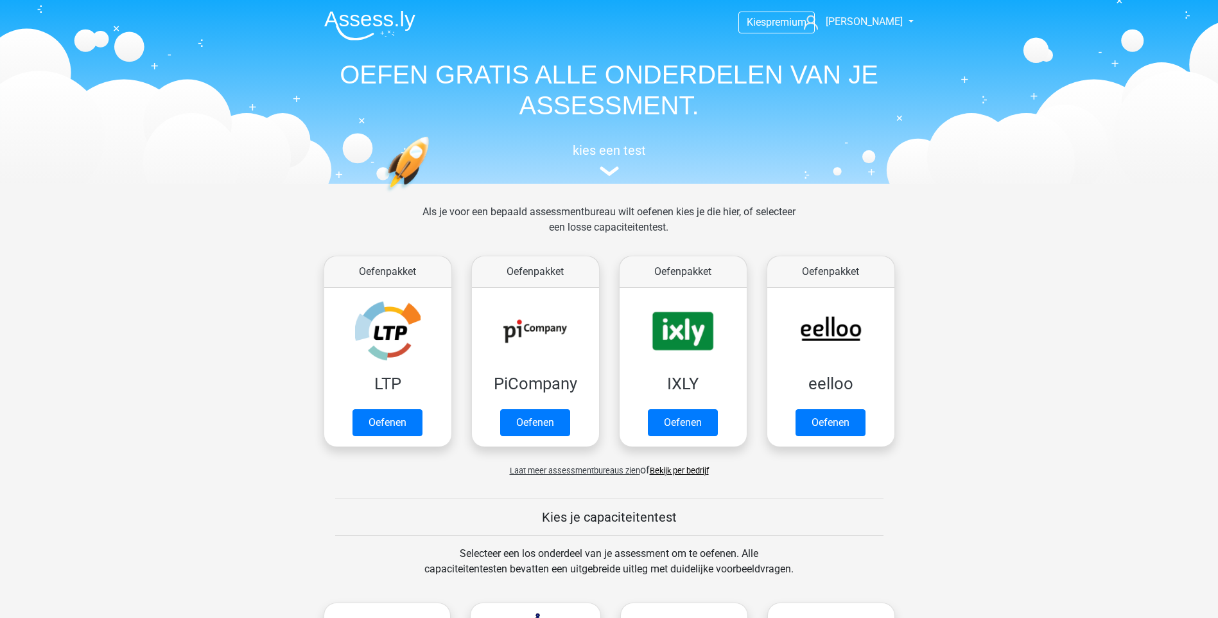
scroll to position [642, 0]
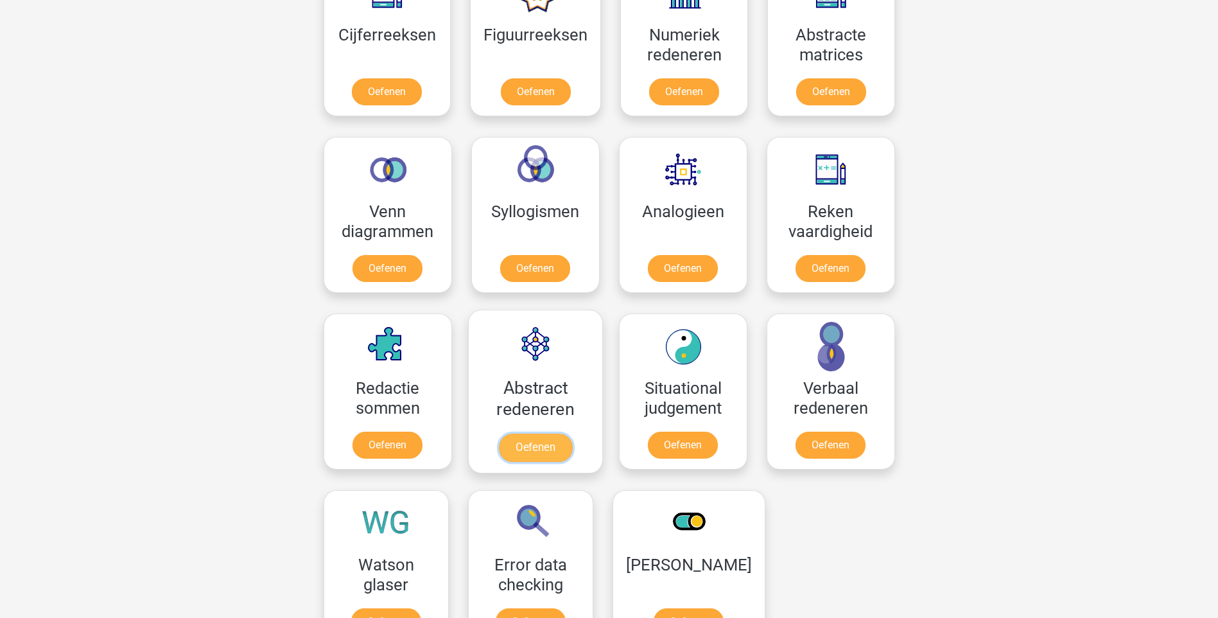
click at [541, 446] on link "Oefenen" at bounding box center [534, 447] width 73 height 28
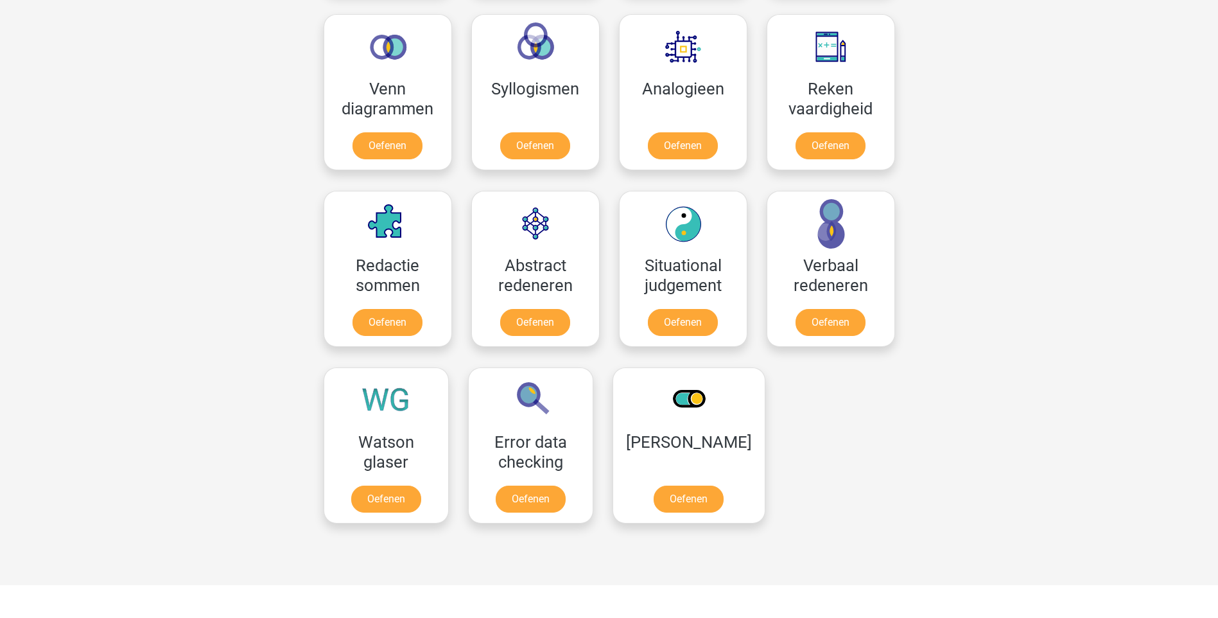
scroll to position [770, 0]
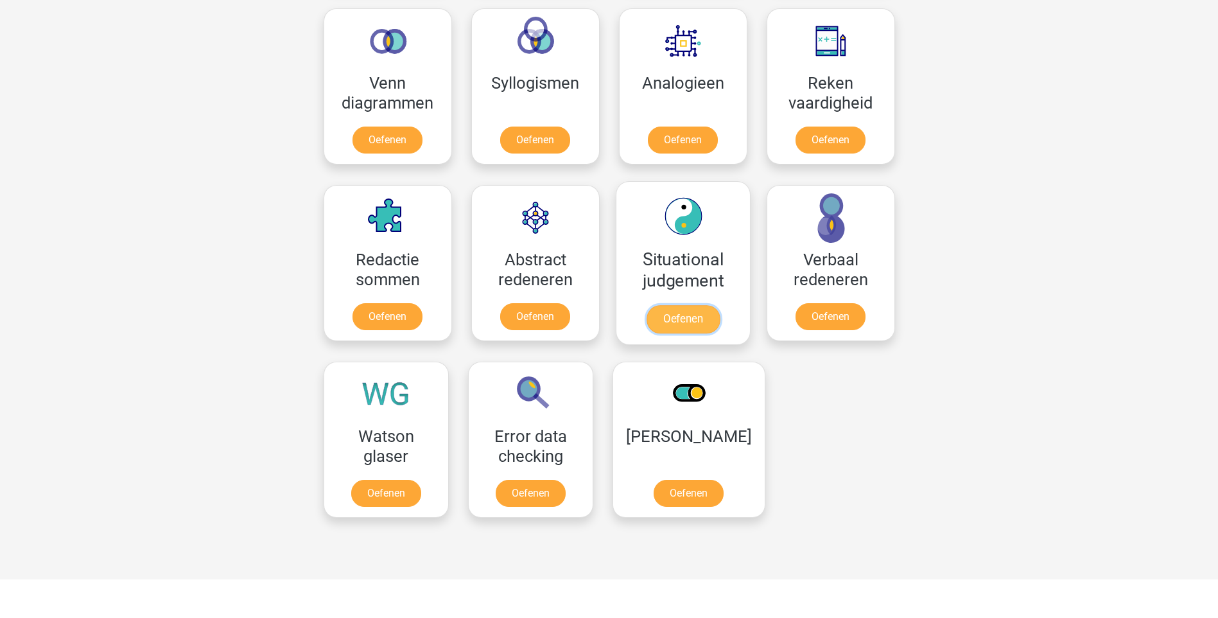
click at [714, 322] on link "Oefenen" at bounding box center [682, 319] width 73 height 28
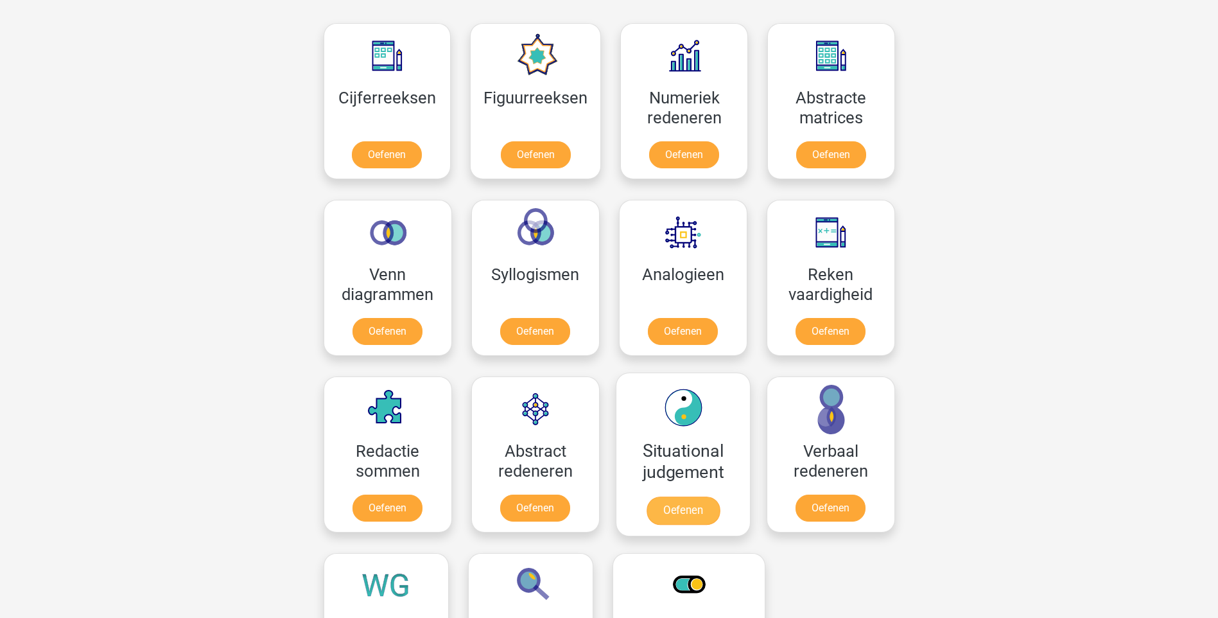
scroll to position [578, 0]
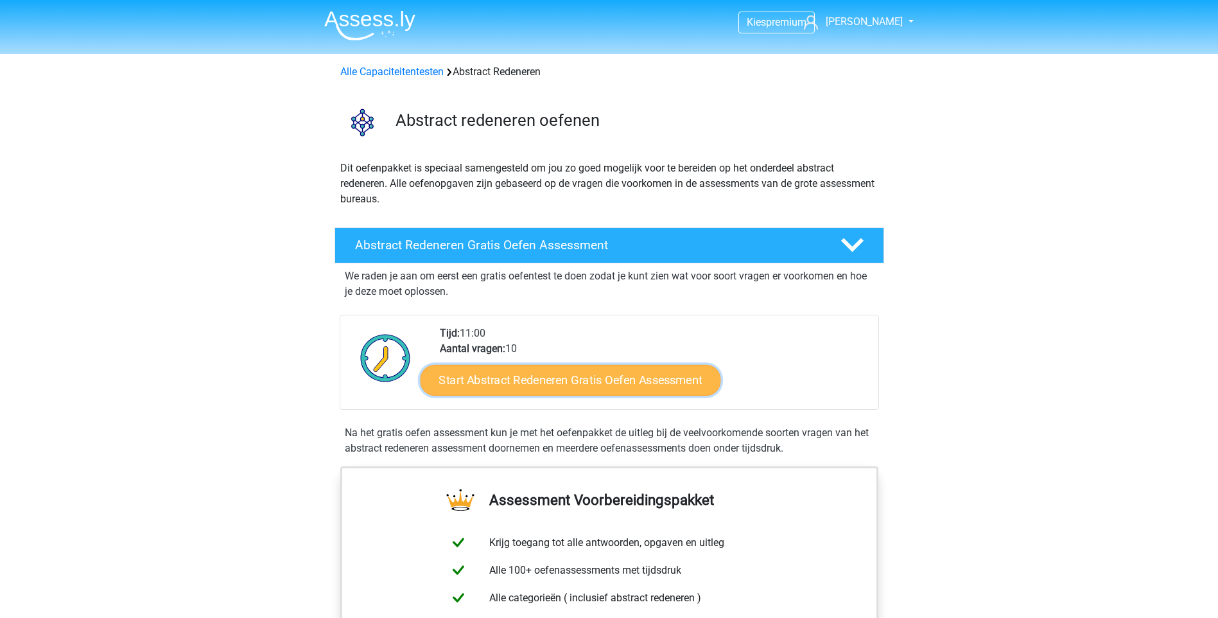
click at [564, 383] on link "Start Abstract Redeneren Gratis Oefen Assessment" at bounding box center [570, 379] width 300 height 31
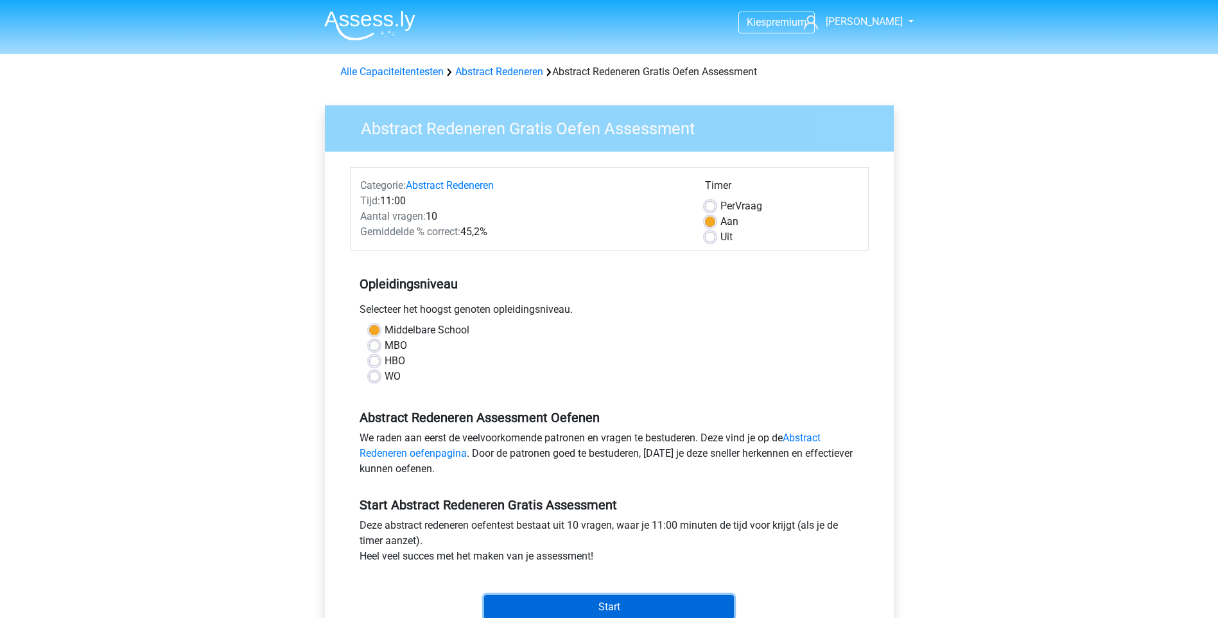
click at [667, 607] on input "Start" at bounding box center [609, 607] width 250 height 24
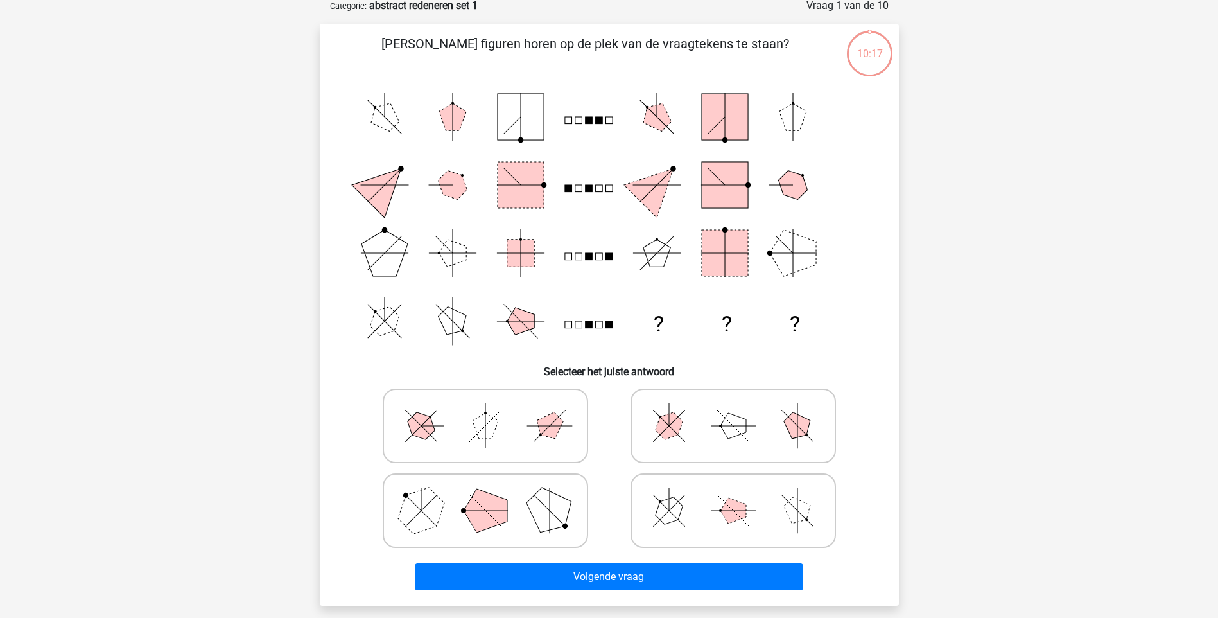
scroll to position [64, 0]
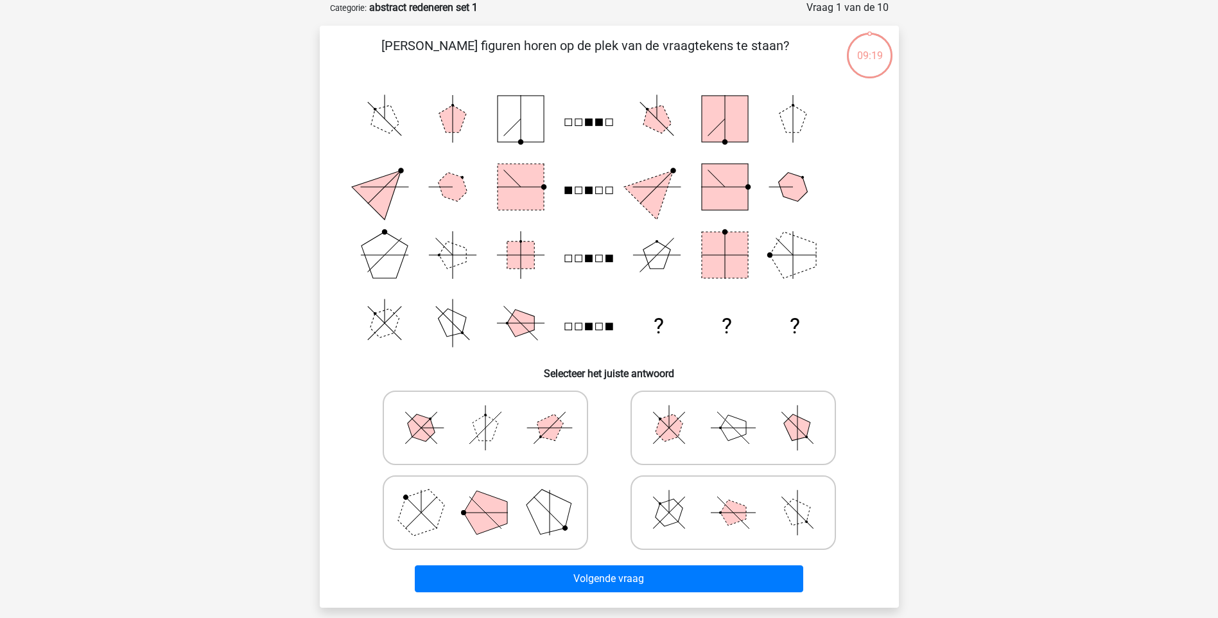
click at [511, 500] on icon at bounding box center [485, 512] width 193 height 64
click at [494, 496] on input "radio" at bounding box center [489, 492] width 8 height 8
radio input "true"
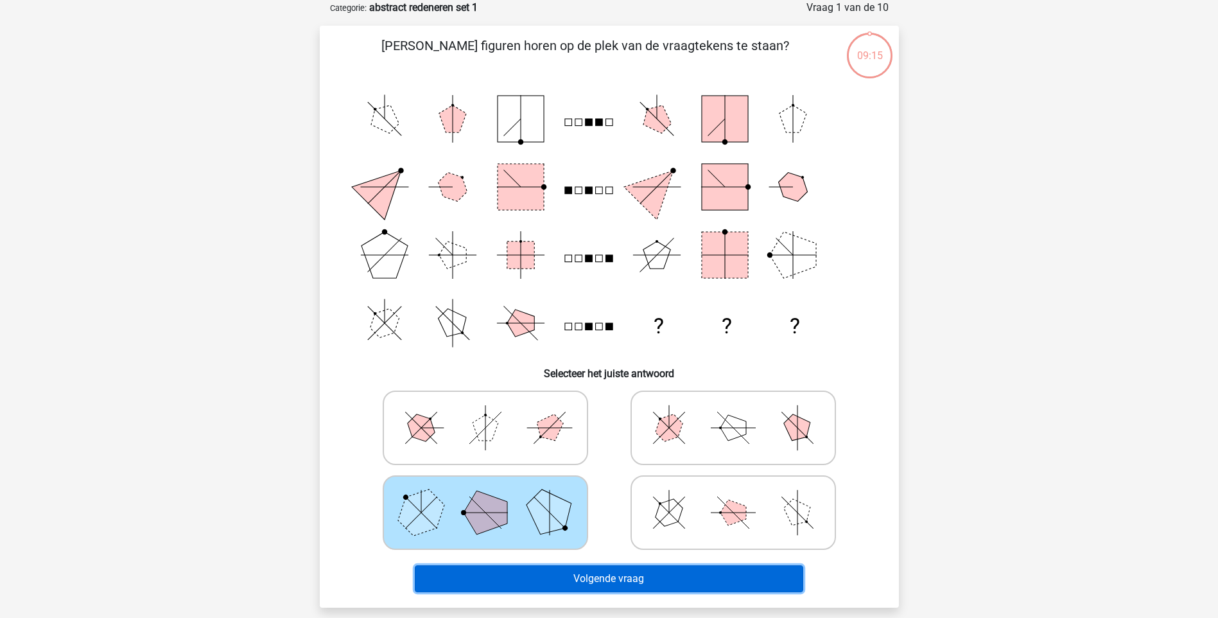
click at [587, 580] on button "Volgende vraag" at bounding box center [609, 578] width 388 height 27
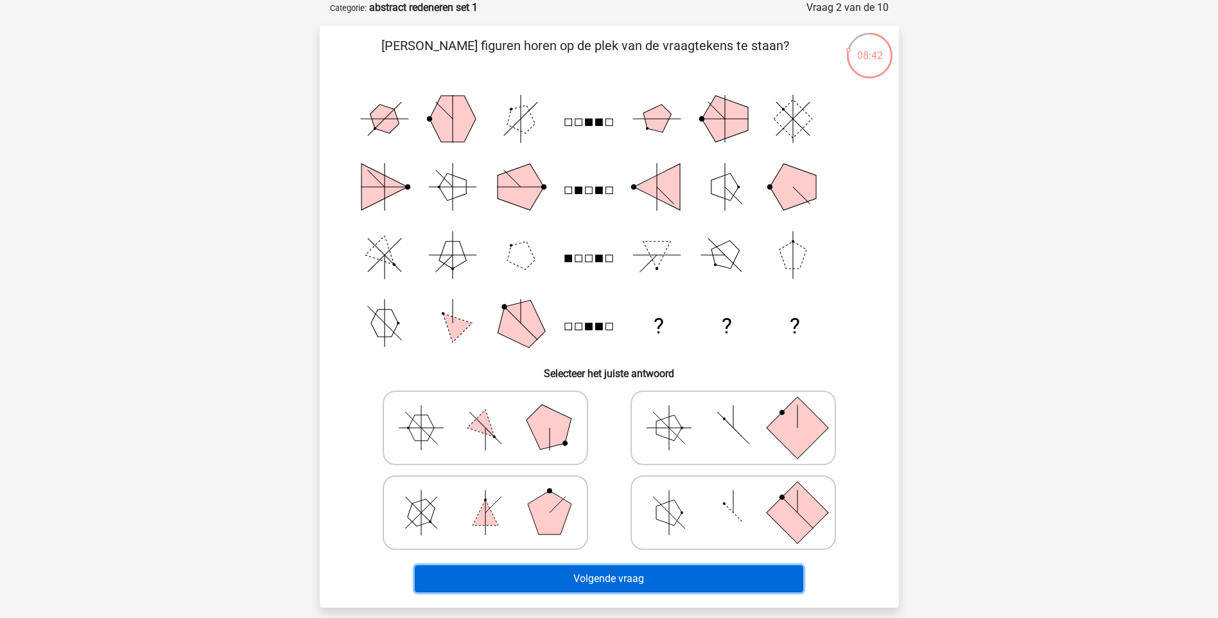
click at [571, 576] on button "Volgende vraag" at bounding box center [609, 578] width 388 height 27
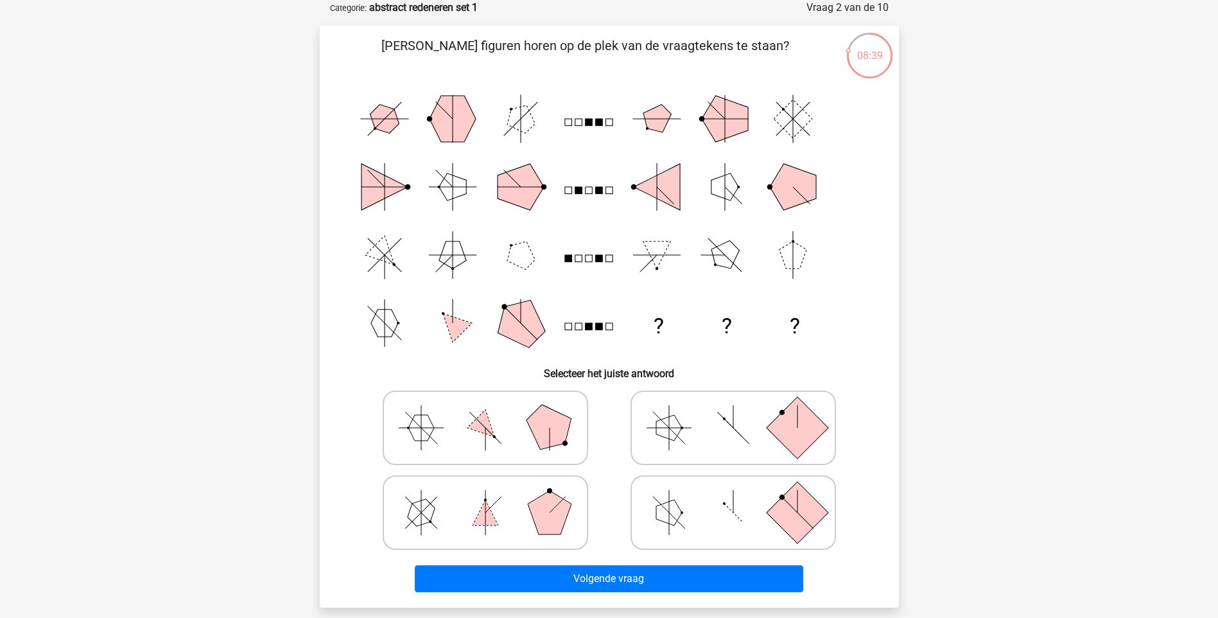
click at [666, 507] on polygon at bounding box center [669, 513] width 26 height 26
click at [733, 496] on input "radio" at bounding box center [737, 492] width 8 height 8
radio input "true"
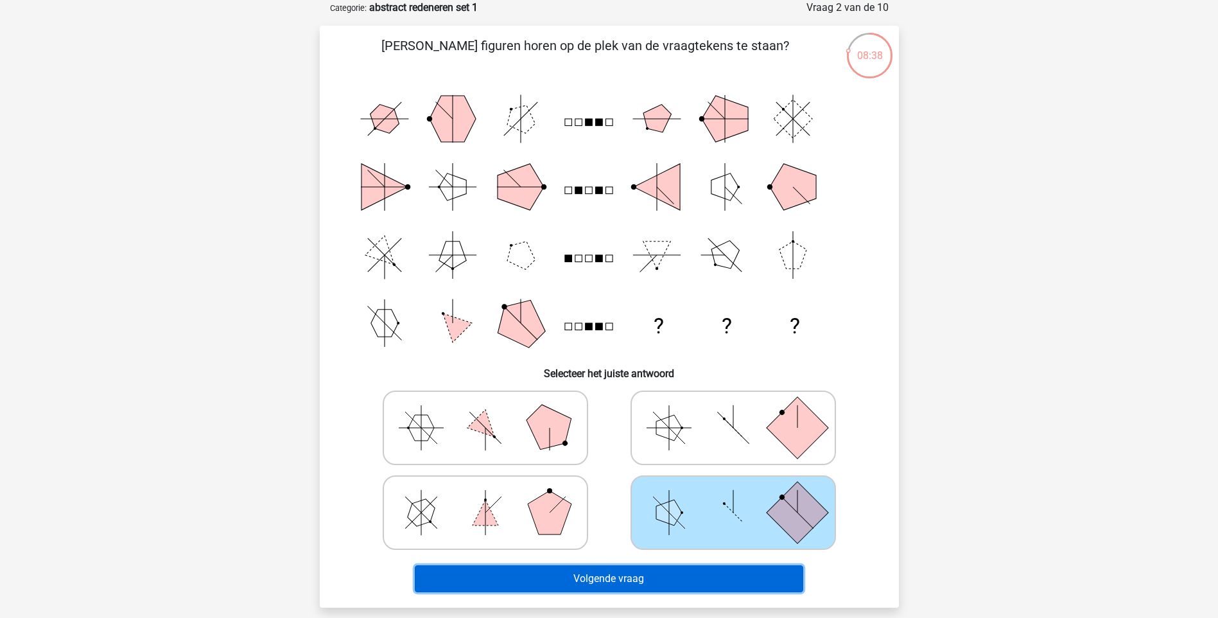
click at [636, 577] on button "Volgende vraag" at bounding box center [609, 578] width 388 height 27
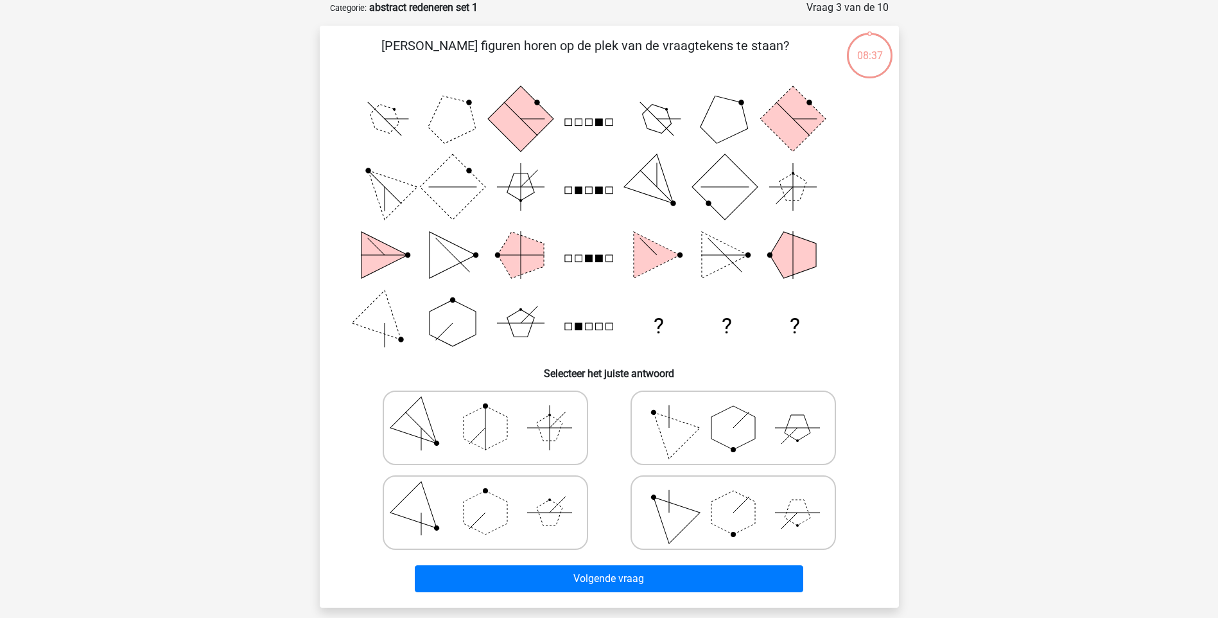
click at [521, 449] on icon at bounding box center [485, 428] width 193 height 64
click at [494, 412] on input "radio" at bounding box center [489, 407] width 8 height 8
radio input "true"
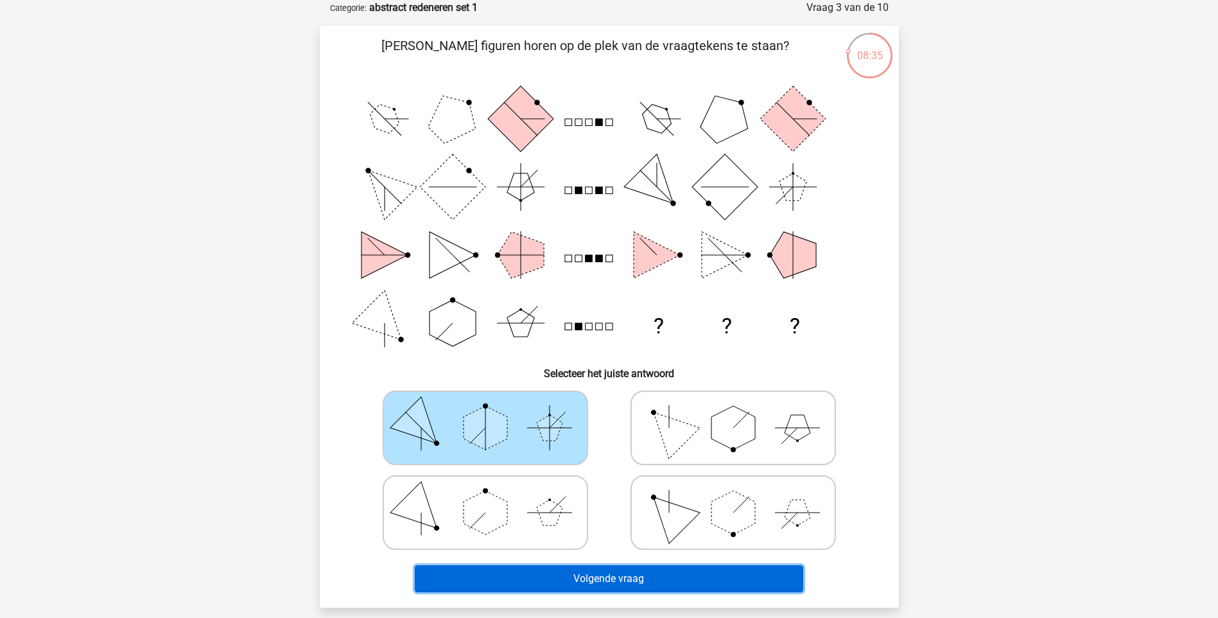
click at [612, 572] on button "Volgende vraag" at bounding box center [609, 578] width 388 height 27
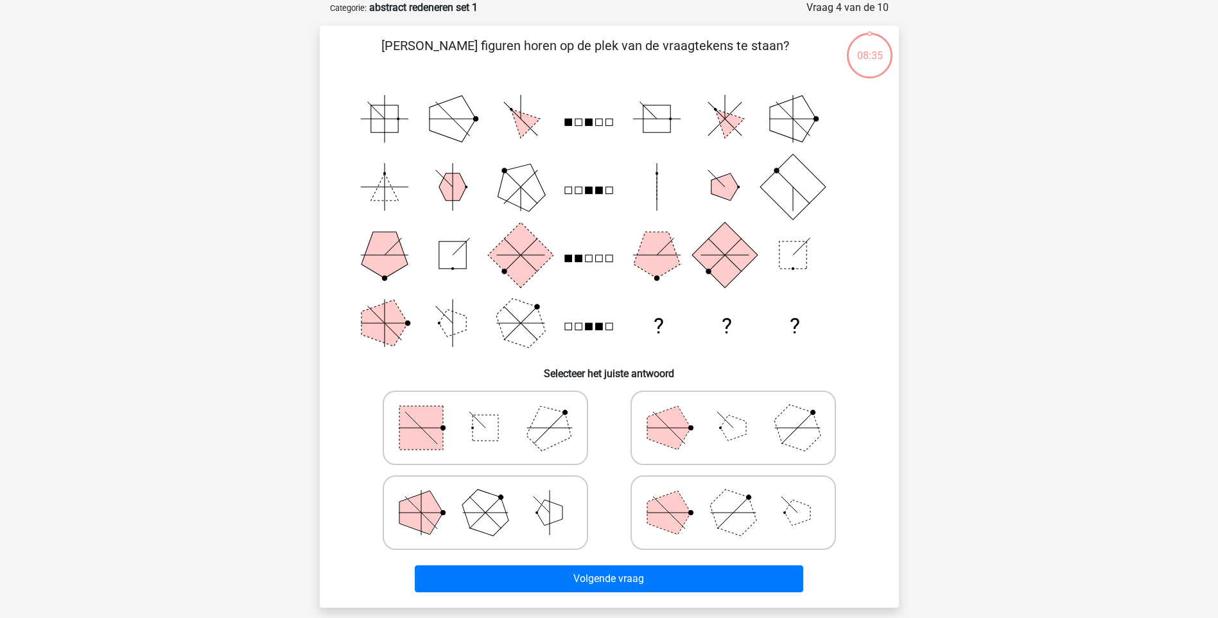
drag, startPoint x: 670, startPoint y: 437, endPoint x: 663, endPoint y: 442, distance: 9.6
click at [668, 438] on polygon at bounding box center [669, 428] width 44 height 44
click at [733, 412] on input "radio" at bounding box center [737, 407] width 8 height 8
radio input "true"
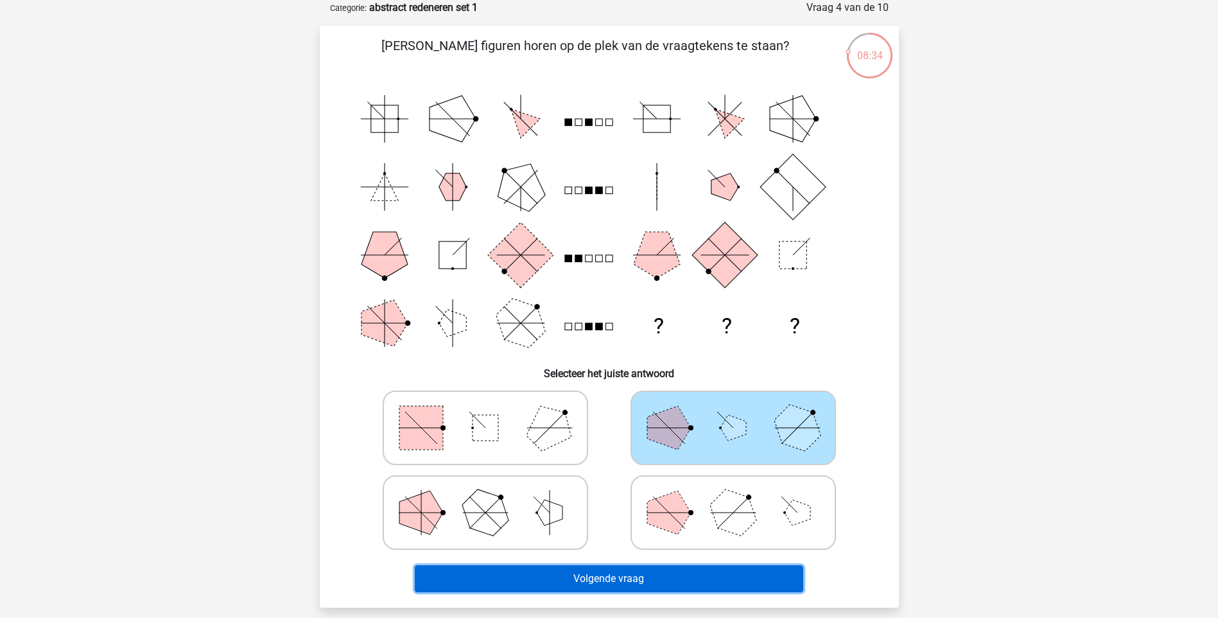
click at [627, 571] on button "Volgende vraag" at bounding box center [609, 578] width 388 height 27
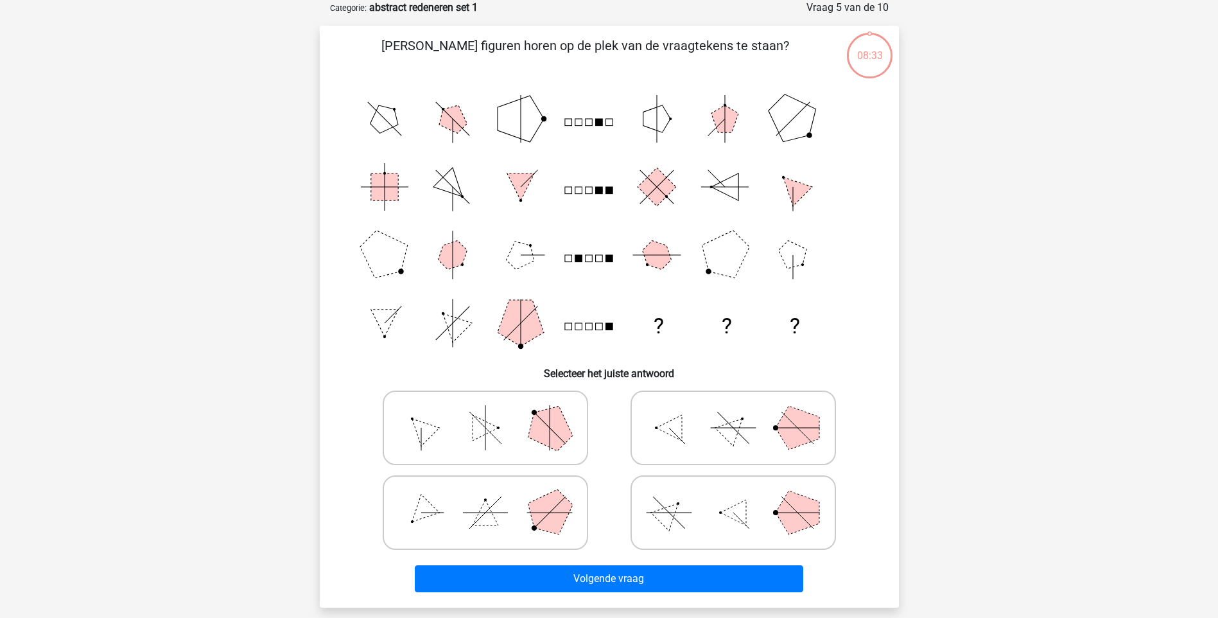
click at [542, 432] on polygon at bounding box center [549, 427] width 62 height 62
click at [494, 412] on input "radio" at bounding box center [489, 407] width 8 height 8
radio input "true"
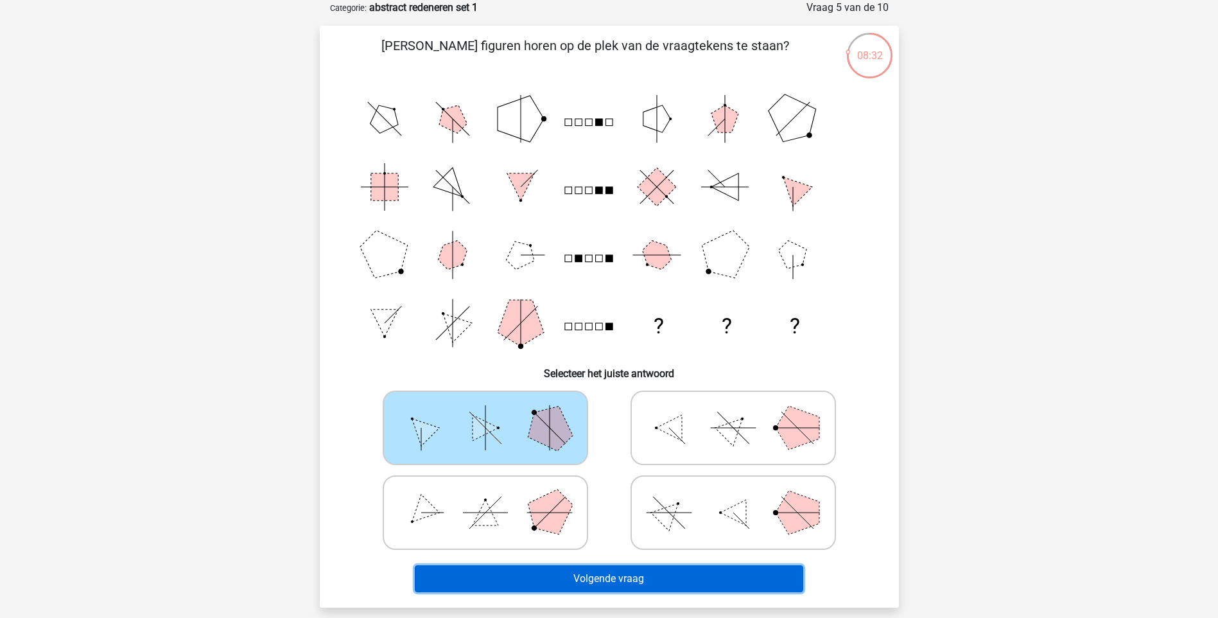
click at [602, 571] on button "Volgende vraag" at bounding box center [609, 578] width 388 height 27
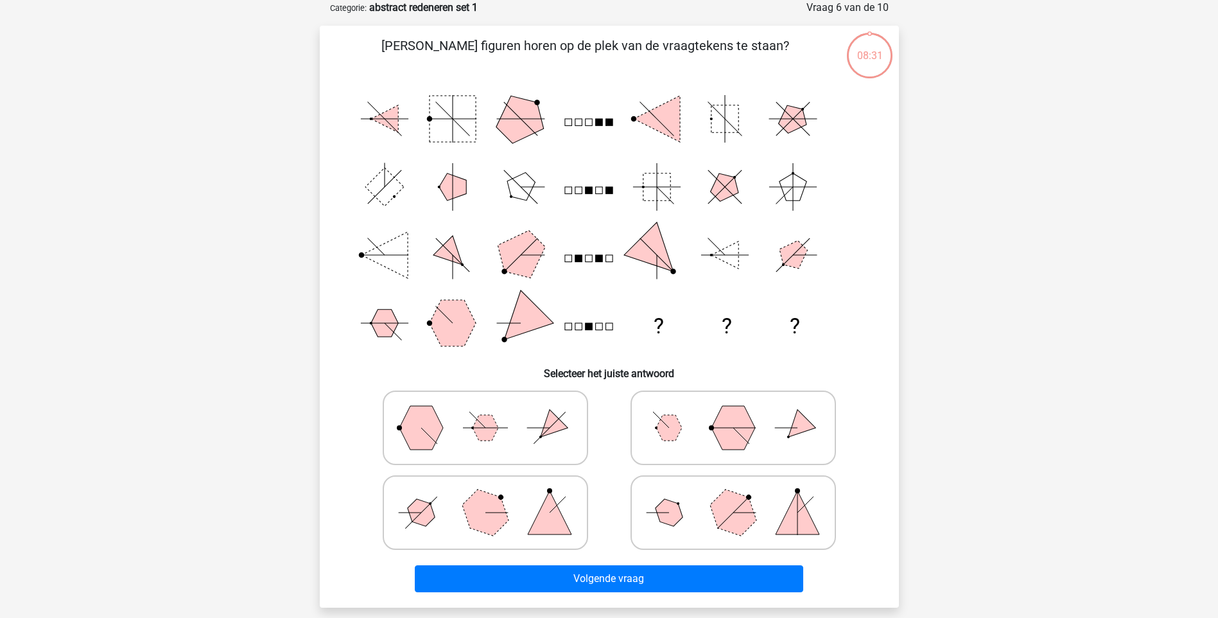
drag, startPoint x: 662, startPoint y: 434, endPoint x: 650, endPoint y: 449, distance: 19.2
click at [662, 435] on polygon at bounding box center [669, 428] width 26 height 26
click at [733, 412] on input "radio" at bounding box center [737, 407] width 8 height 8
radio input "true"
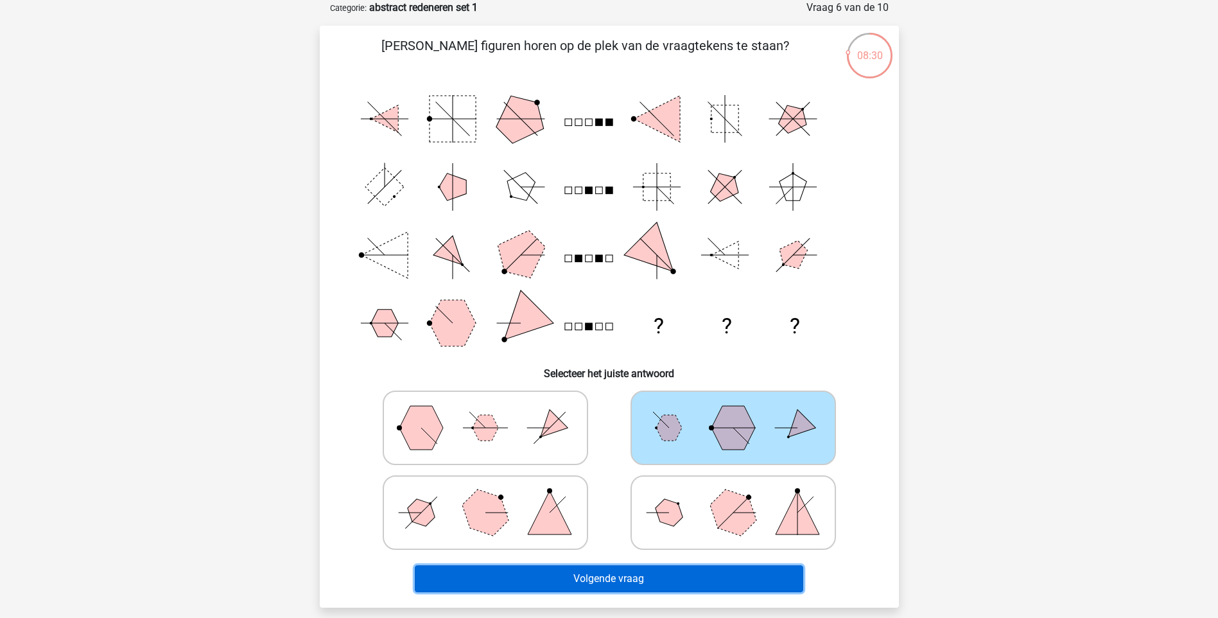
click at [611, 574] on button "Volgende vraag" at bounding box center [609, 578] width 388 height 27
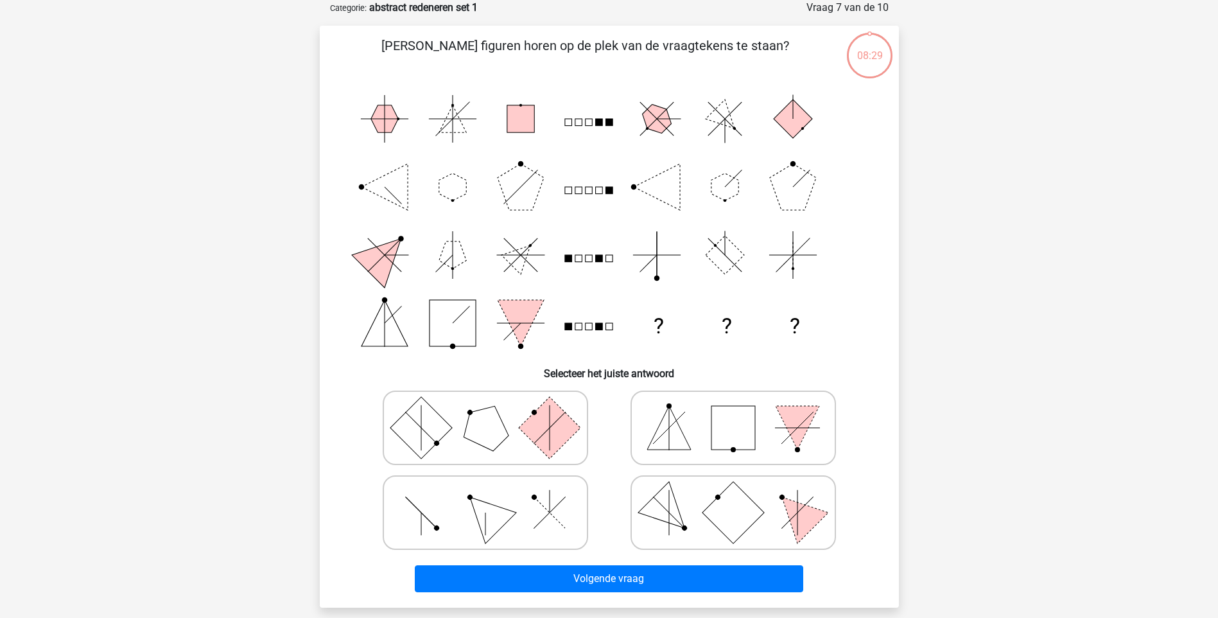
click at [522, 439] on icon at bounding box center [485, 428] width 193 height 64
click at [494, 412] on input "radio" at bounding box center [489, 407] width 8 height 8
radio input "true"
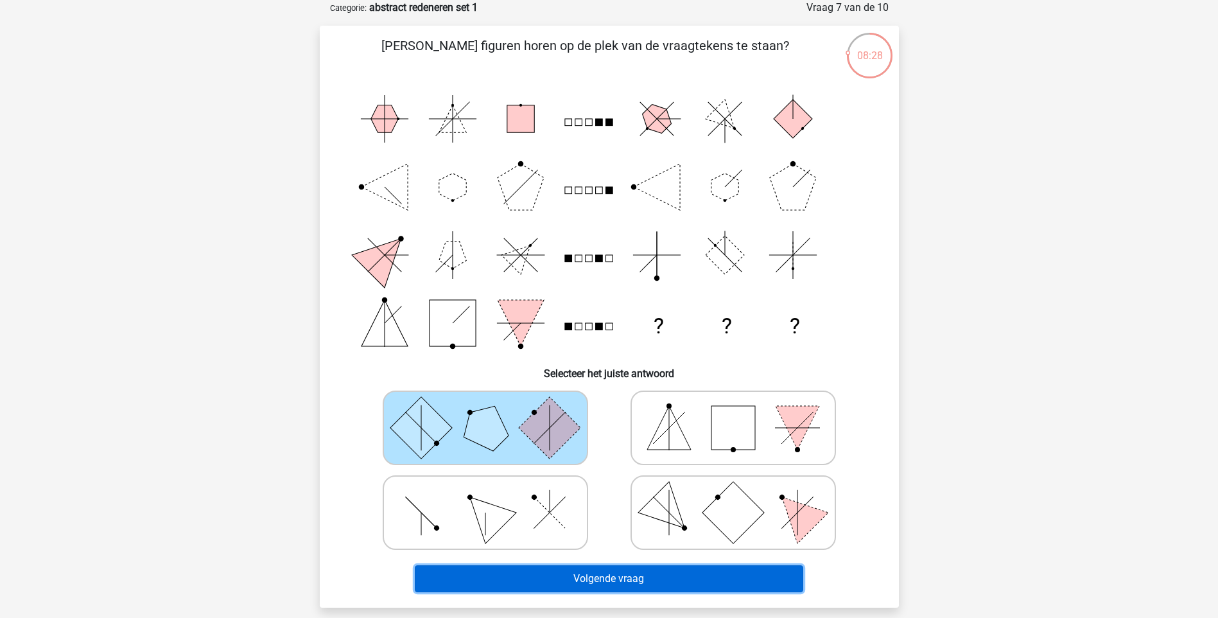
click at [603, 570] on button "Volgende vraag" at bounding box center [609, 578] width 388 height 27
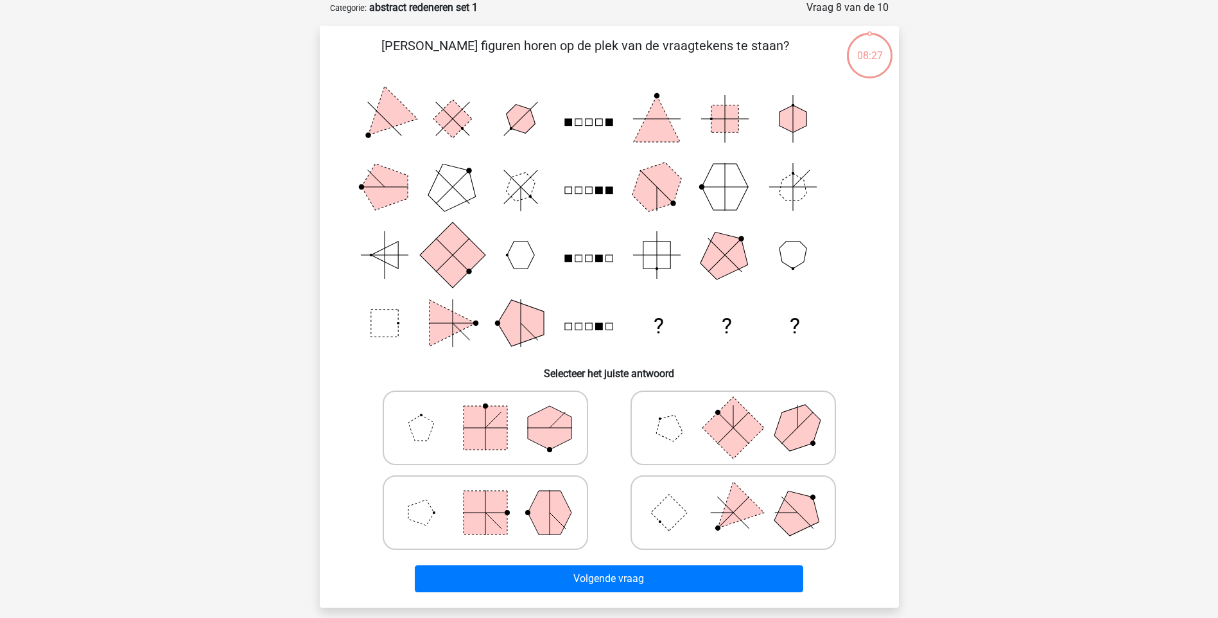
click at [666, 435] on polygon at bounding box center [668, 427] width 37 height 37
click at [733, 412] on input "radio" at bounding box center [737, 407] width 8 height 8
radio input "true"
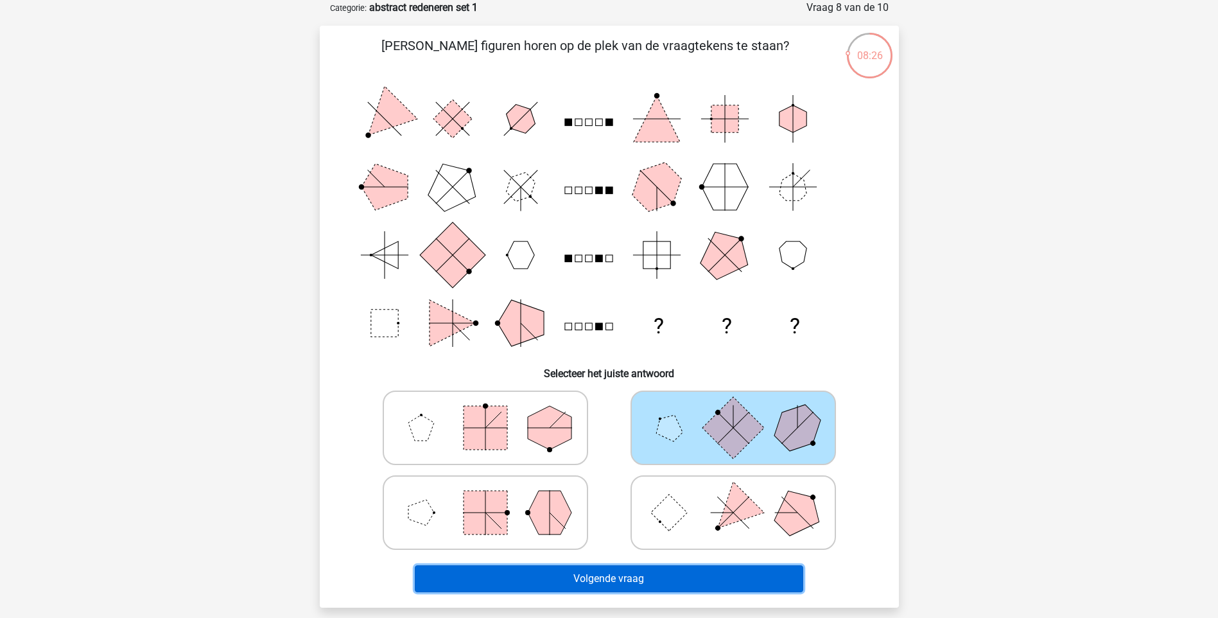
click at [608, 575] on button "Volgende vraag" at bounding box center [609, 578] width 388 height 27
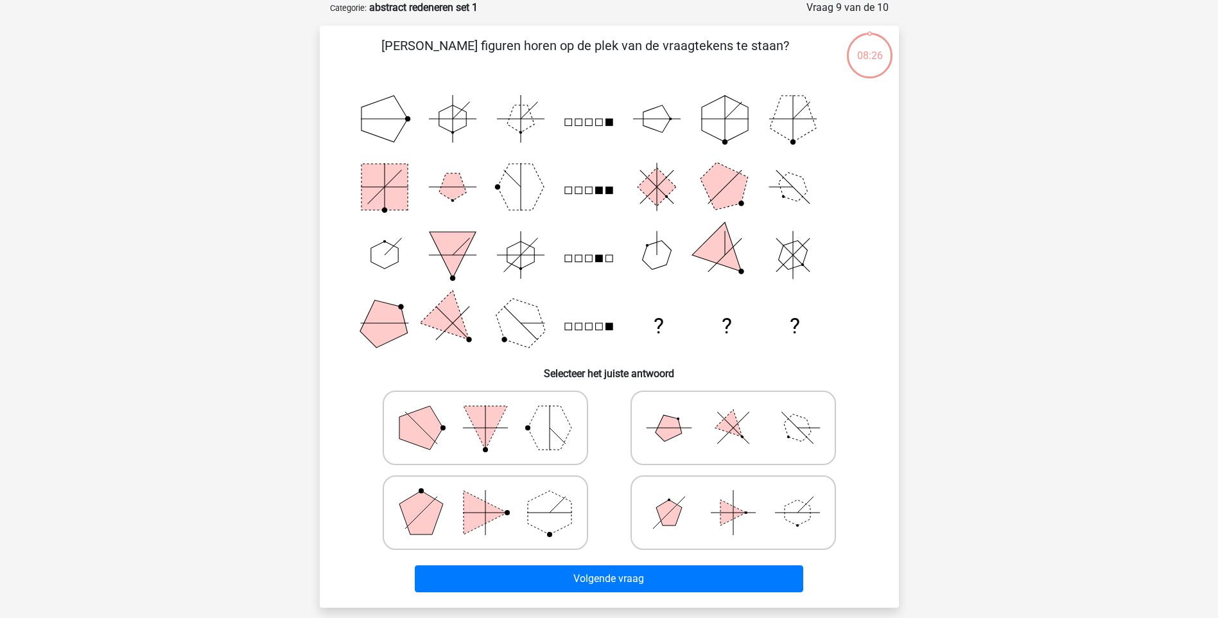
click at [514, 421] on icon at bounding box center [485, 428] width 193 height 64
click at [494, 412] on input "radio" at bounding box center [489, 407] width 8 height 8
radio input "true"
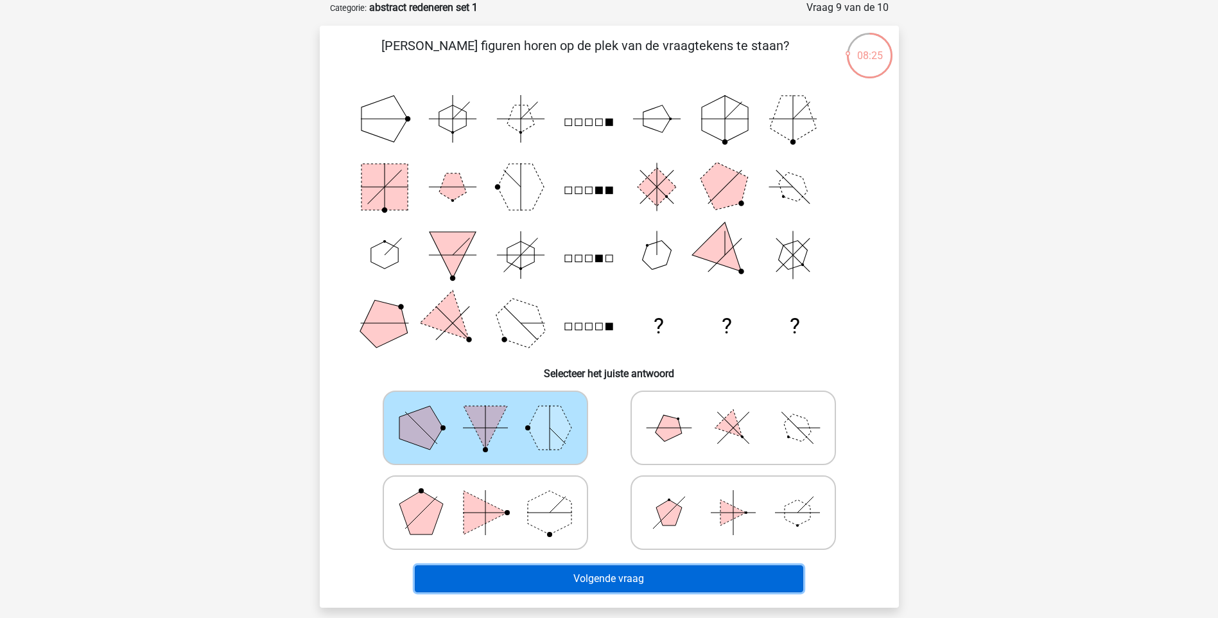
click at [605, 570] on button "Volgende vraag" at bounding box center [609, 578] width 388 height 27
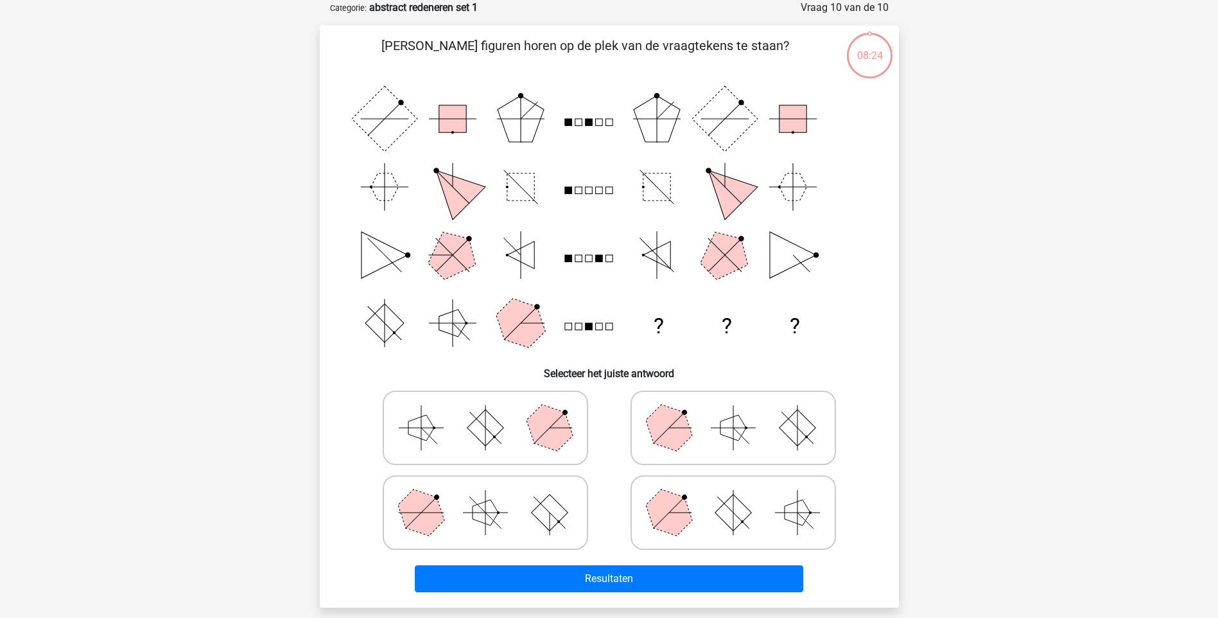
click at [657, 421] on polygon at bounding box center [669, 427] width 62 height 62
click at [733, 412] on input "radio" at bounding box center [737, 407] width 8 height 8
radio input "true"
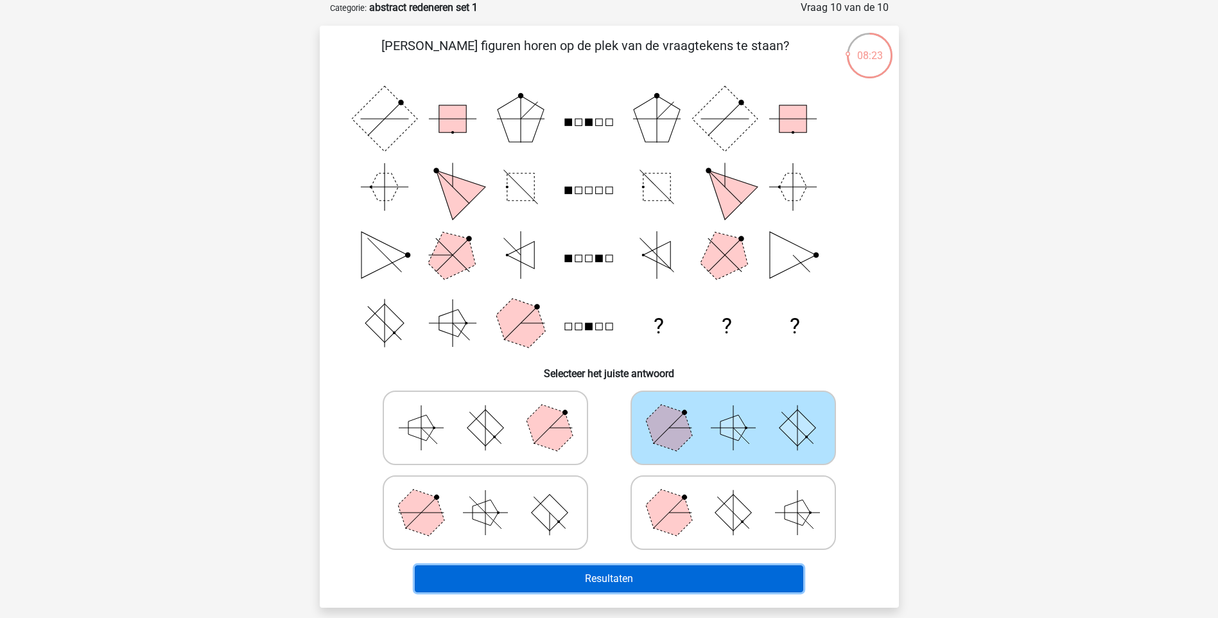
click at [622, 569] on button "Resultaten" at bounding box center [609, 578] width 388 height 27
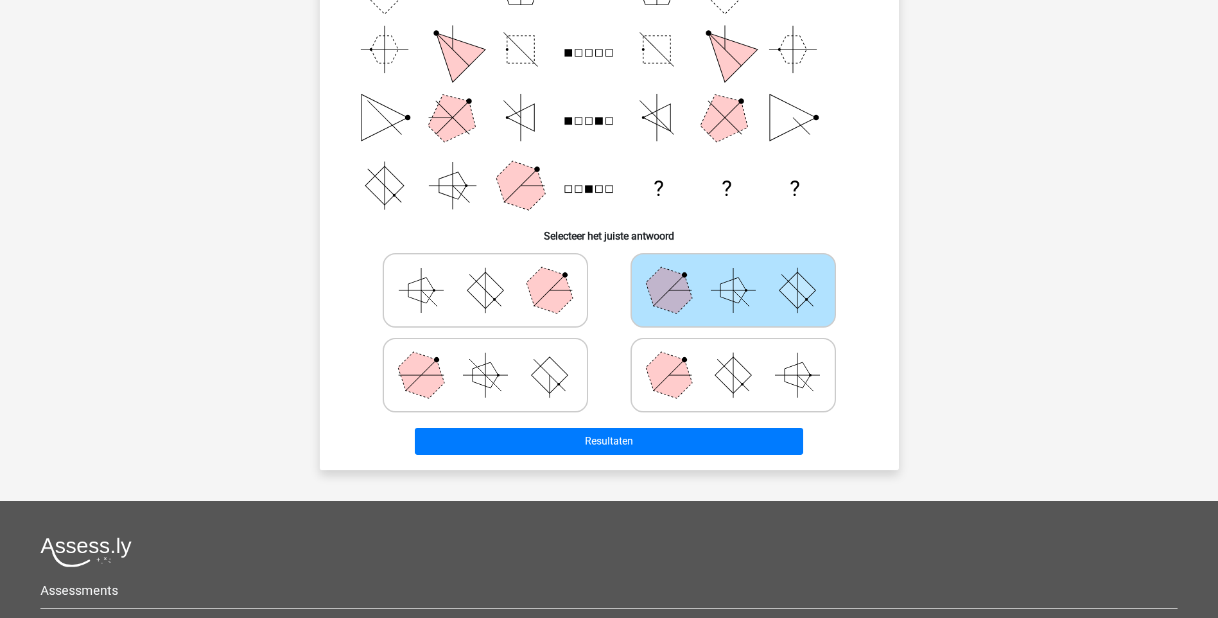
scroll to position [257, 0]
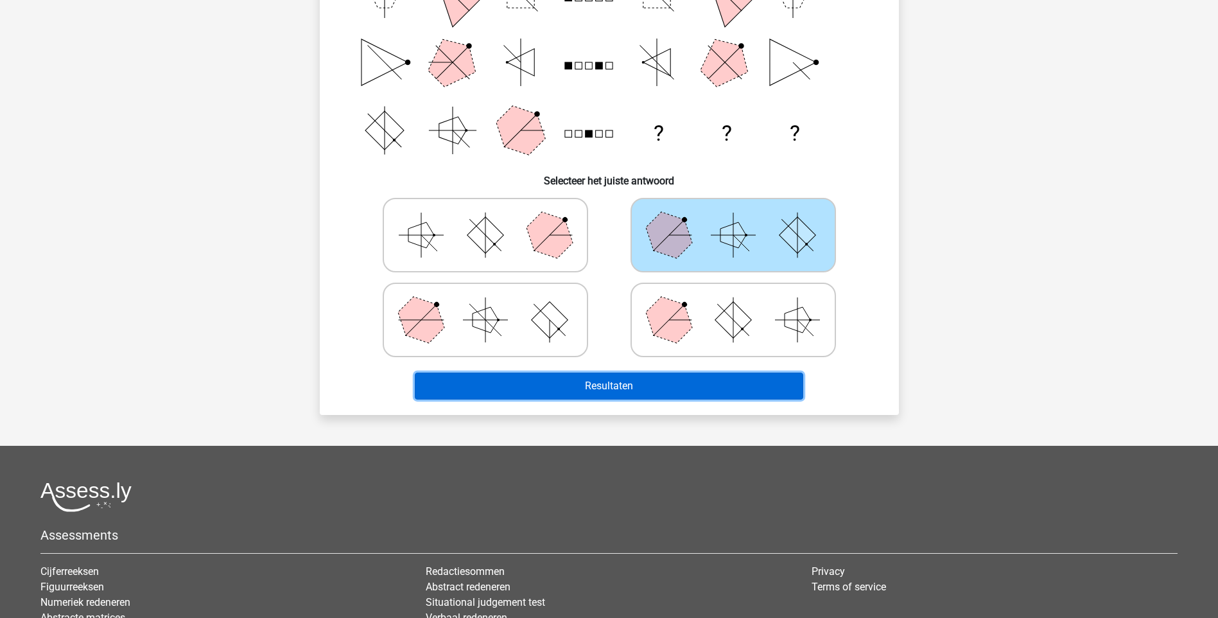
click at [509, 394] on button "Resultaten" at bounding box center [609, 385] width 388 height 27
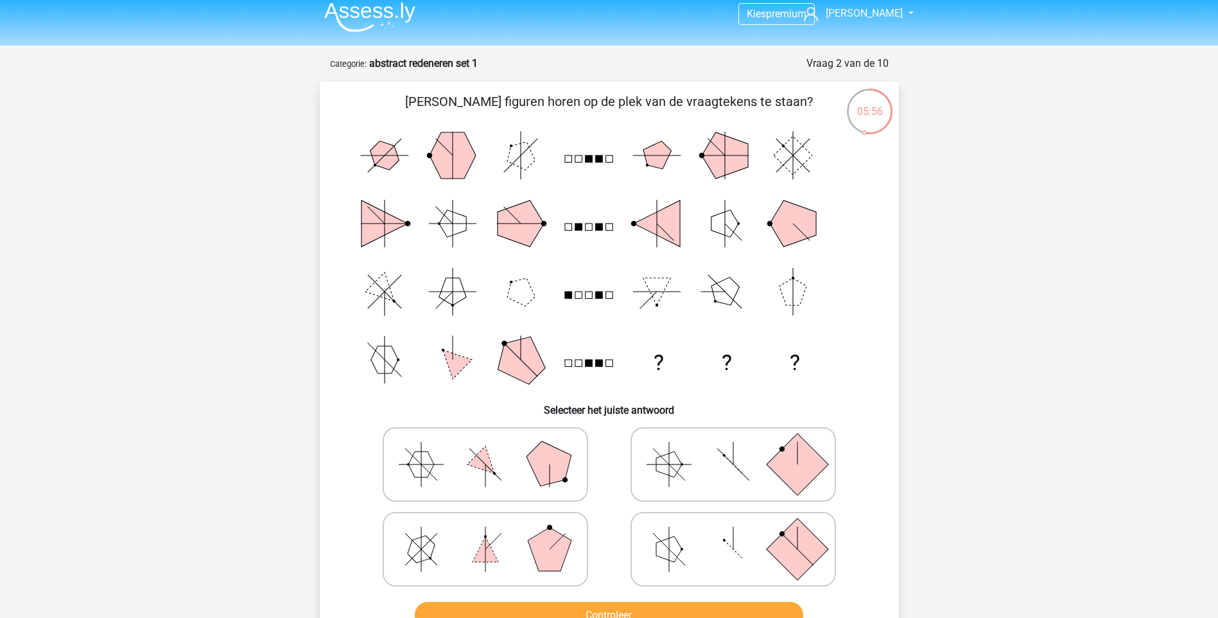
scroll to position [0, 0]
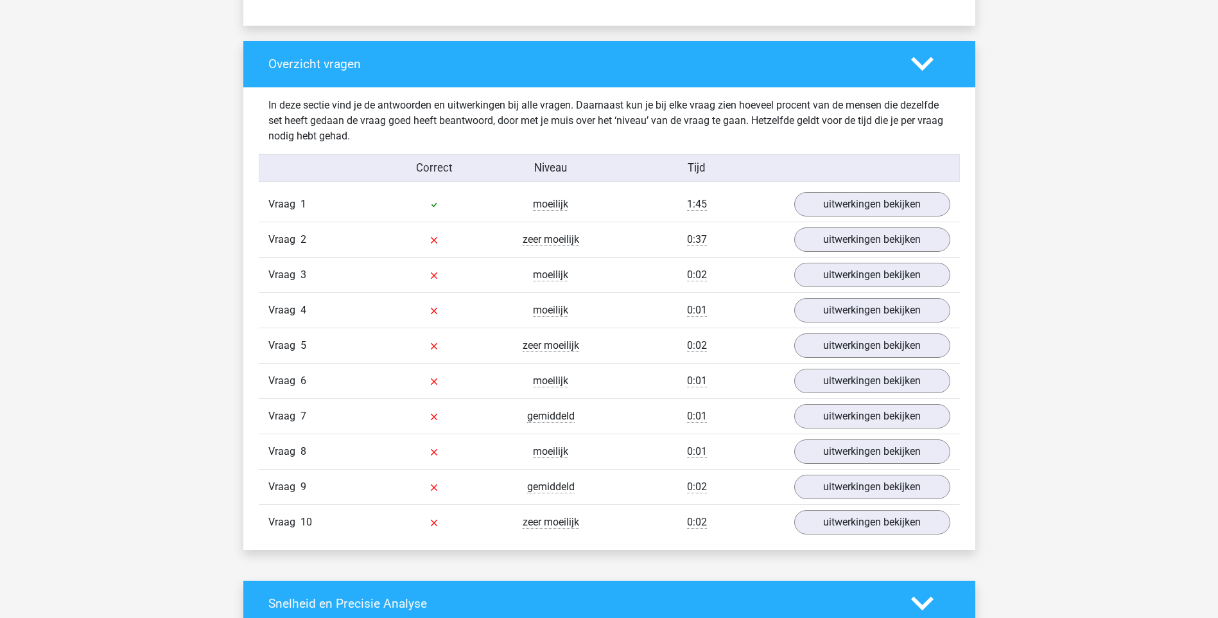
scroll to position [963, 0]
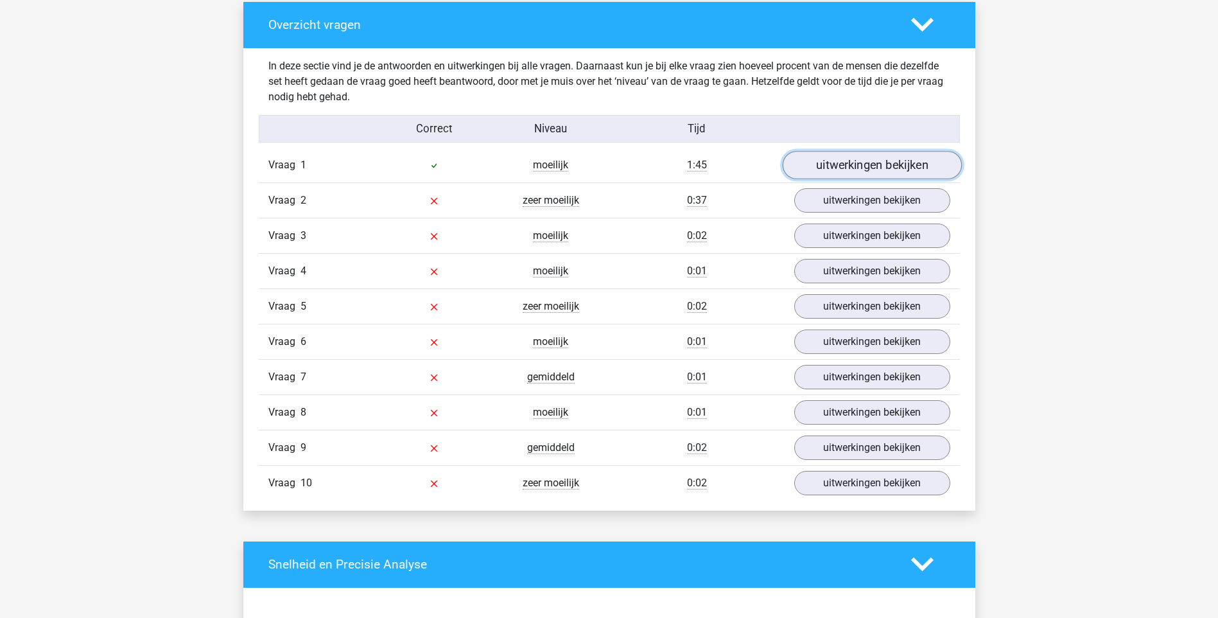
click at [831, 167] on link "uitwerkingen bekijken" at bounding box center [871, 165] width 179 height 28
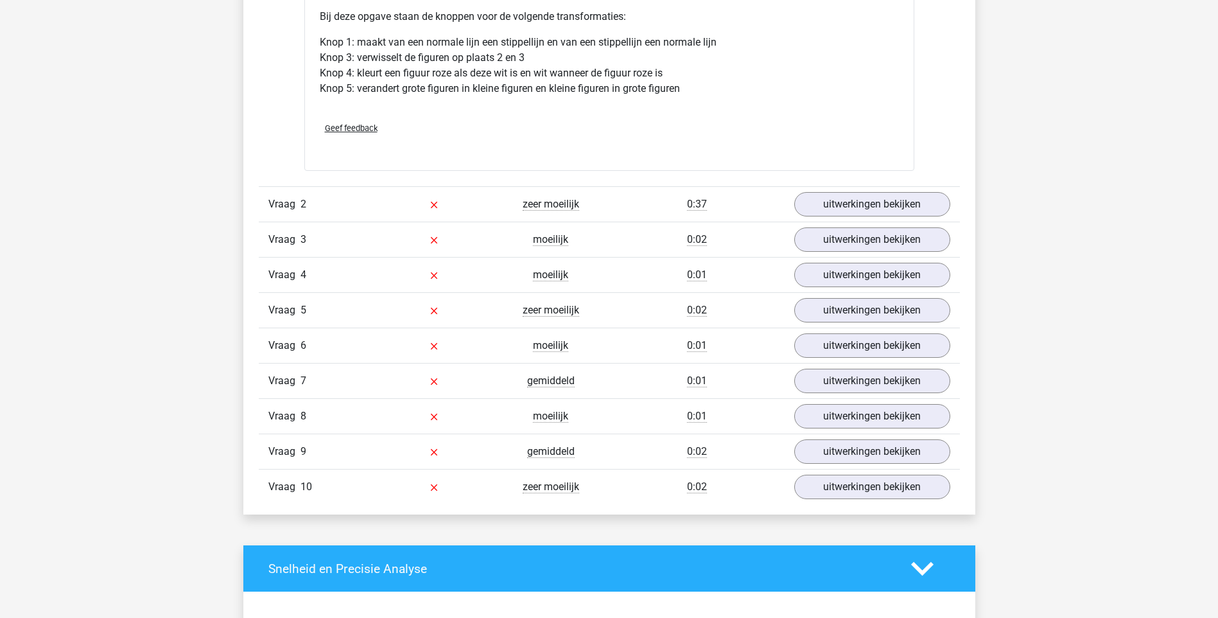
scroll to position [1798, 0]
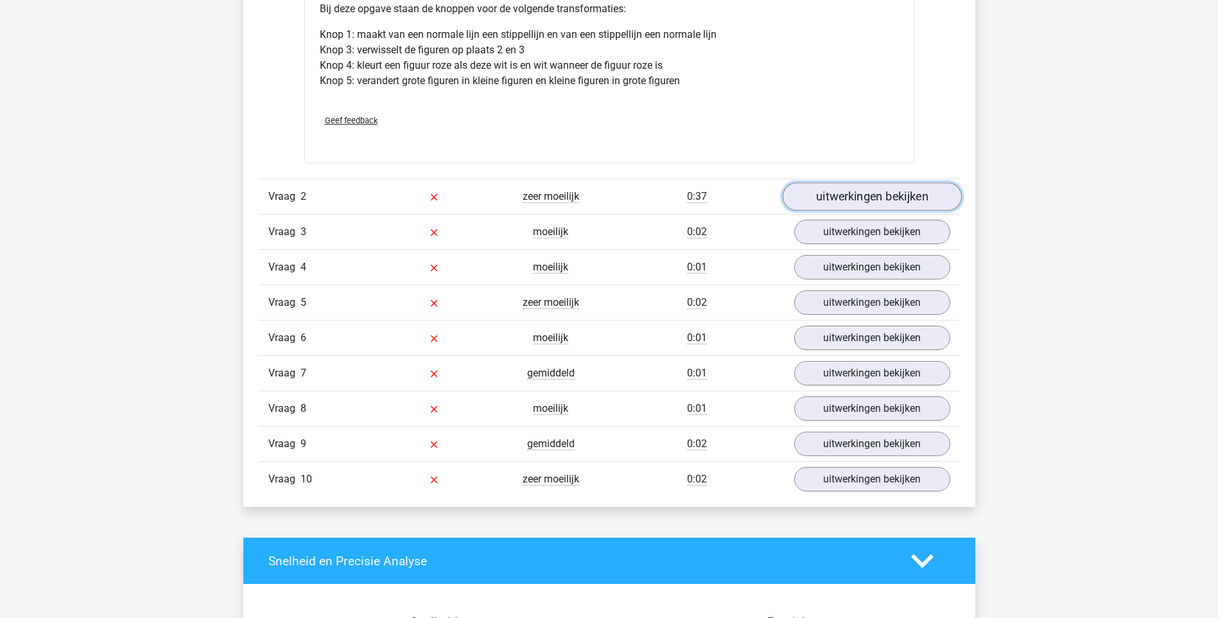
click at [894, 204] on link "uitwerkingen bekijken" at bounding box center [871, 196] width 179 height 28
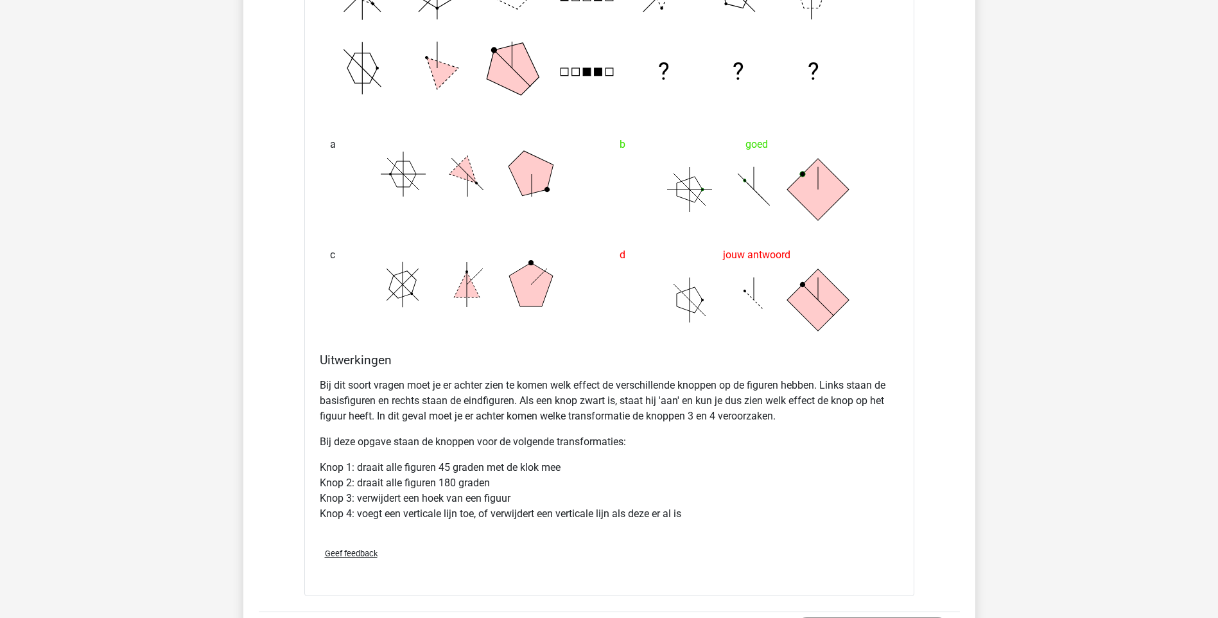
scroll to position [2311, 0]
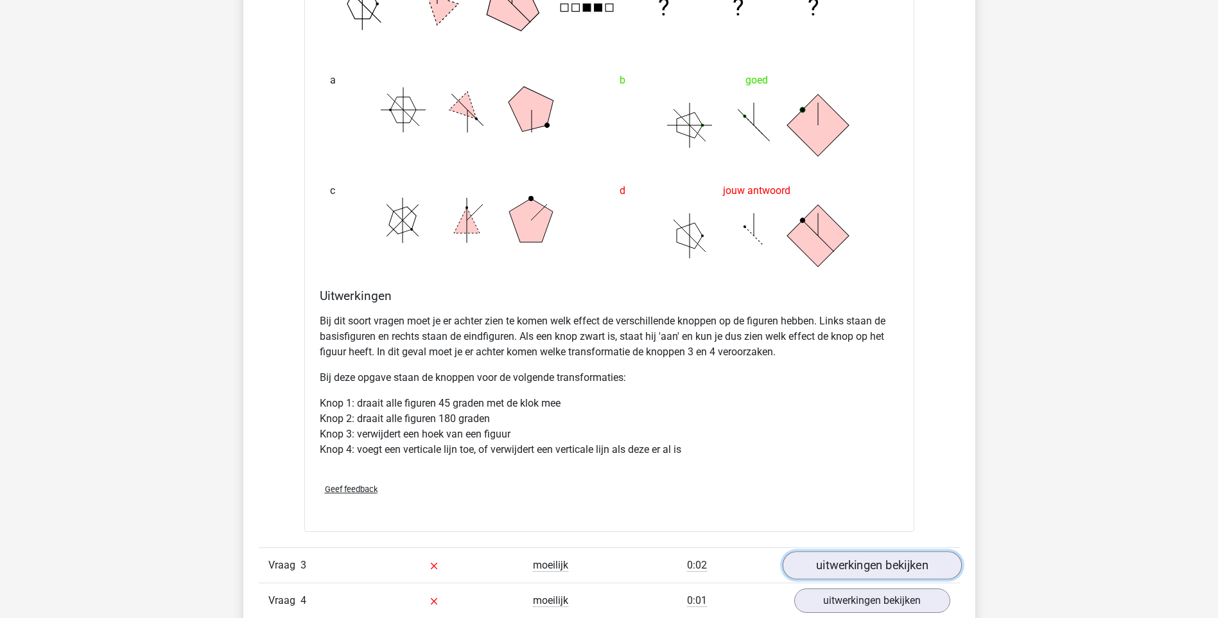
click at [835, 560] on link "uitwerkingen bekijken" at bounding box center [871, 565] width 179 height 28
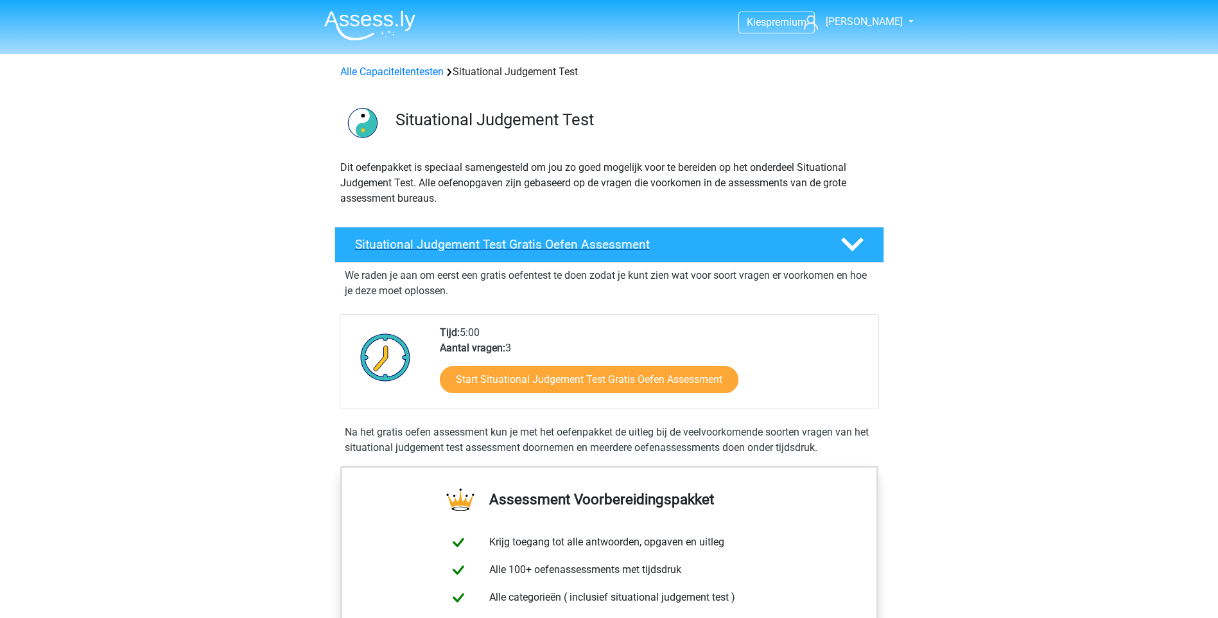
click at [627, 252] on div "Situational Judgement Test Gratis Oefen Assessment" at bounding box center [610, 245] width 550 height 36
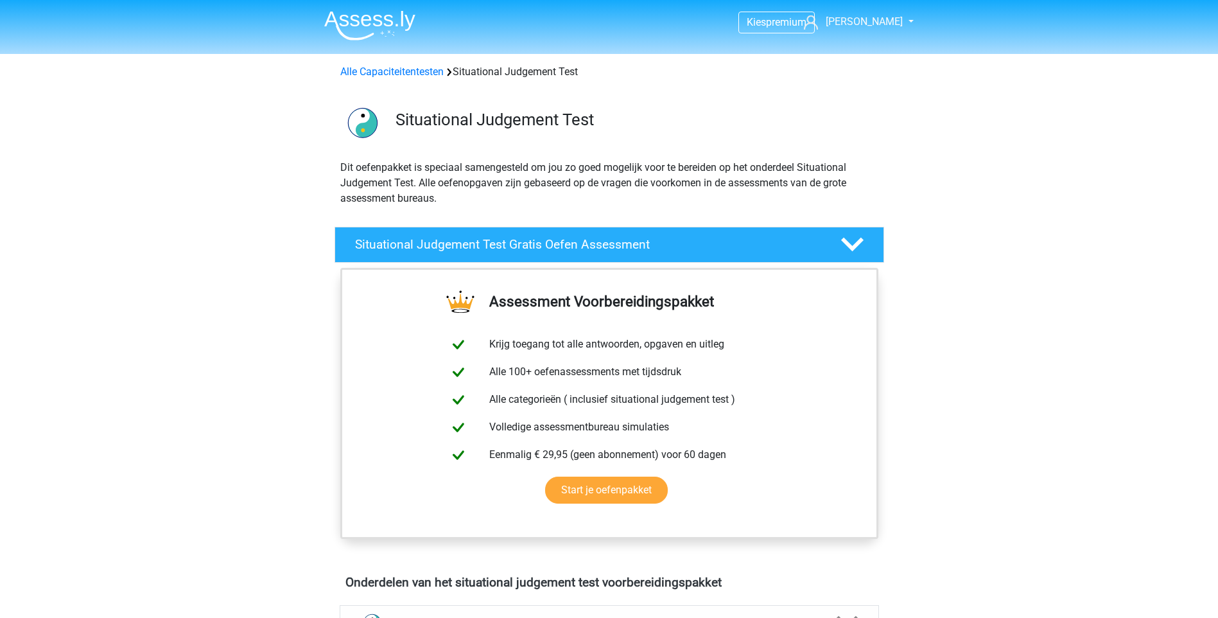
drag, startPoint x: 1104, startPoint y: 272, endPoint x: 1088, endPoint y: 275, distance: 16.4
click at [847, 252] on icon at bounding box center [852, 244] width 22 height 22
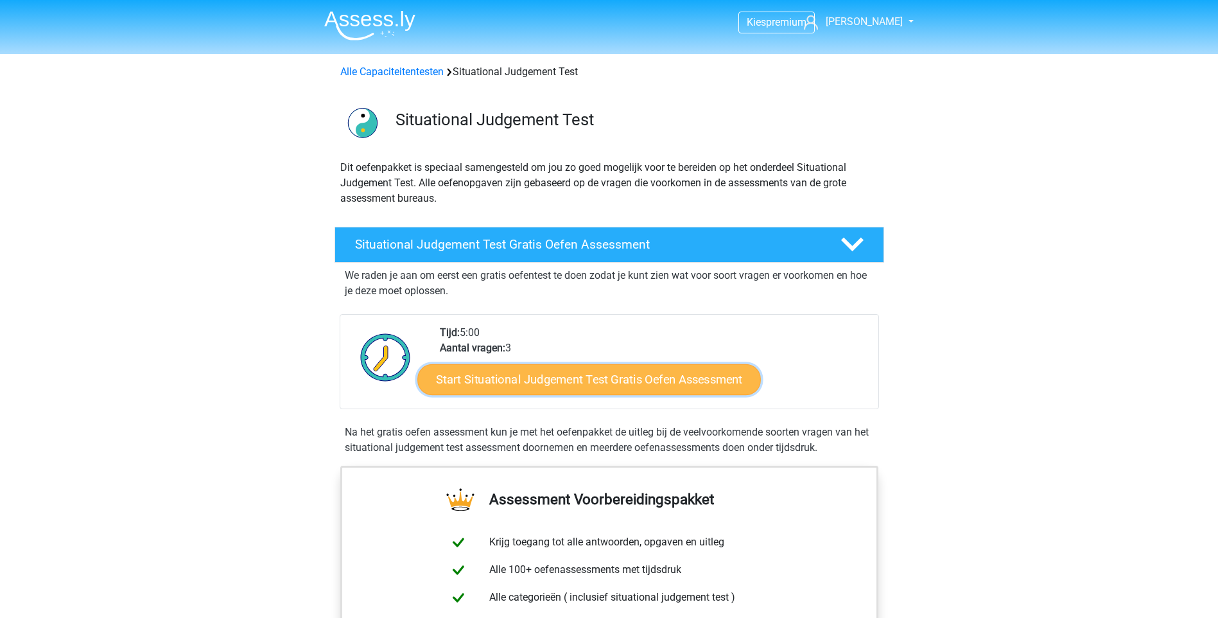
click at [623, 375] on link "Start Situational Judgement Test Gratis Oefen Assessment" at bounding box center [589, 379] width 344 height 31
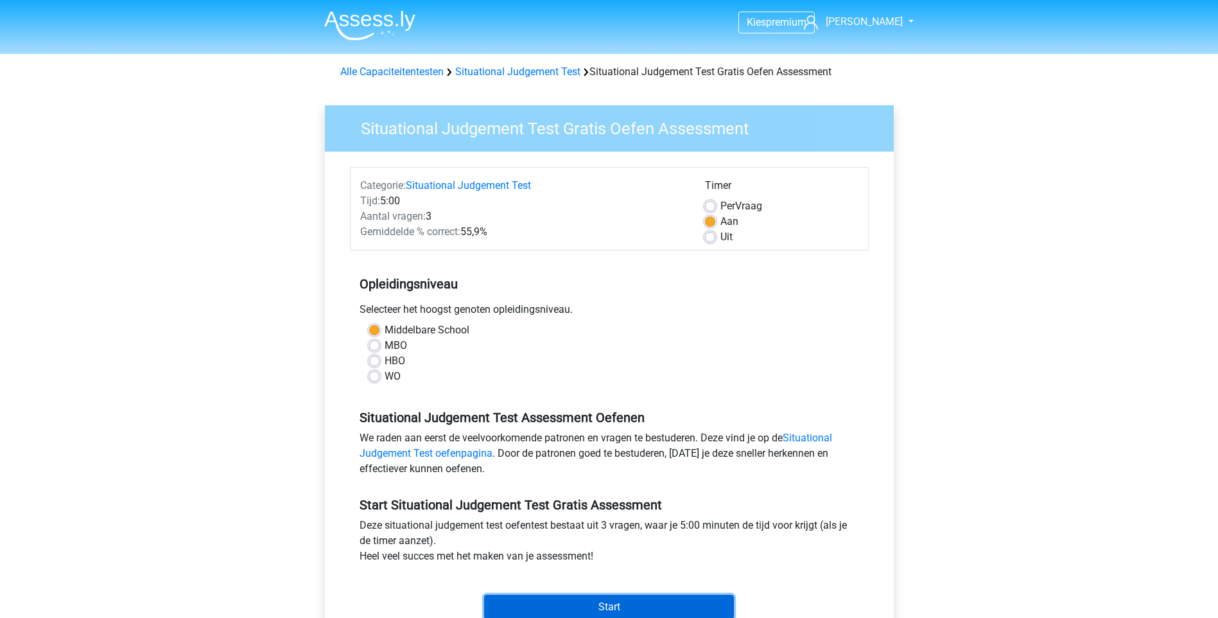
click at [636, 609] on input "Start" at bounding box center [609, 607] width 250 height 24
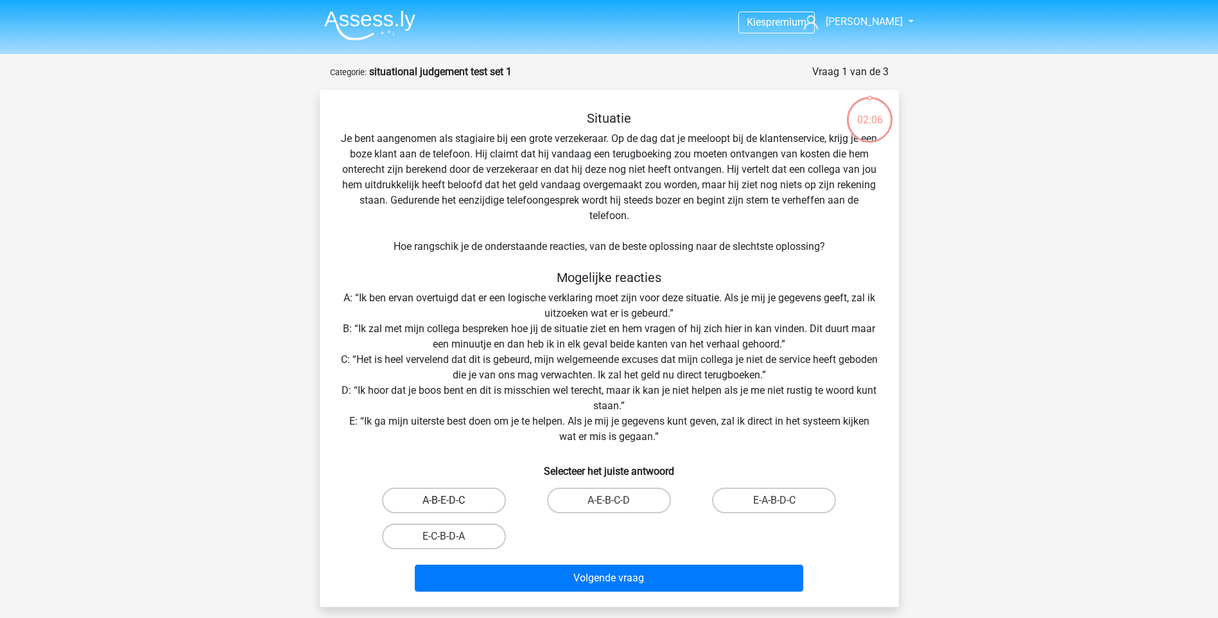
click at [476, 498] on label "A-B-E-D-C" at bounding box center [444, 500] width 124 height 26
click at [452, 500] on input "A-B-E-D-C" at bounding box center [448, 504] width 8 height 8
radio input "true"
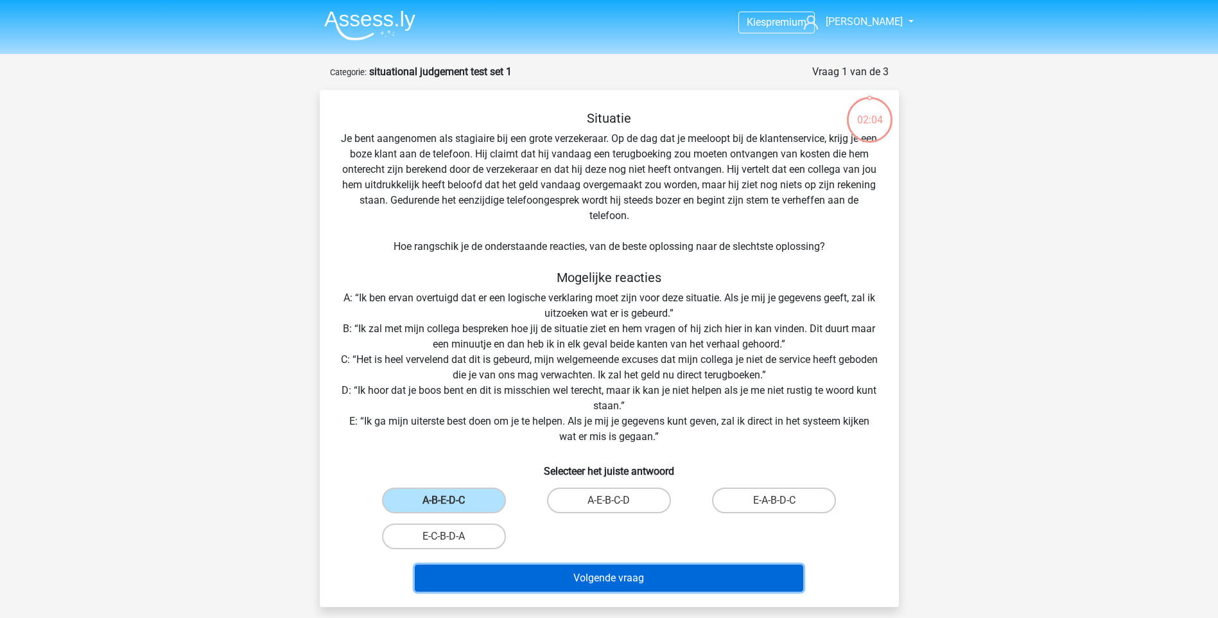
click at [564, 584] on button "Volgende vraag" at bounding box center [609, 577] width 388 height 27
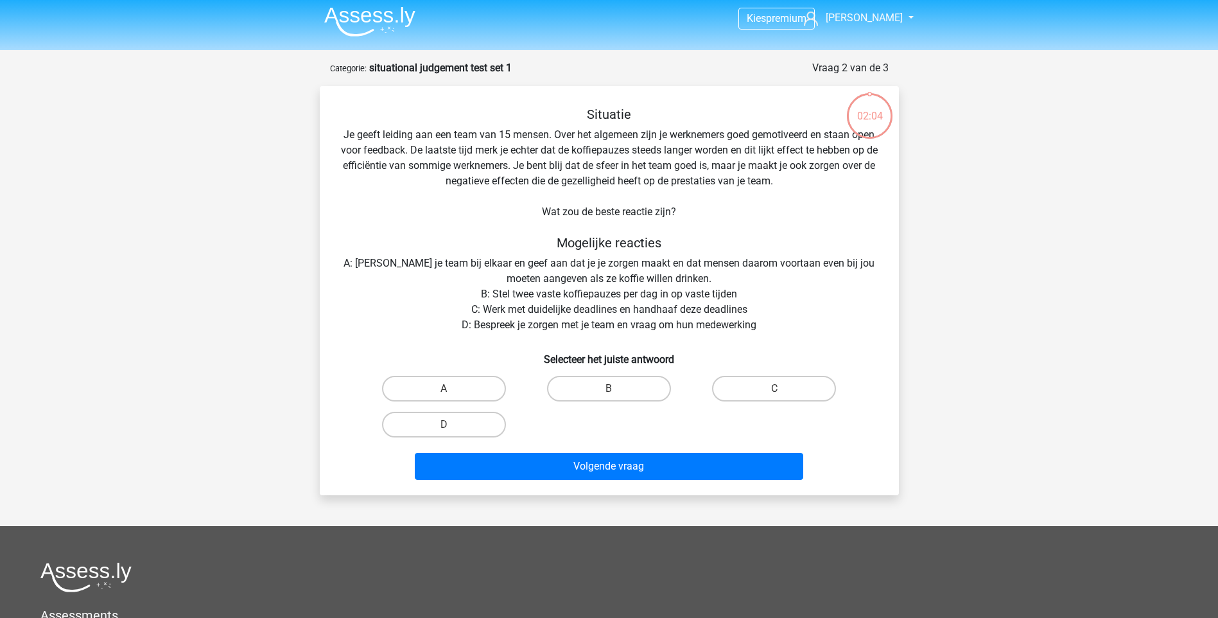
scroll to position [64, 0]
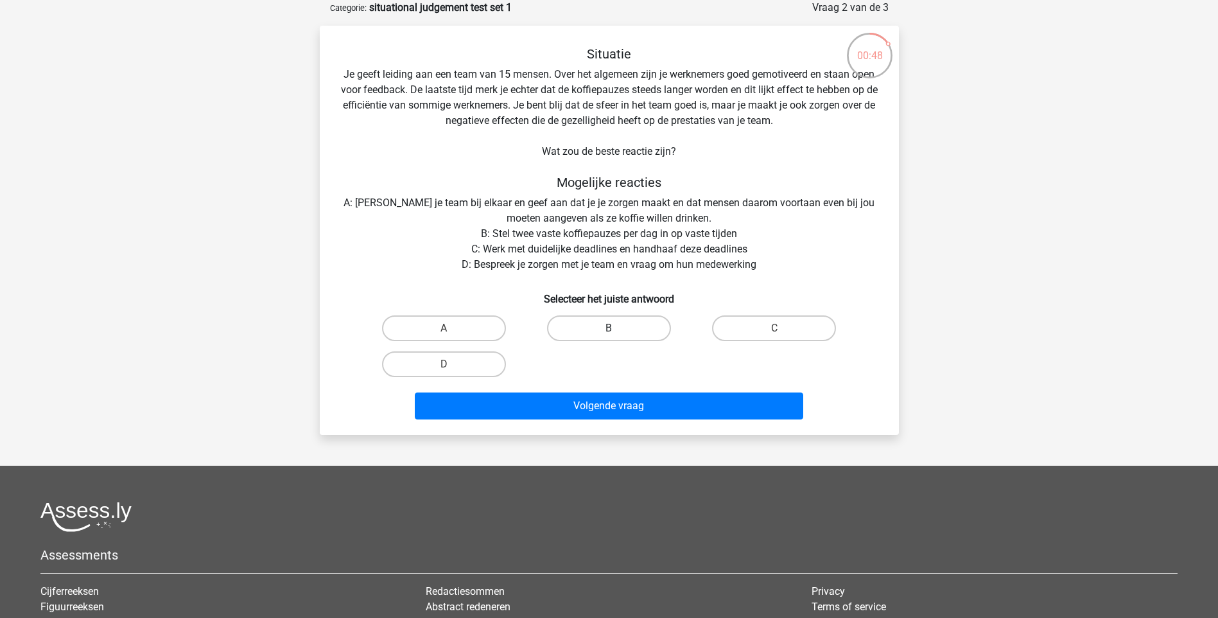
click at [576, 320] on label "B" at bounding box center [609, 328] width 124 height 26
click at [609, 328] on input "B" at bounding box center [613, 332] width 8 height 8
radio input "true"
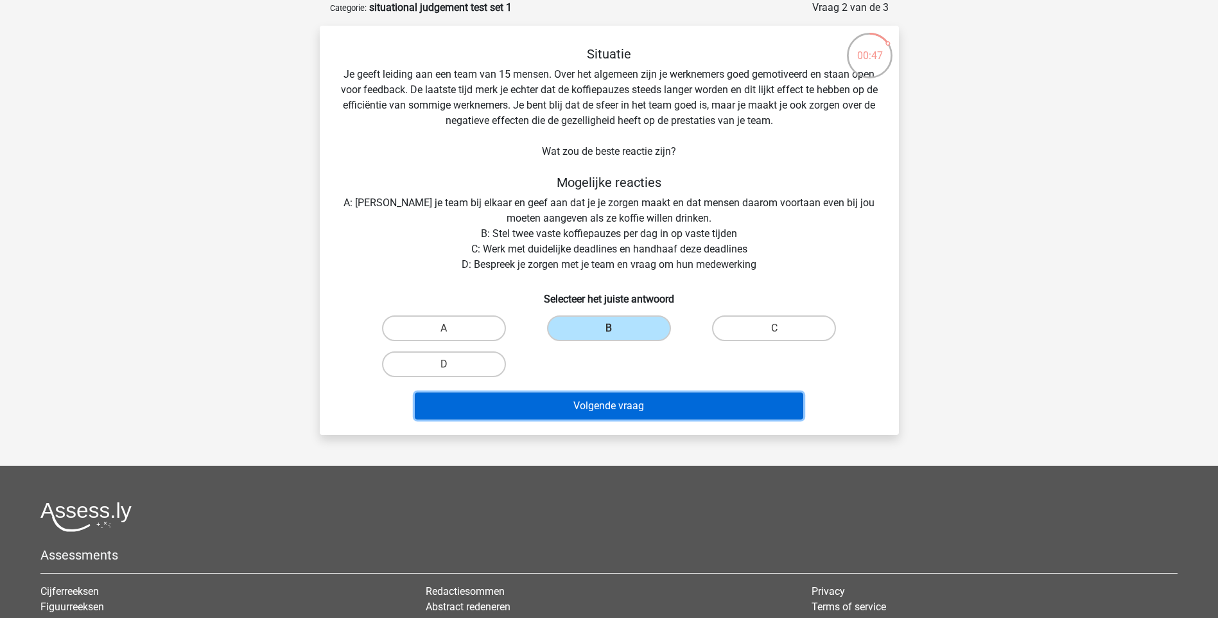
click at [578, 410] on button "Volgende vraag" at bounding box center [609, 405] width 388 height 27
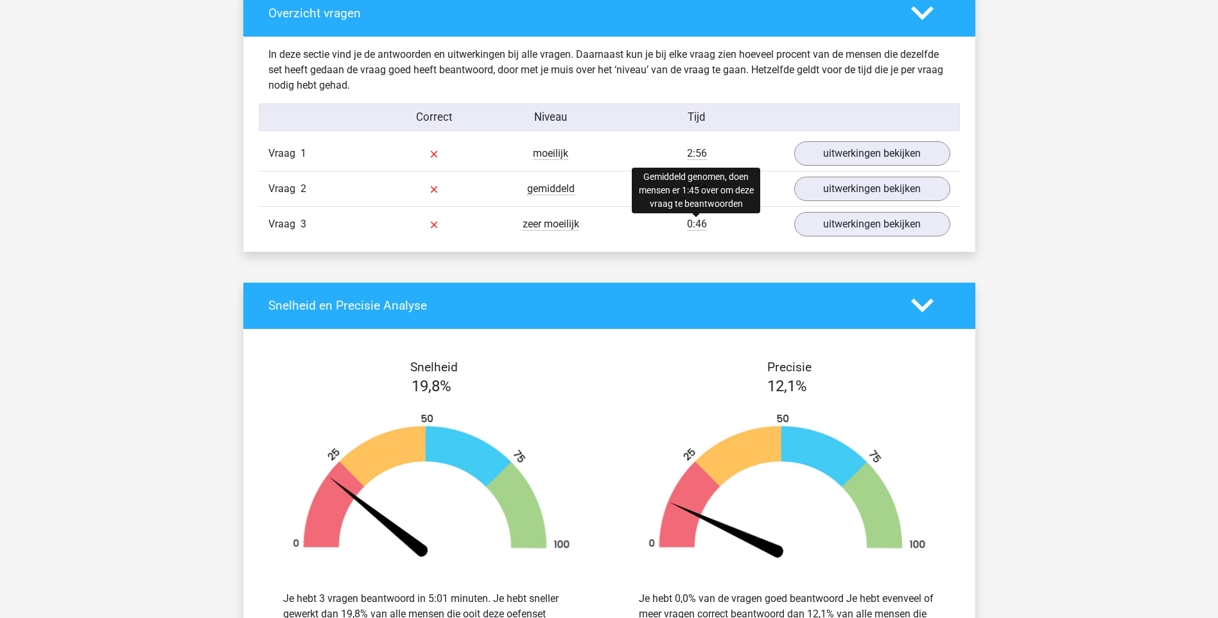
scroll to position [963, 0]
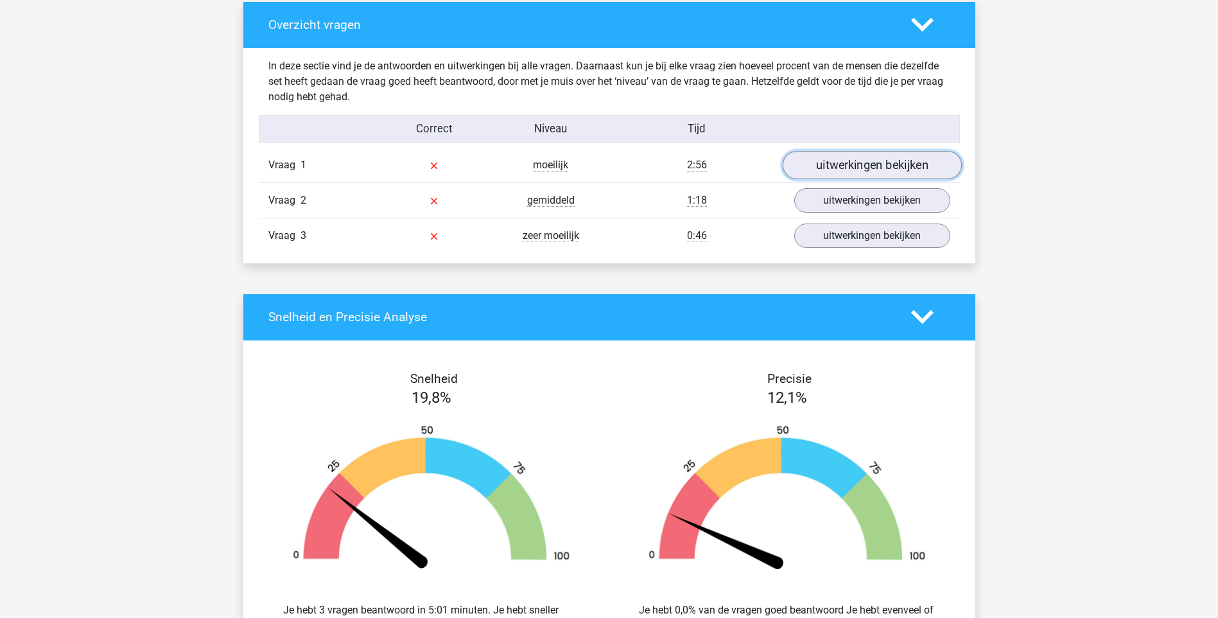
click at [898, 171] on link "uitwerkingen bekijken" at bounding box center [871, 165] width 179 height 28
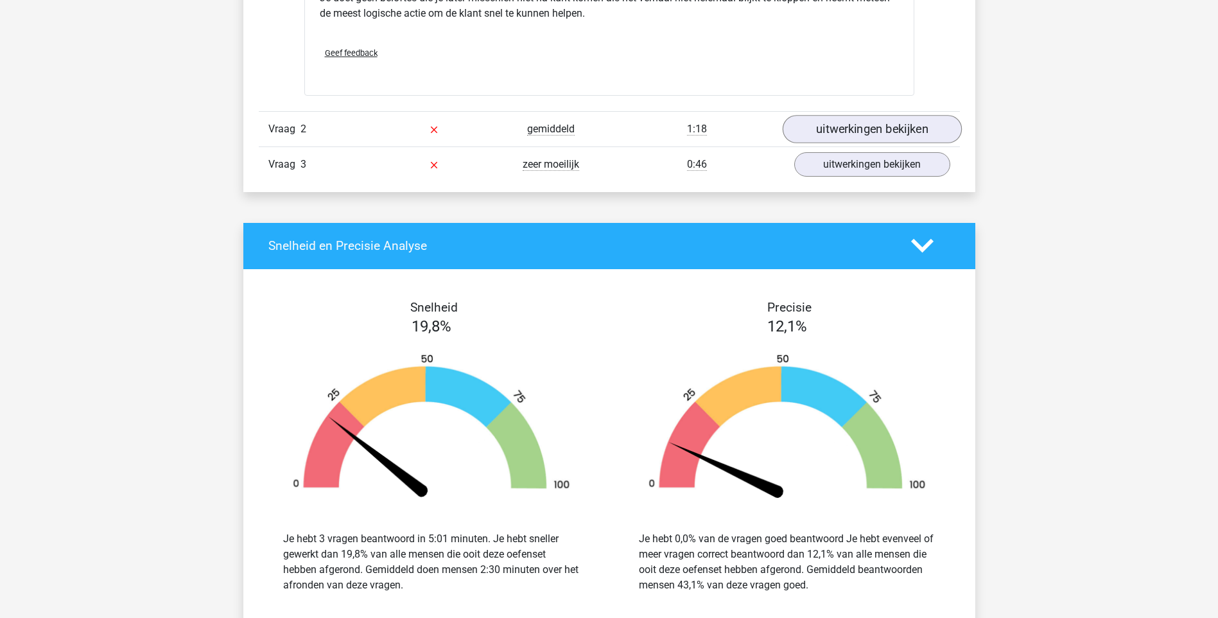
scroll to position [1862, 0]
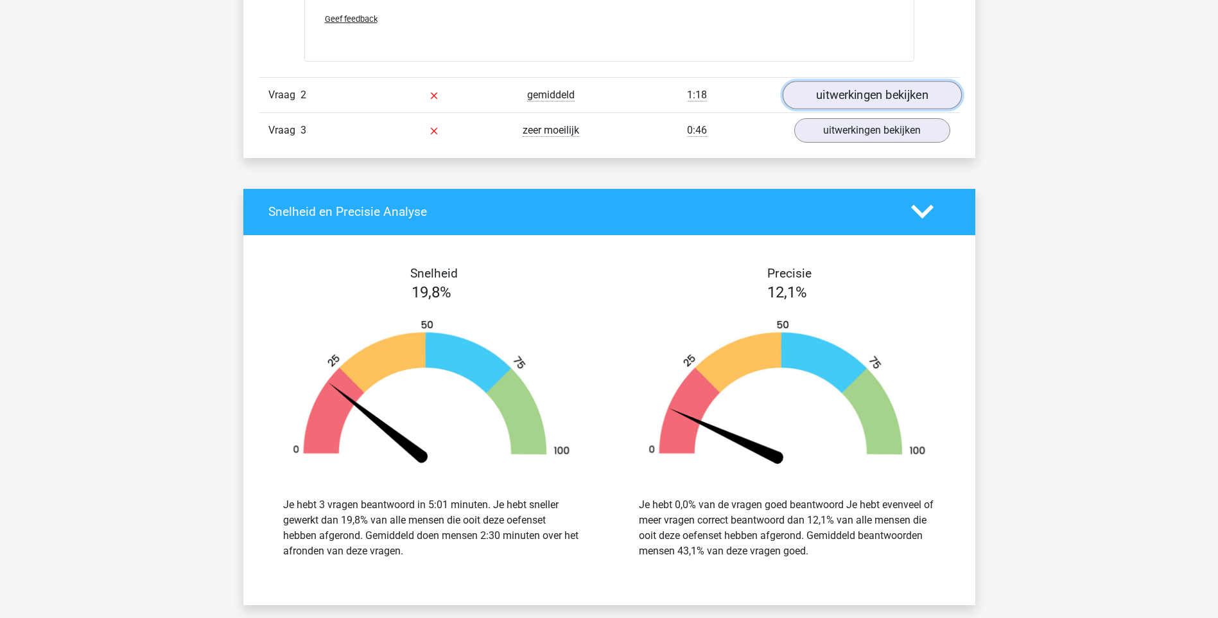
click at [905, 105] on link "uitwerkingen bekijken" at bounding box center [871, 95] width 179 height 28
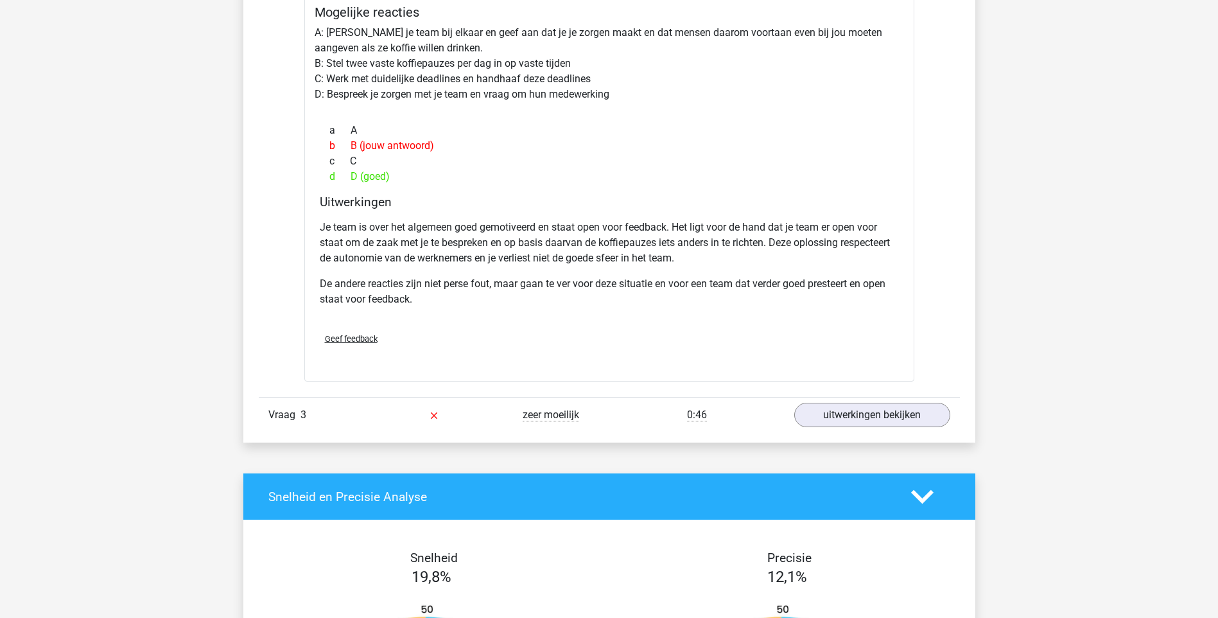
scroll to position [2183, 0]
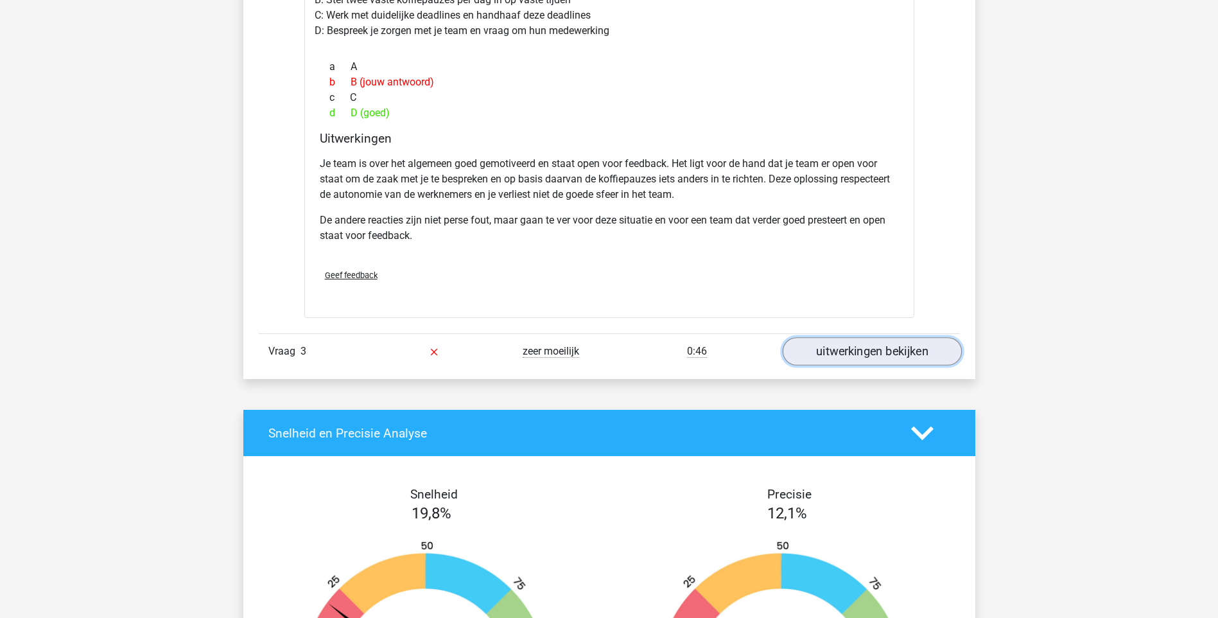
click at [842, 354] on link "uitwerkingen bekijken" at bounding box center [871, 351] width 179 height 28
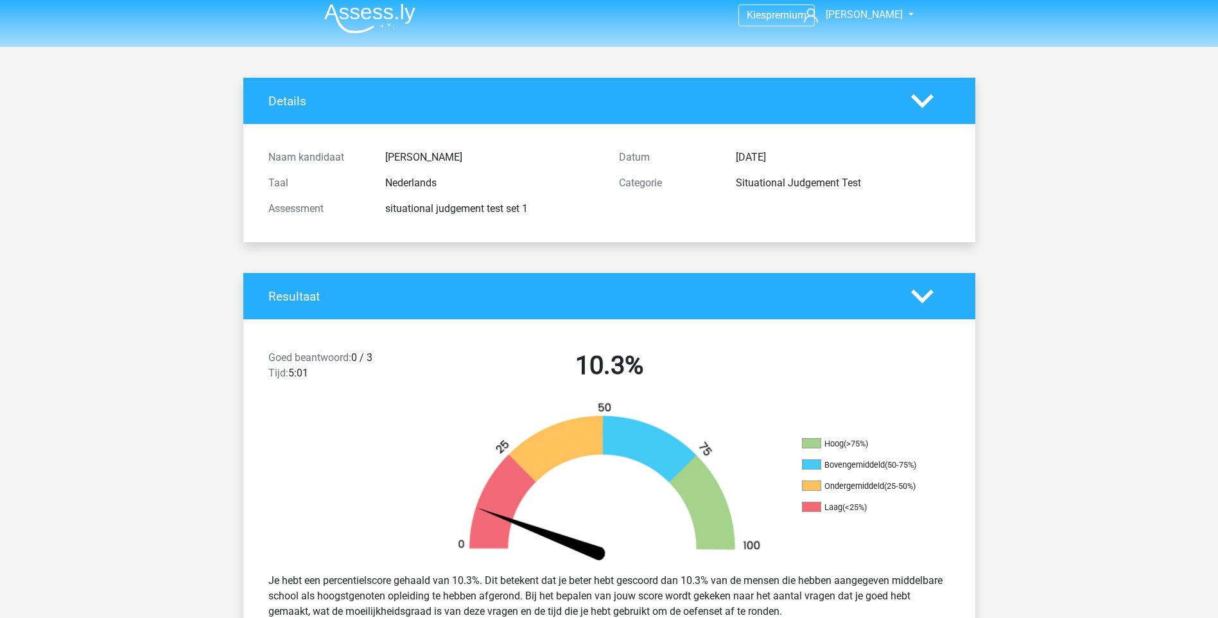
scroll to position [0, 0]
